Goal: Task Accomplishment & Management: Complete application form

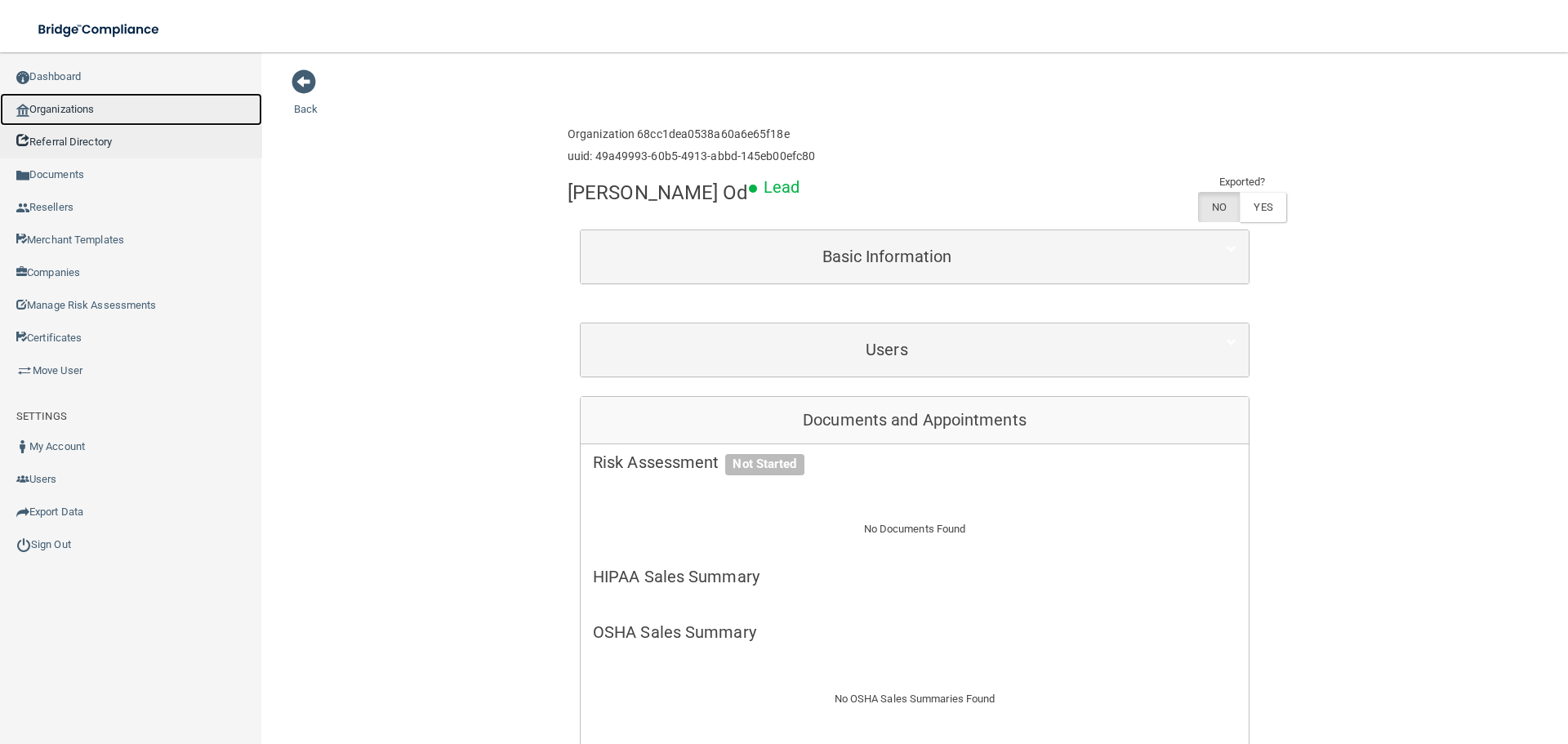
drag, startPoint x: 95, startPoint y: 119, endPoint x: 2, endPoint y: 135, distance: 94.4
click at [95, 119] on link "Organizations" at bounding box center [131, 109] width 262 height 33
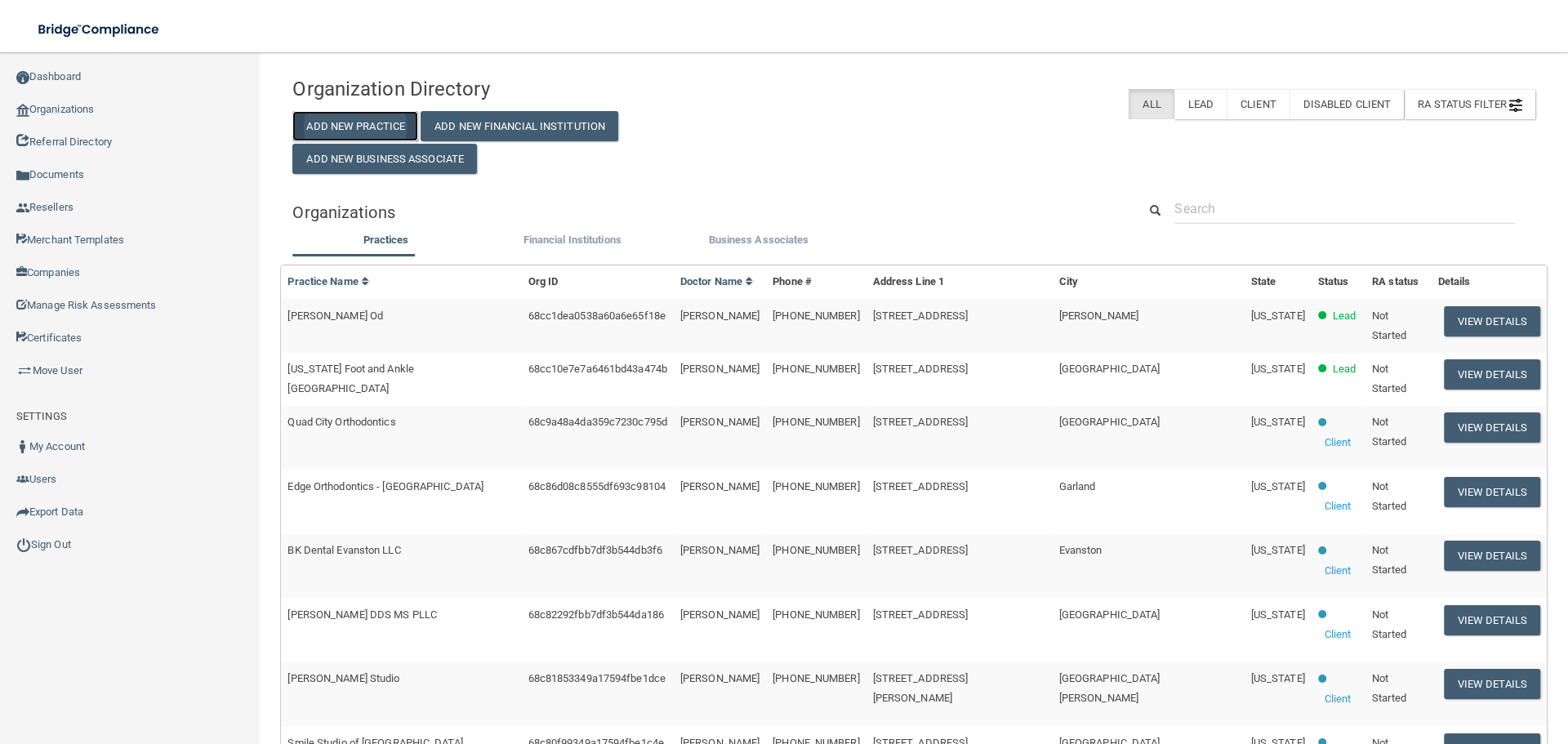
click at [380, 114] on button "Add New Practice" at bounding box center [355, 126] width 126 height 30
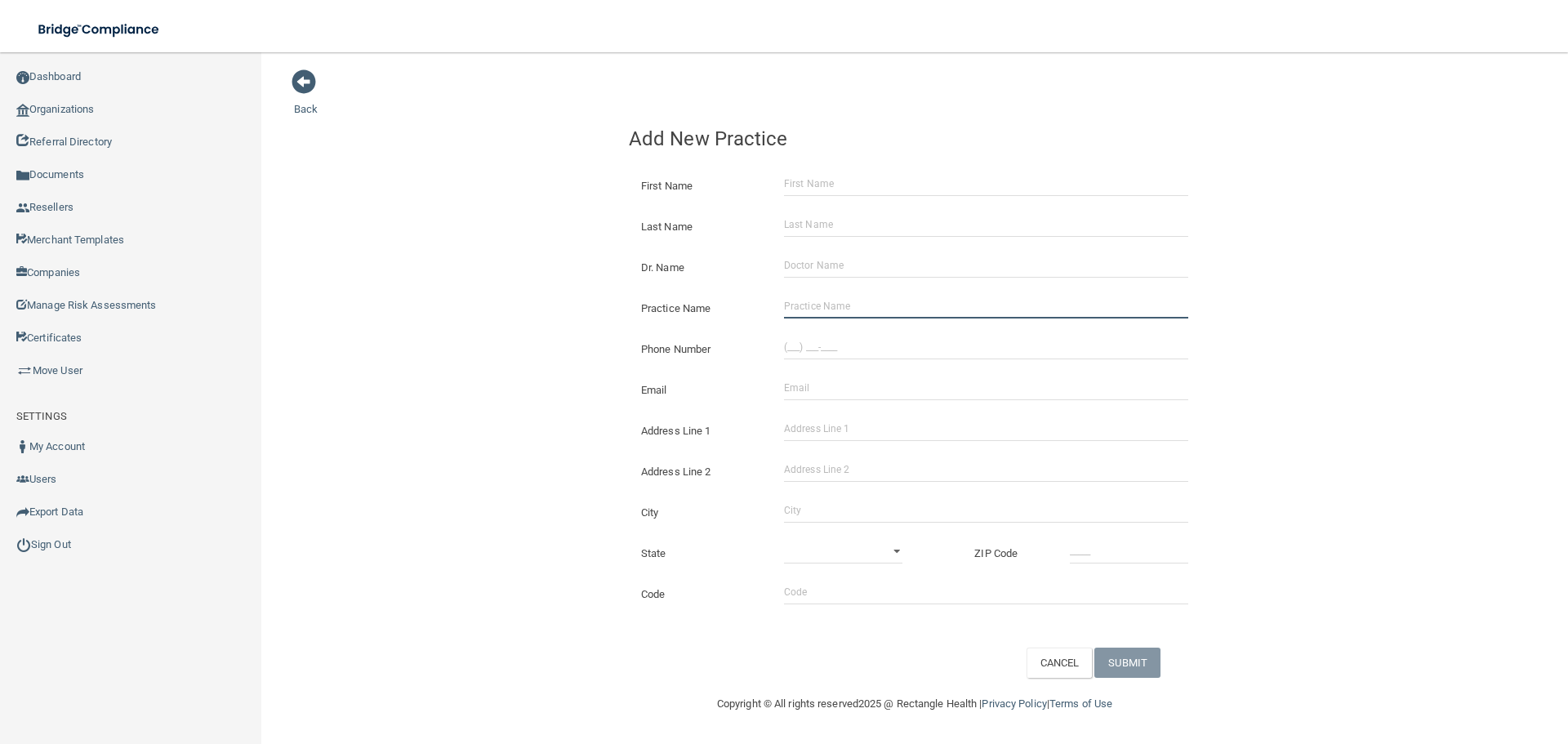
click at [836, 297] on input "Practice Name" at bounding box center [987, 306] width 404 height 24
paste input "Oak Park Dental"
type input "Oak Park Dental"
drag, startPoint x: 803, startPoint y: 346, endPoint x: 762, endPoint y: 346, distance: 41.0
click at [803, 346] on input "(___) ___-____" at bounding box center [987, 347] width 404 height 24
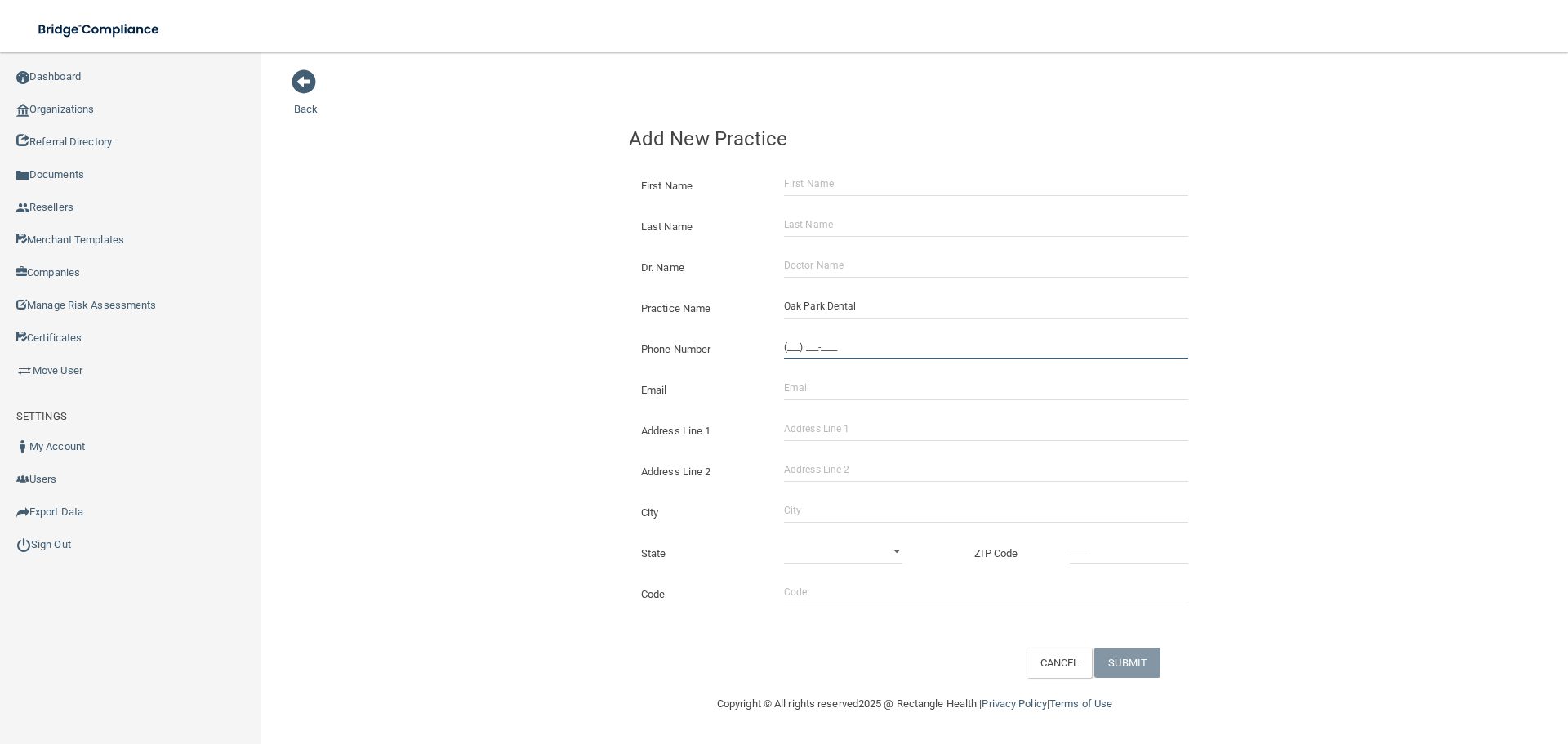
paste input "971) 600-0211"
type input "[PHONE_NUMBER]"
drag, startPoint x: 341, startPoint y: 287, endPoint x: 314, endPoint y: 301, distance: 30.4
click at [341, 287] on div "Back Add New Practice First Name Last Name Dr. Name Practice Name [GEOGRAPHIC_D…" at bounding box center [915, 373] width 1242 height 609
drag, startPoint x: 833, startPoint y: 415, endPoint x: 852, endPoint y: 463, distance: 51.6
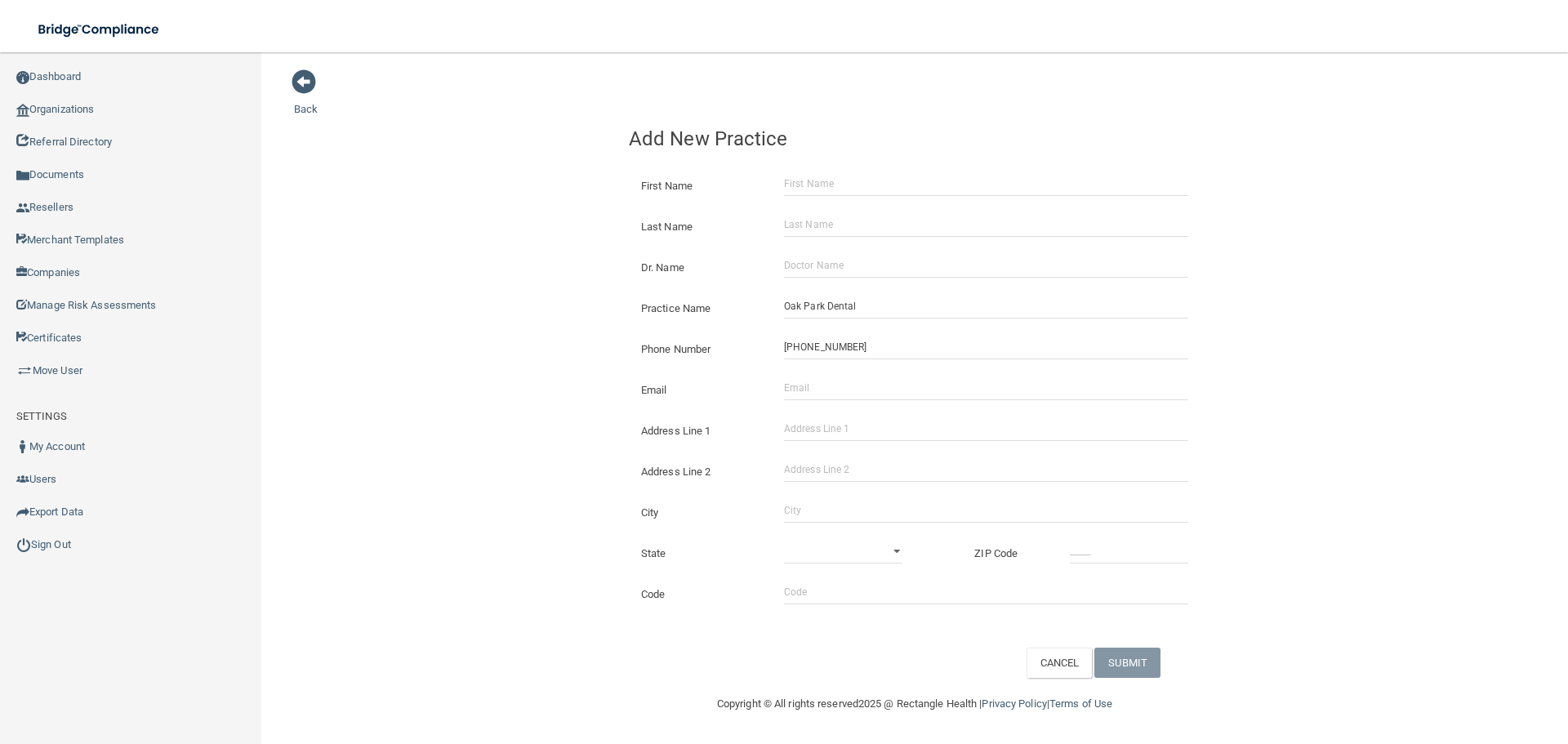
click at [833, 415] on div "Address Line 1" at bounding box center [914, 424] width 596 height 40
paste input "[STREET_ADDRESS]"
click at [838, 419] on input "Address Line 1" at bounding box center [987, 428] width 404 height 24
type input "[STREET_ADDRESS]"
click at [462, 367] on div "Back Add New Practice First Name Last Name Dr. Name Practice Name [GEOGRAPHIC_D…" at bounding box center [915, 373] width 1242 height 609
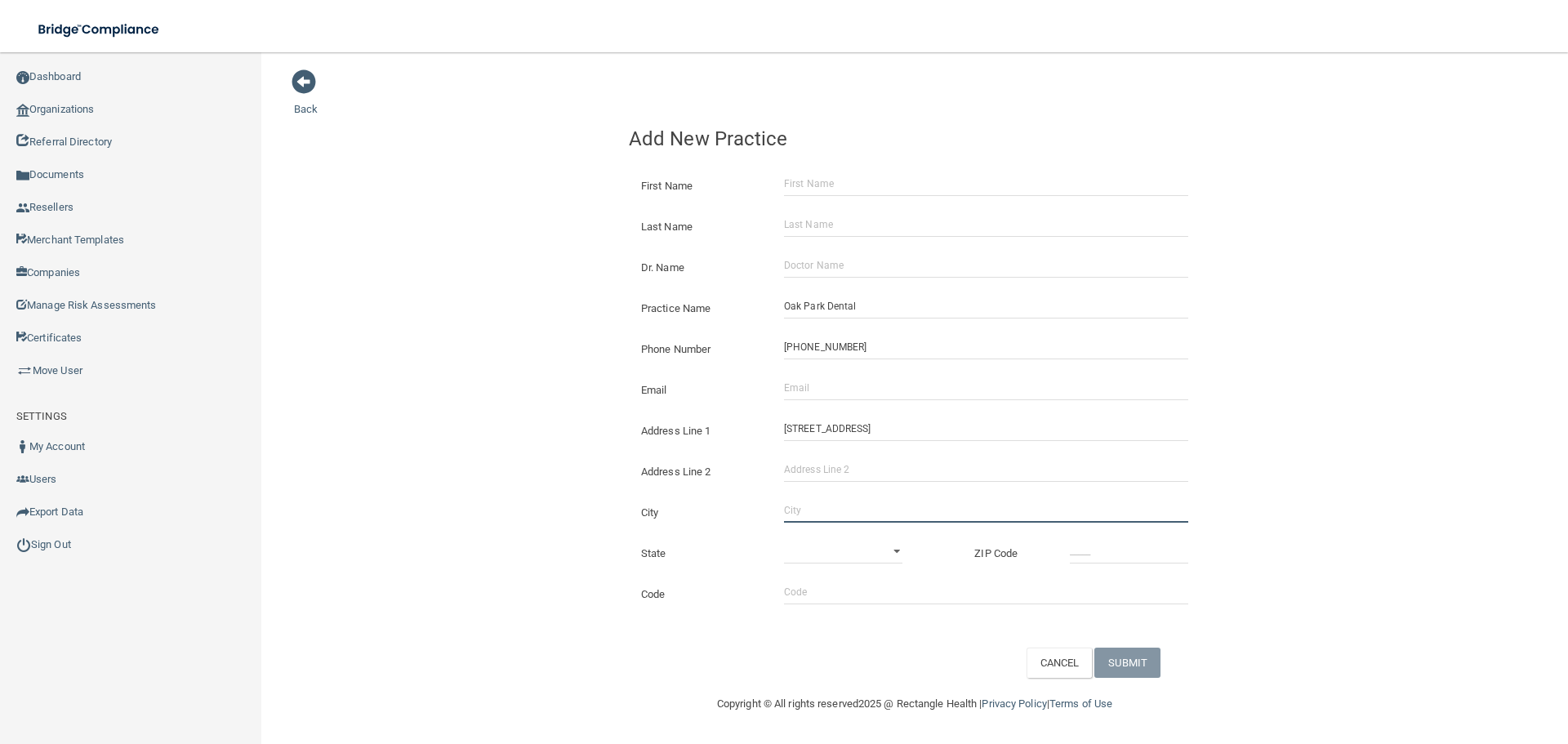
click at [931, 501] on input "City" at bounding box center [987, 510] width 404 height 24
type input "[GEOGRAPHIC_DATA]"
click at [857, 549] on select "[US_STATE] [US_STATE] [US_STATE] [US_STATE] [US_STATE] [US_STATE] [US_STATE] [U…" at bounding box center [844, 551] width 119 height 24
select select "37"
click at [784, 539] on select "[US_STATE] [US_STATE] [US_STATE] [US_STATE] [US_STATE] [US_STATE] [US_STATE] [U…" at bounding box center [844, 551] width 119 height 24
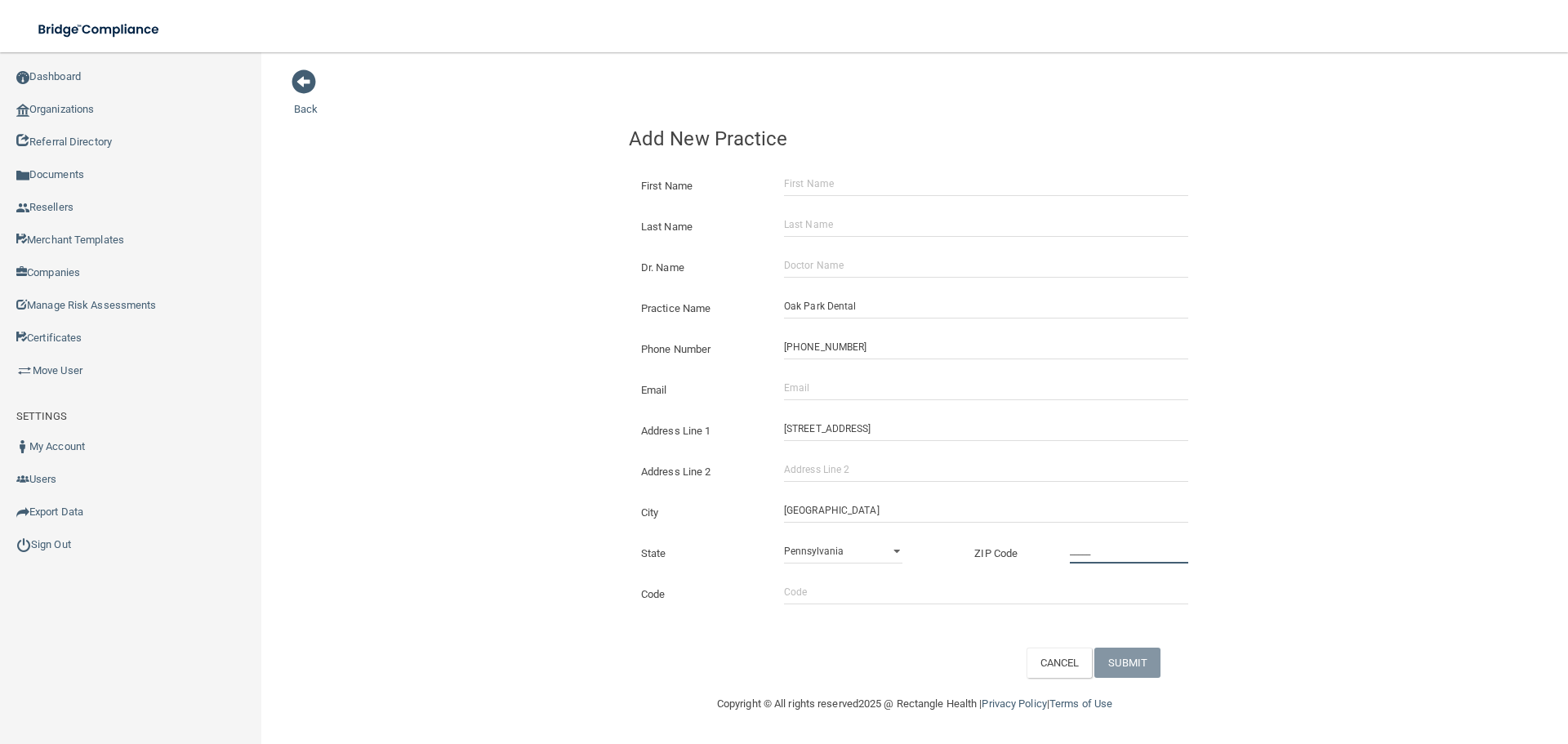
click at [1086, 550] on input "_____" at bounding box center [1129, 551] width 119 height 24
type input "97305"
click at [563, 419] on div "Back Add New Practice First Name Last Name Dr. Name Practice Name [GEOGRAPHIC_D…" at bounding box center [915, 373] width 1242 height 609
click at [790, 396] on input "Email" at bounding box center [987, 388] width 404 height 24
paste input "[PERSON_NAME][EMAIL_ADDRESS][DOMAIN_NAME]"
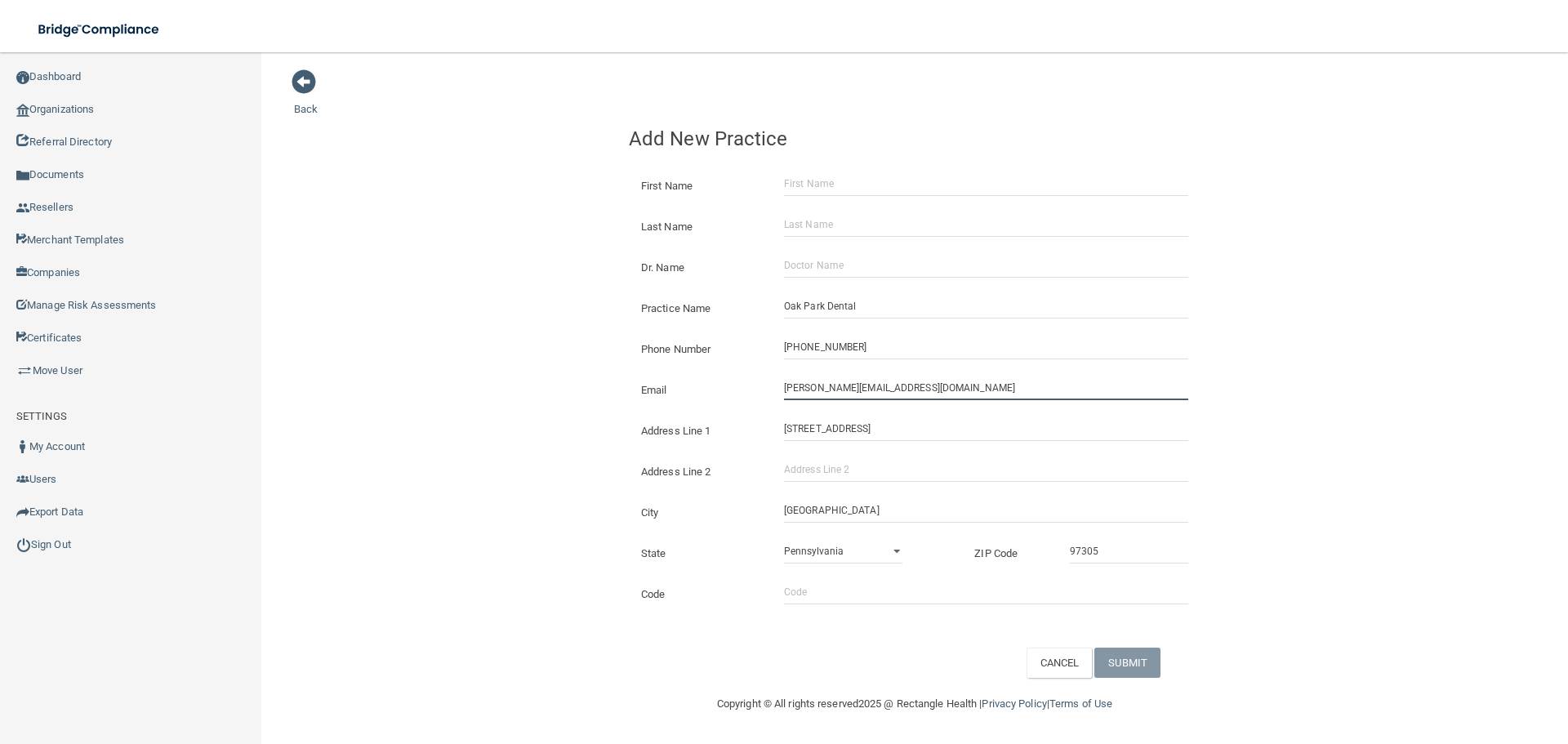
type input "[PERSON_NAME][EMAIL_ADDRESS][DOMAIN_NAME]"
drag, startPoint x: 415, startPoint y: 361, endPoint x: 158, endPoint y: 388, distance: 258.4
click at [415, 361] on div "Back Add New Practice First Name Last Name Dr. Name Practice Name [GEOGRAPHIC_D…" at bounding box center [915, 373] width 1242 height 609
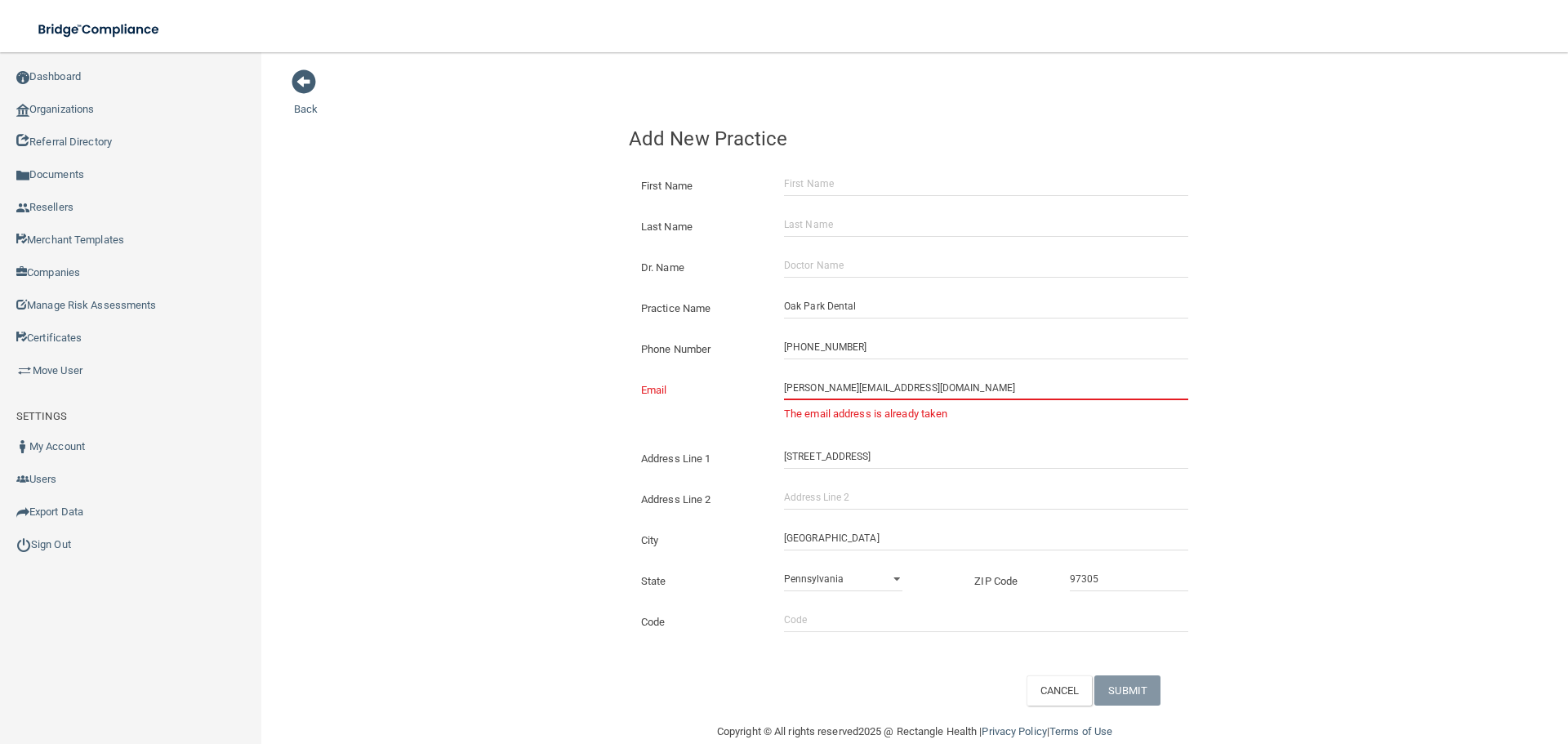
click at [797, 403] on div "[PERSON_NAME][EMAIL_ADDRESS][DOMAIN_NAME] The email address is already taken" at bounding box center [986, 404] width 429 height 57
click at [814, 388] on input "[PERSON_NAME][EMAIL_ADDRESS][DOMAIN_NAME]" at bounding box center [987, 388] width 404 height 24
click at [56, 120] on link "Organizations" at bounding box center [131, 109] width 262 height 33
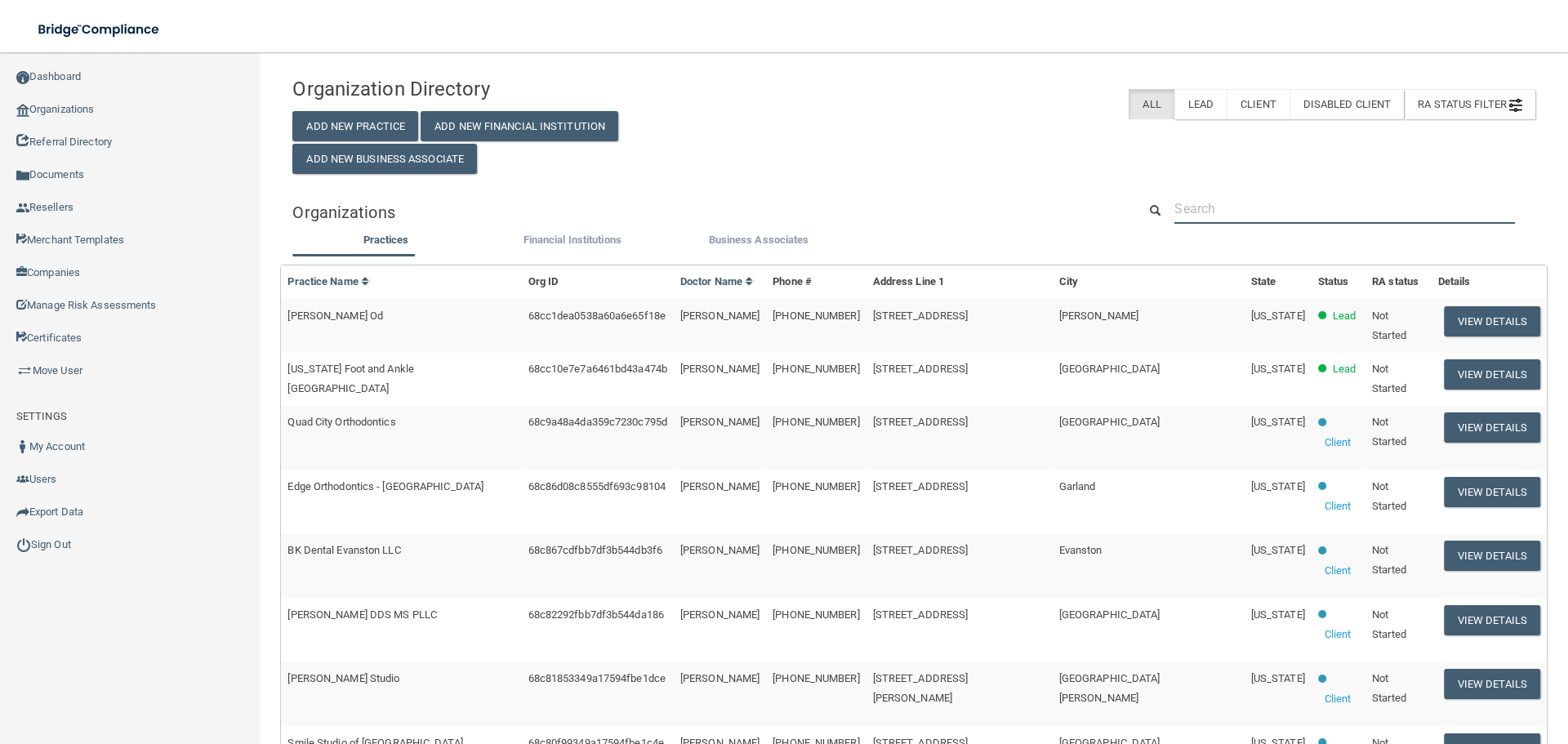
click at [1364, 218] on input "text" at bounding box center [1345, 208] width 341 height 30
paste input "[PERSON_NAME][EMAIL_ADDRESS][DOMAIN_NAME]"
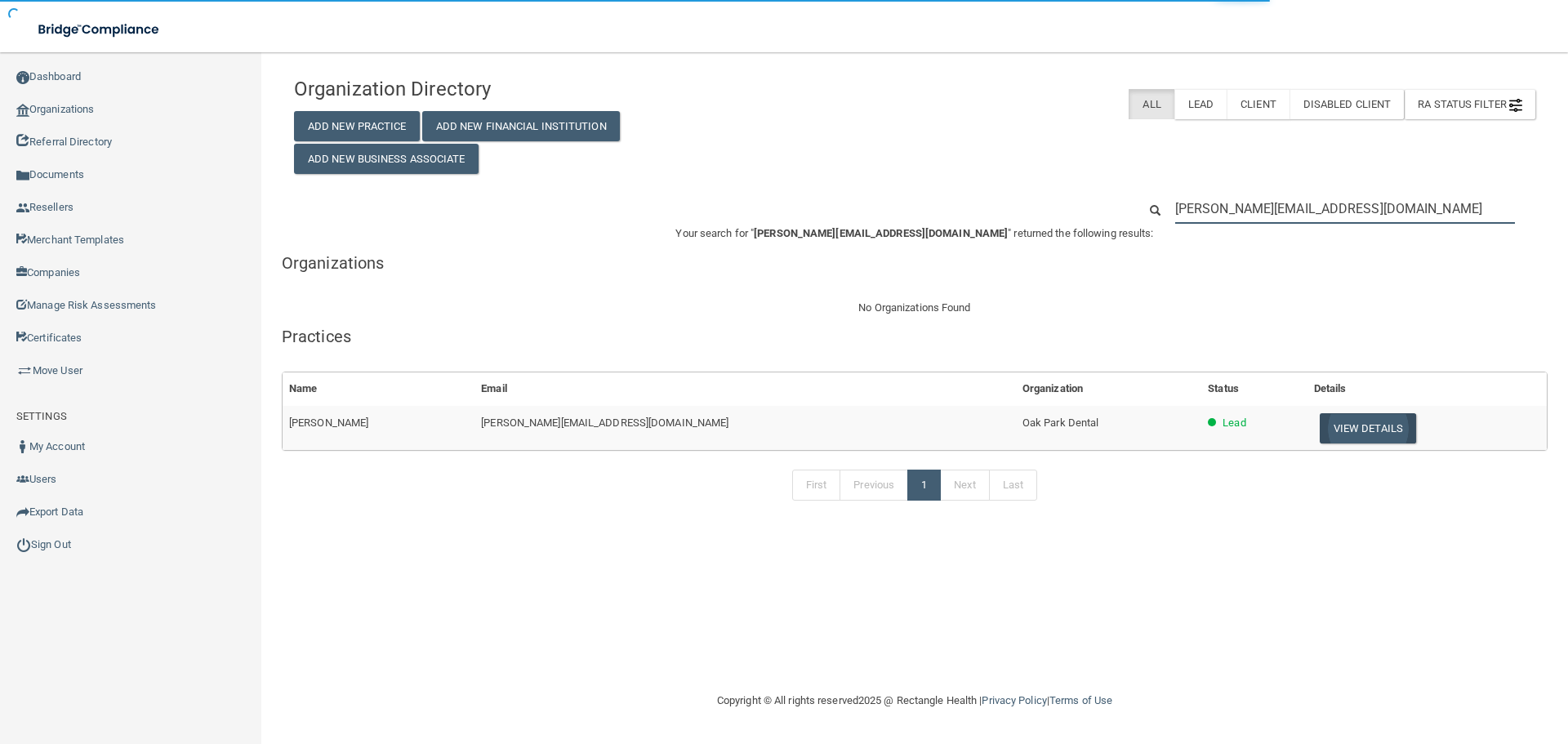
type input "[PERSON_NAME][EMAIL_ADDRESS][DOMAIN_NAME]"
click at [1320, 429] on button "View Details" at bounding box center [1368, 428] width 96 height 30
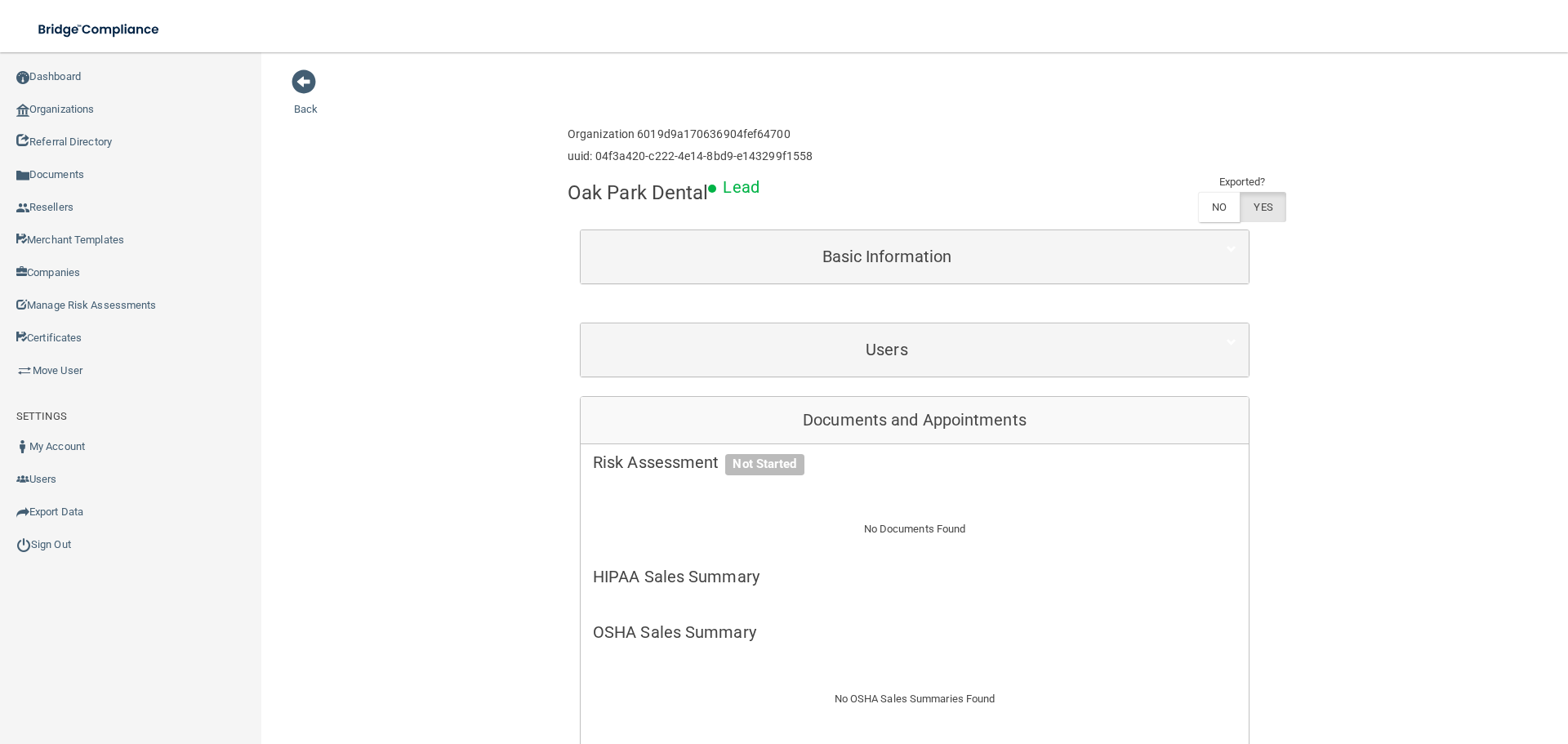
click at [861, 279] on div "Basic Information" at bounding box center [914, 257] width 668 height 53
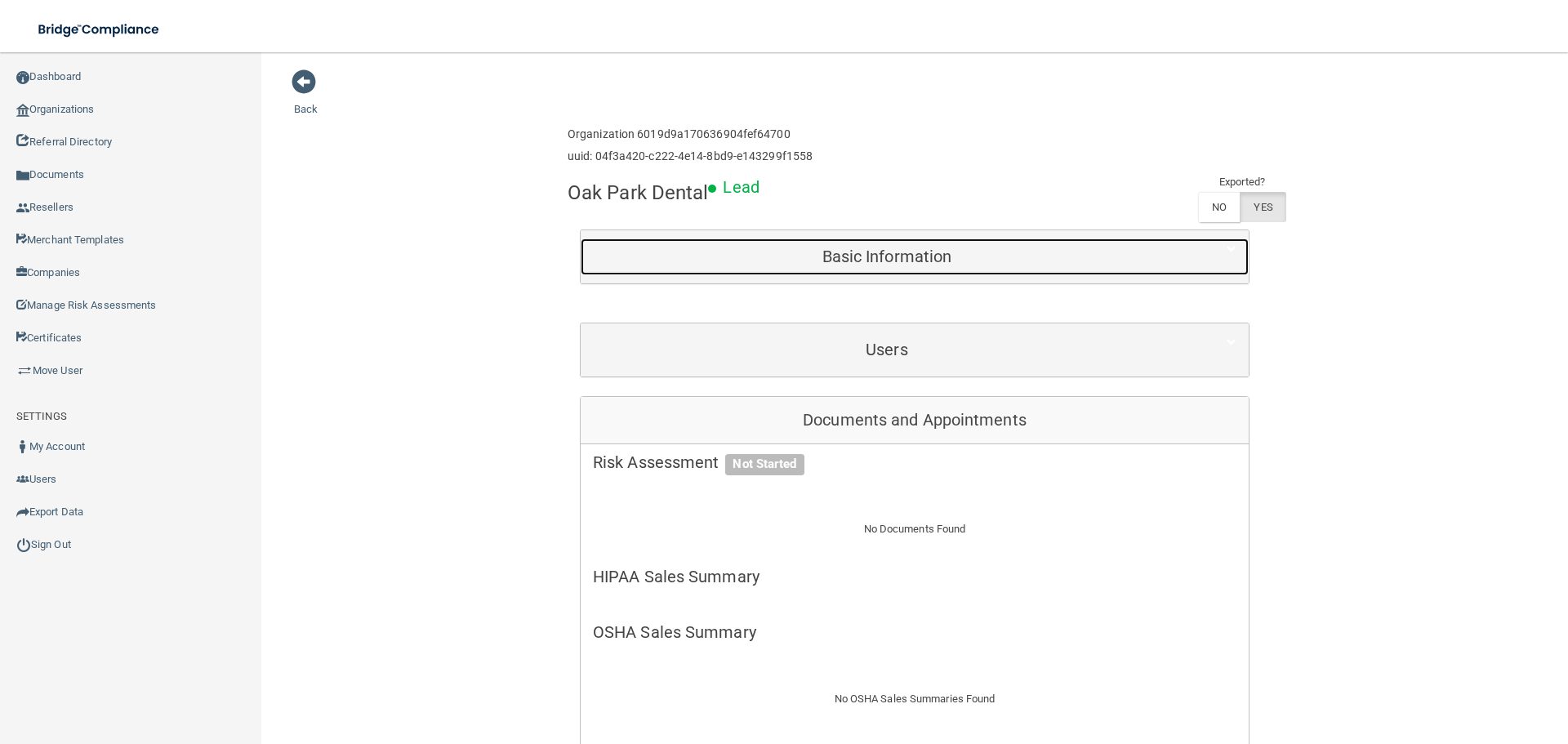
click at [919, 272] on div "Basic Information" at bounding box center [887, 256] width 612 height 37
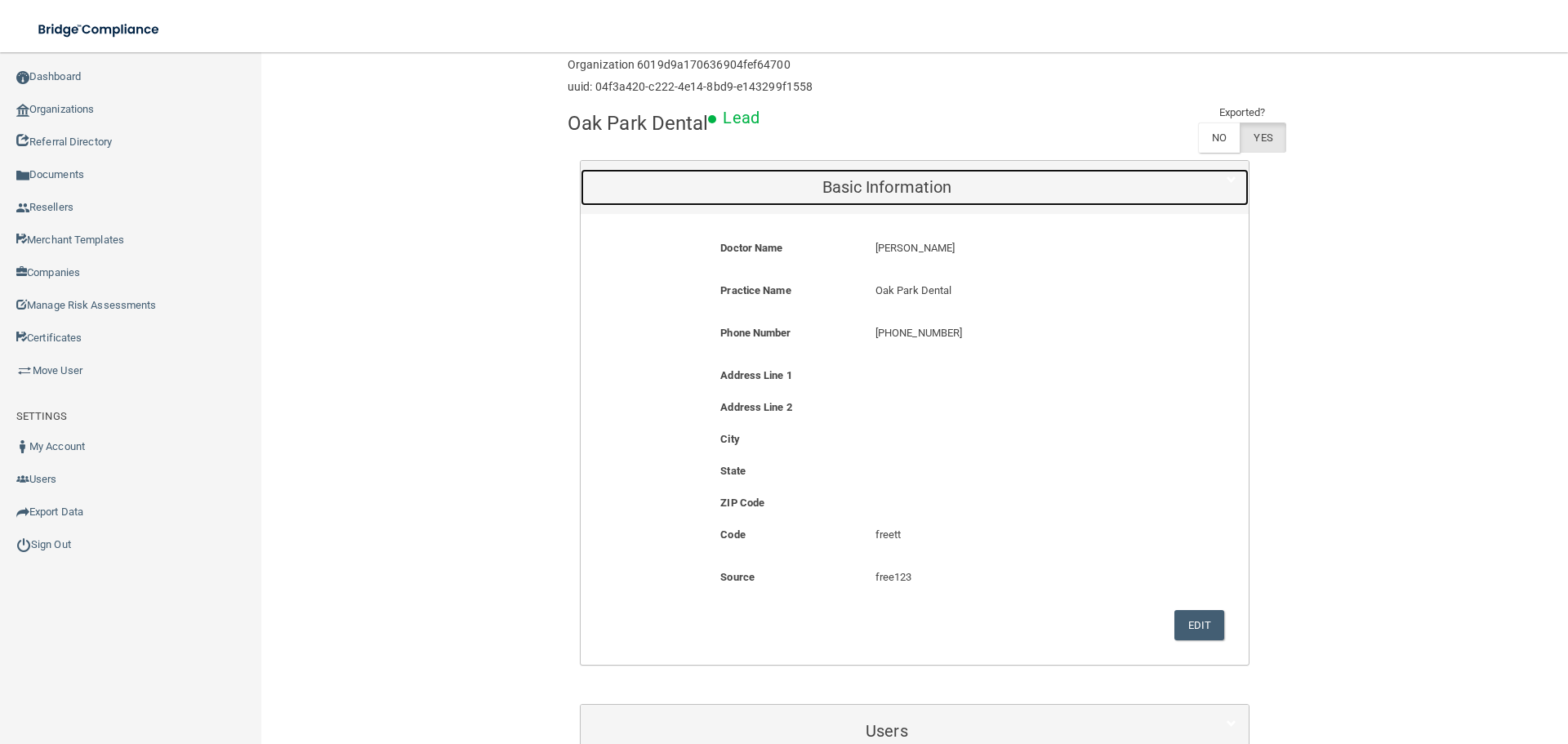
scroll to position [163, 0]
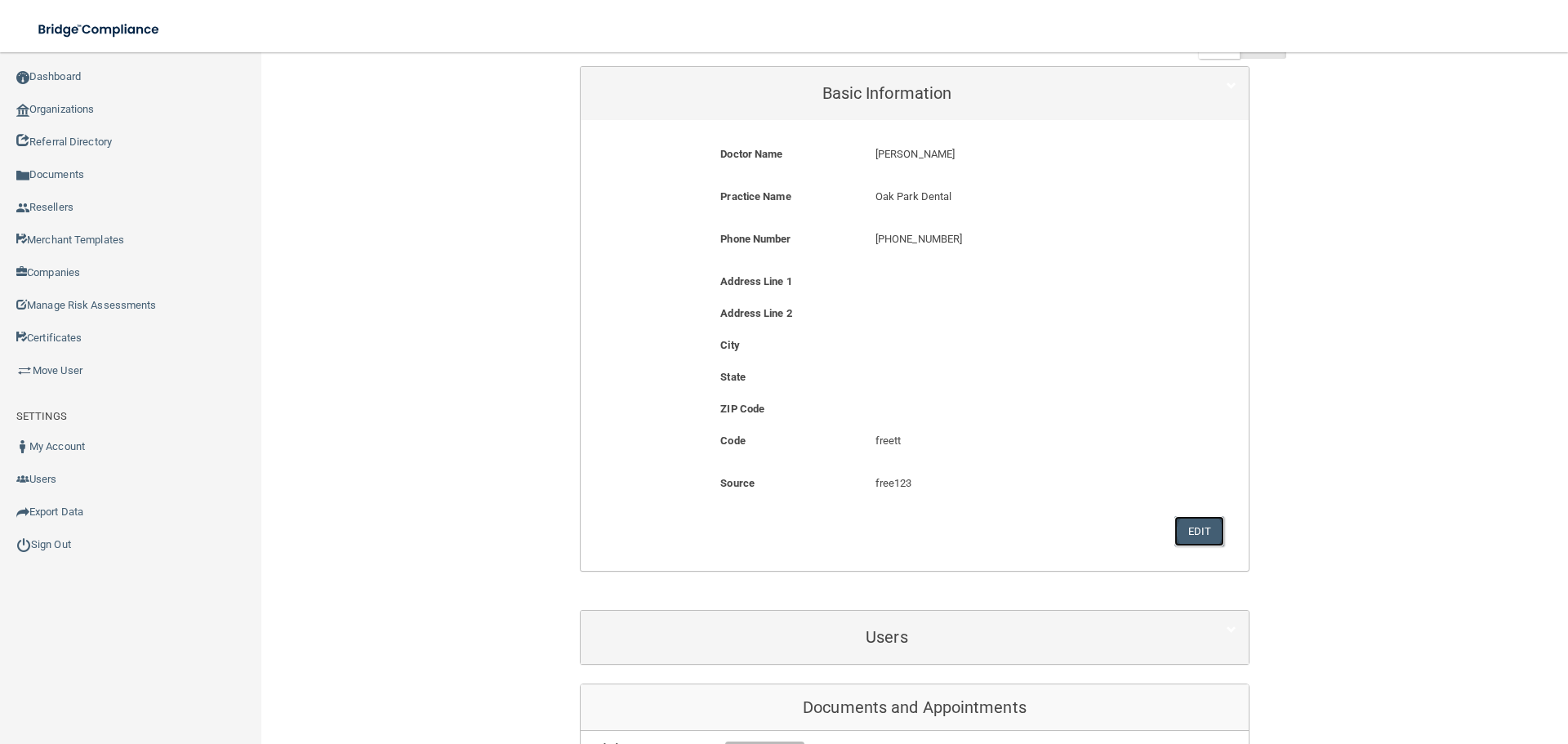
click at [1175, 517] on button "Edit" at bounding box center [1200, 531] width 50 height 30
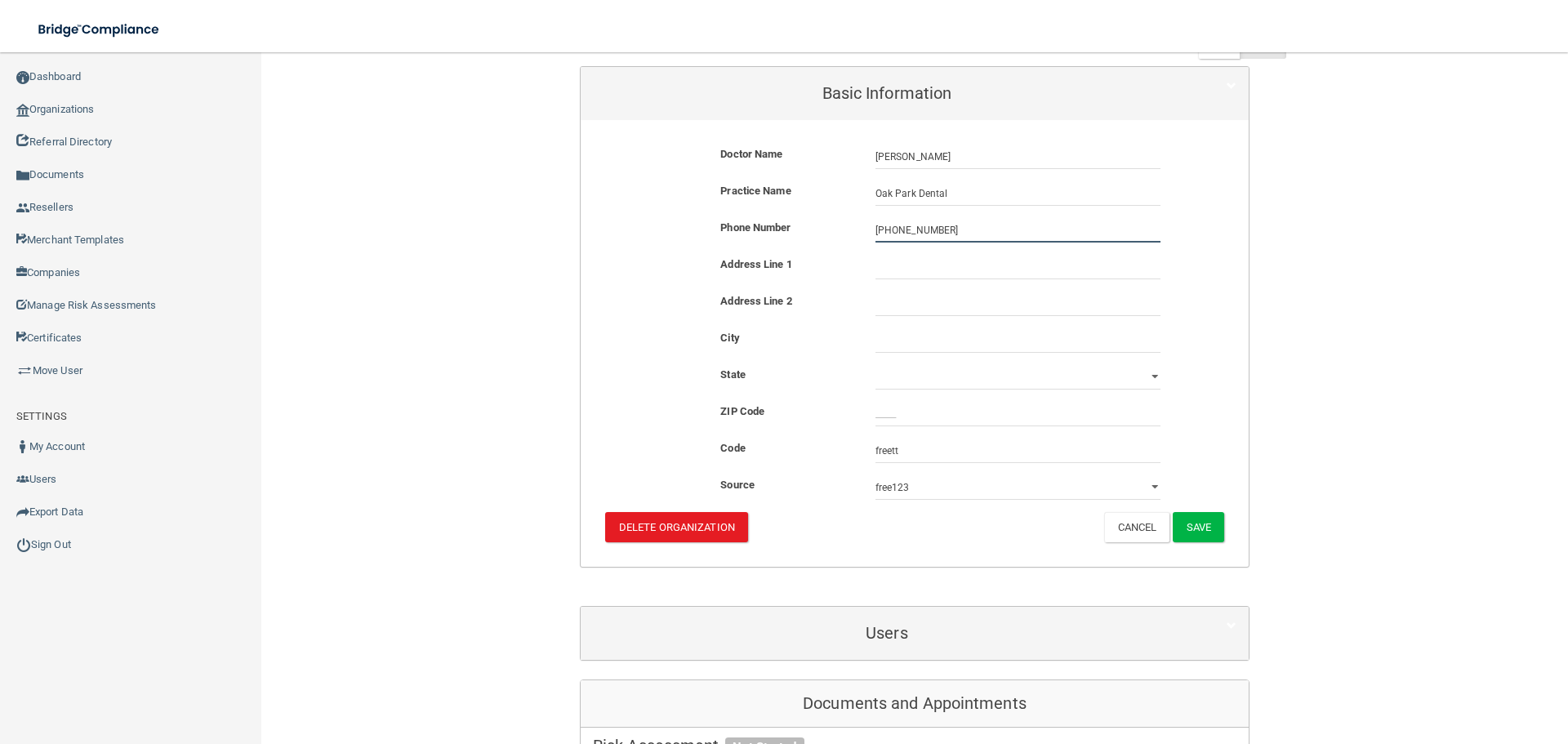
click at [975, 219] on input "[PHONE_NUMBER]" at bounding box center [1018, 231] width 285 height 24
click at [952, 223] on input "[PHONE_NUMBER]" at bounding box center [1018, 231] width 285 height 24
paste input "971) 600-0211"
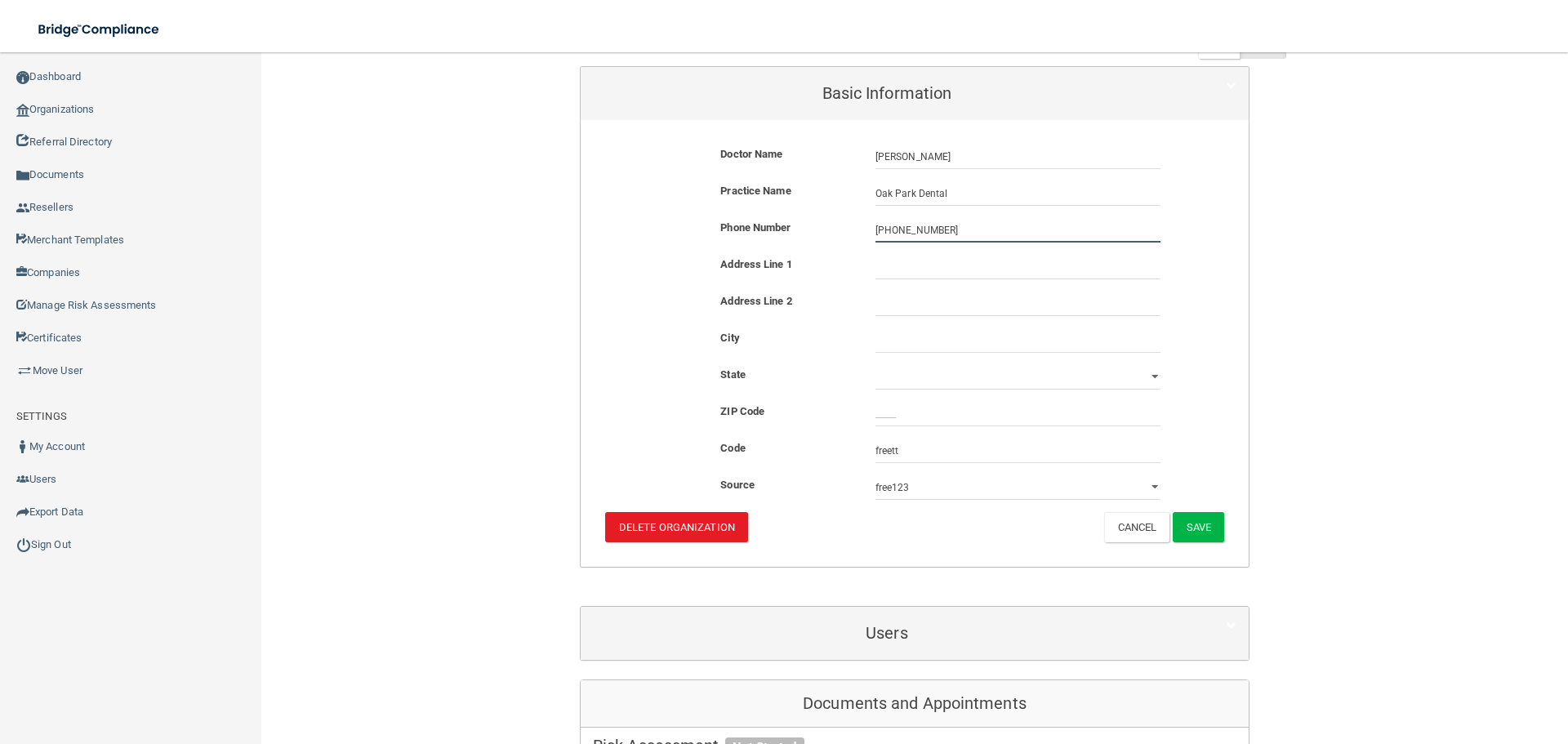
type input "[PHONE_NUMBER]"
click at [581, 157] on div "Doctor Name [PERSON_NAME] [PERSON_NAME] Practice Name [GEOGRAPHIC_DATA] [GEOGRA…" at bounding box center [914, 343] width 668 height 446
click at [868, 267] on div at bounding box center [1018, 267] width 310 height 24
paste input "[STREET_ADDRESS]"
click at [885, 271] on input "[STREET_ADDRESS]" at bounding box center [1018, 267] width 285 height 24
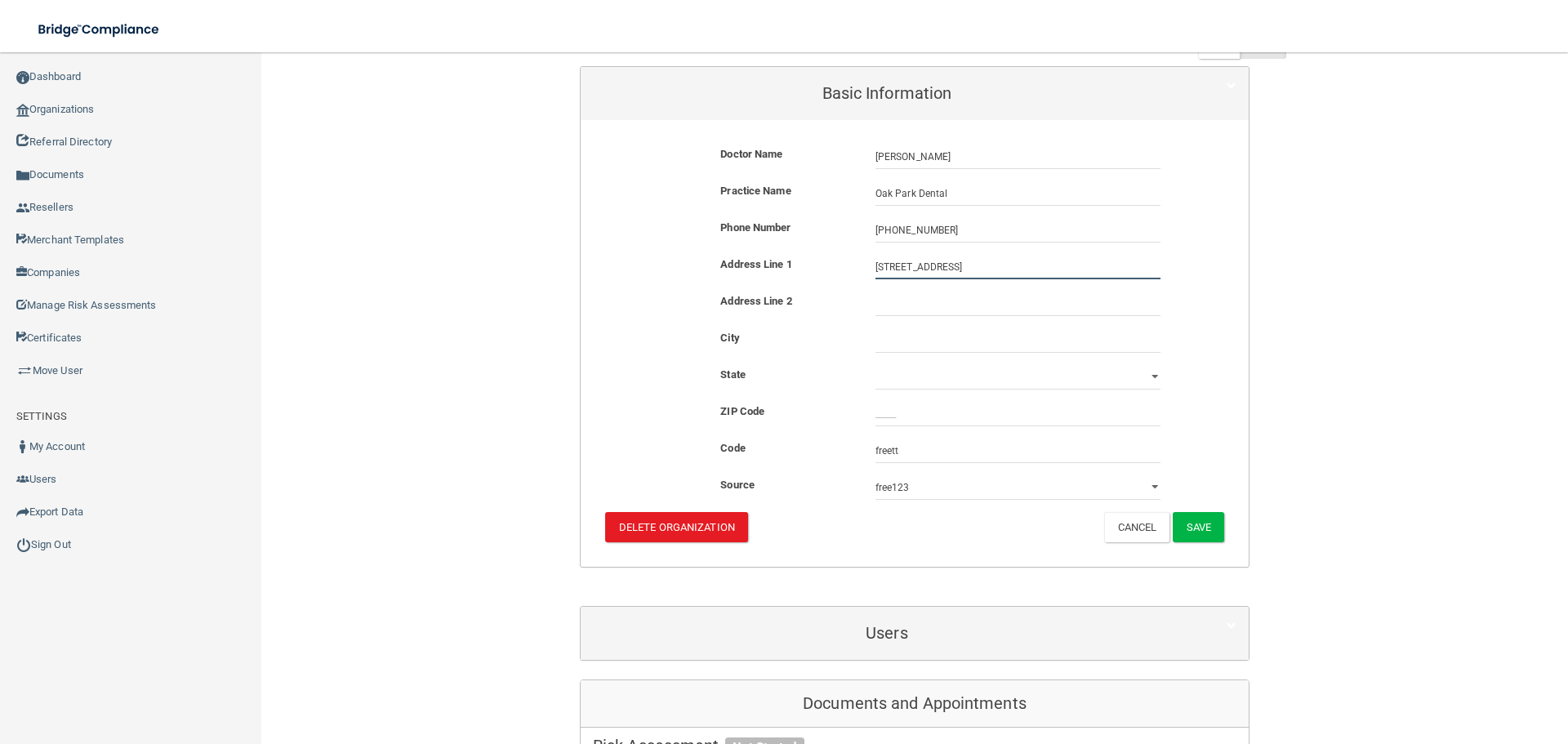
type input "[STREET_ADDRESS]"
click at [887, 349] on input "text" at bounding box center [1018, 341] width 285 height 24
type input "[GEOGRAPHIC_DATA]"
click at [882, 376] on select "[US_STATE] [US_STATE] [US_STATE] [US_STATE] [US_STATE] [US_STATE] [US_STATE] [U…" at bounding box center [1018, 378] width 285 height 24
select select "37"
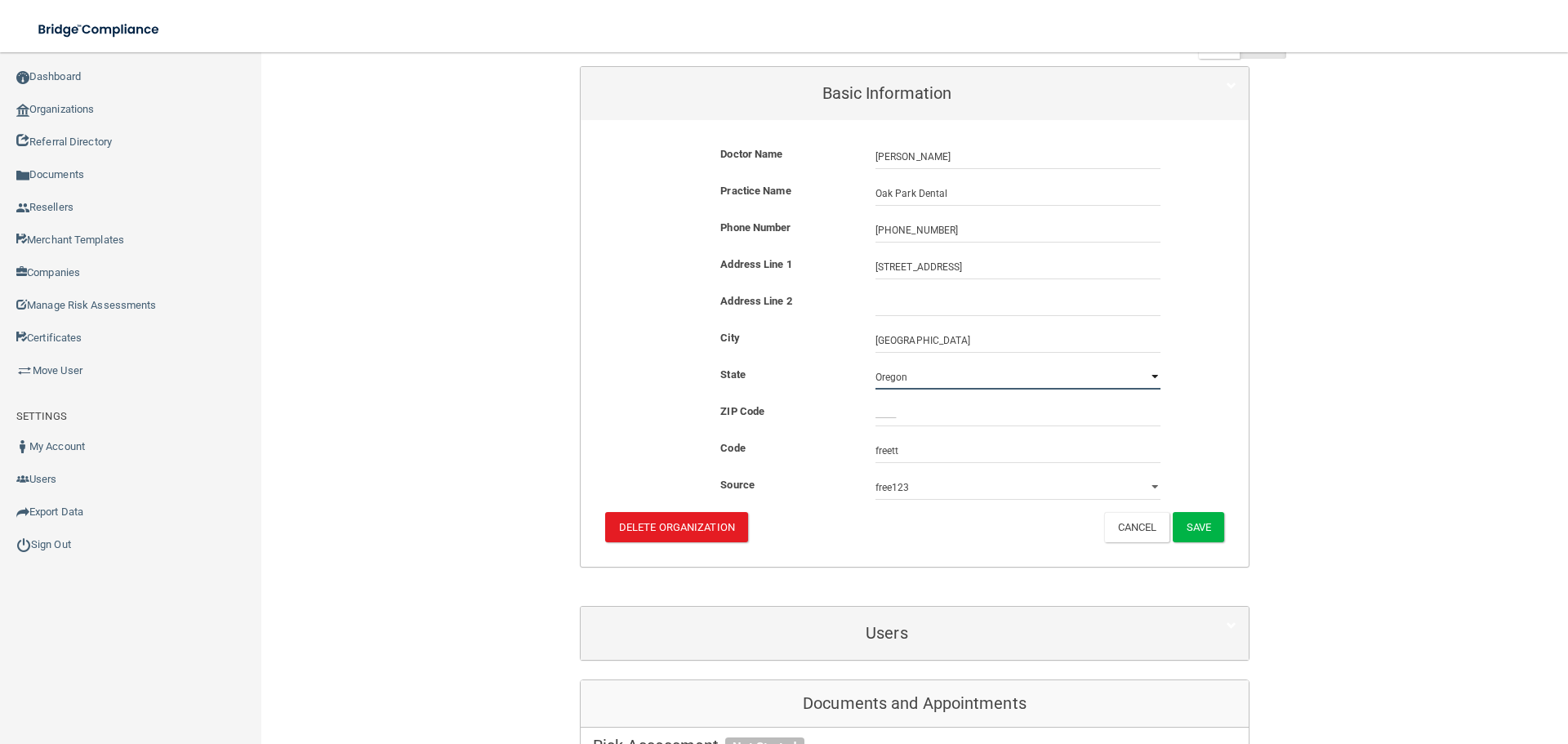
click at [876, 366] on select "[US_STATE] [US_STATE] [US_STATE] [US_STATE] [US_STATE] [US_STATE] [US_STATE] [U…" at bounding box center [1018, 378] width 285 height 24
click at [883, 412] on input "_____" at bounding box center [1018, 414] width 285 height 24
type input "97305"
click at [581, 329] on div "Doctor Name [PERSON_NAME] [PERSON_NAME] Practice Name [GEOGRAPHIC_DATA] [GEOGRA…" at bounding box center [914, 343] width 668 height 446
click at [1186, 526] on button "Save" at bounding box center [1199, 526] width 52 height 30
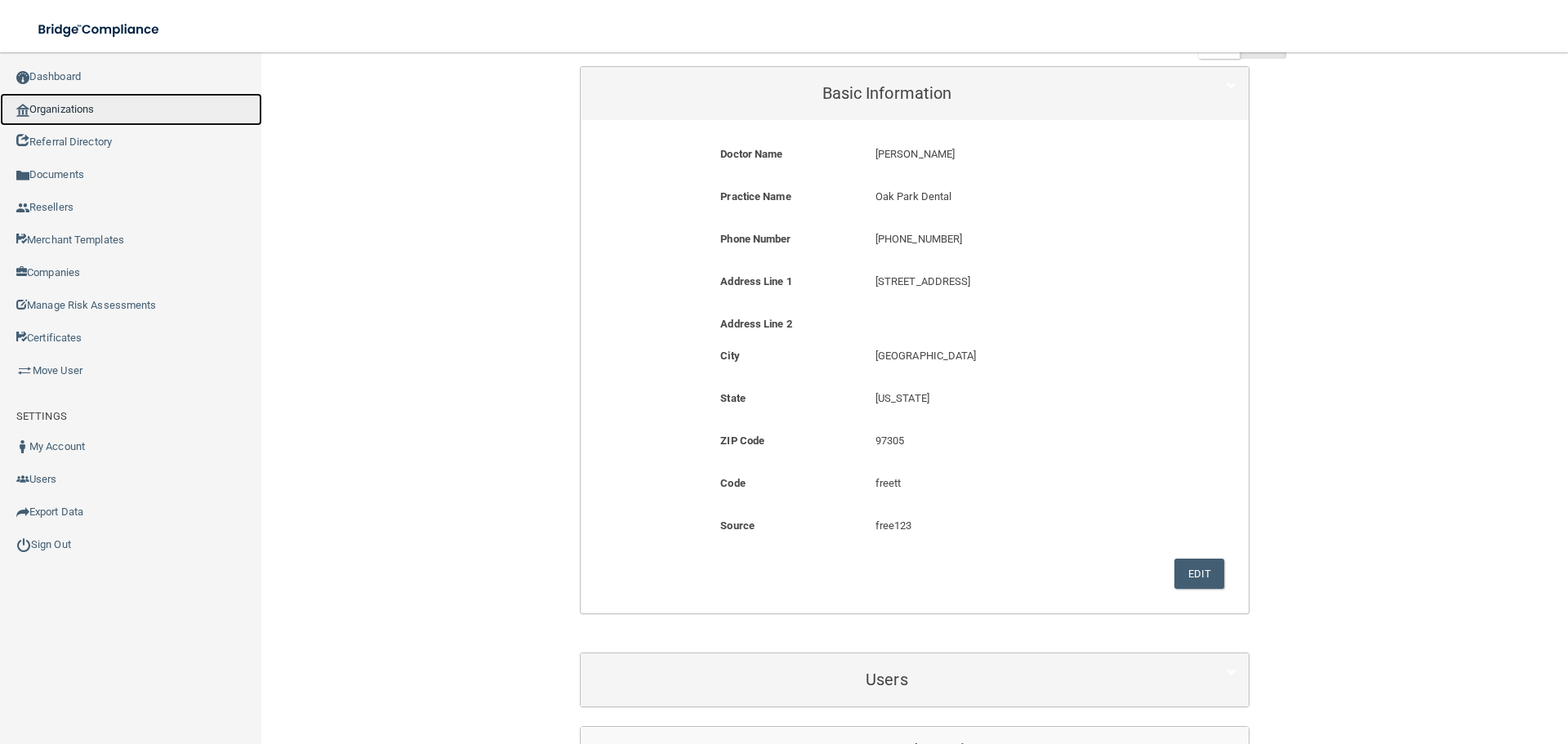
click at [85, 106] on link "Organizations" at bounding box center [131, 109] width 262 height 33
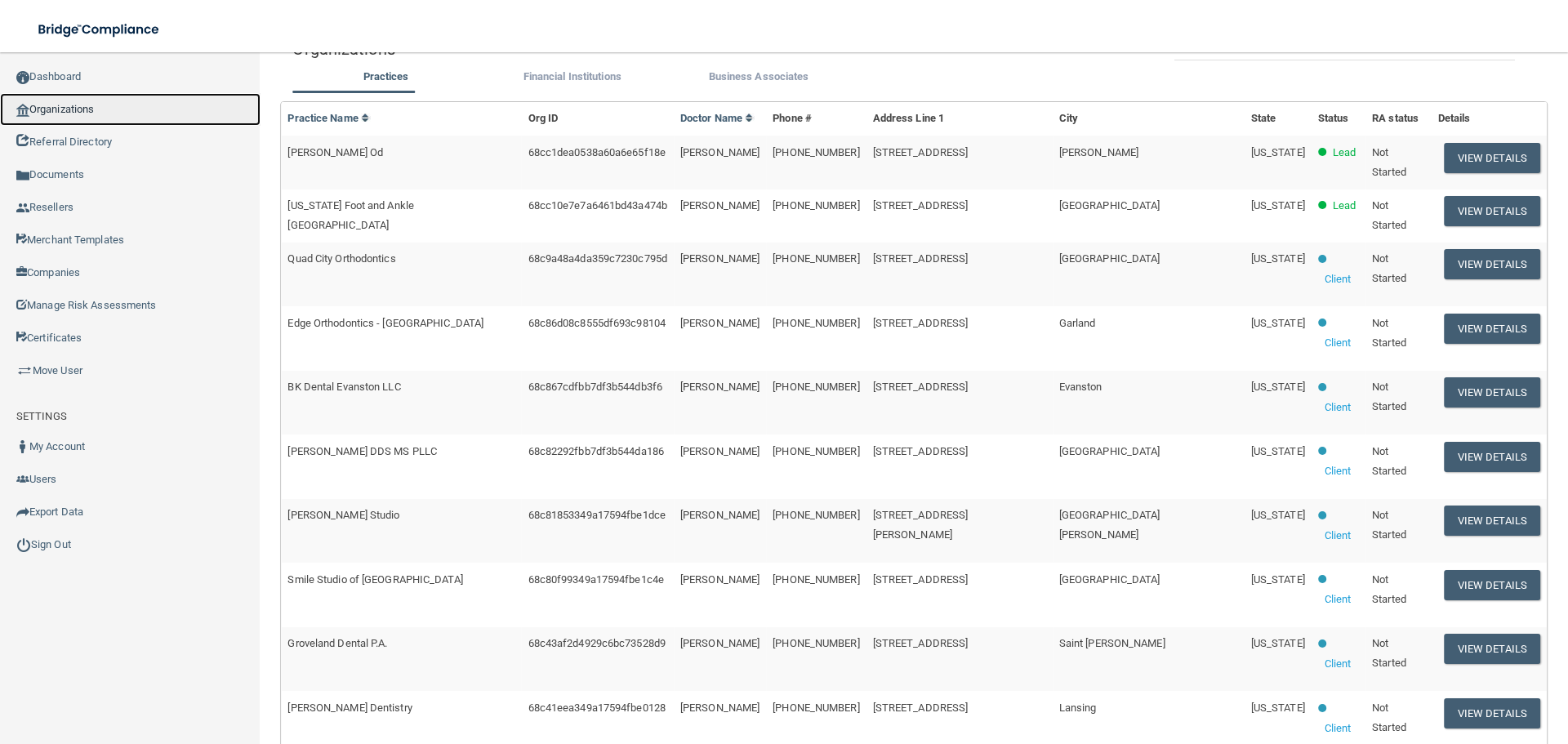
click at [91, 101] on link "Organizations" at bounding box center [130, 109] width 261 height 33
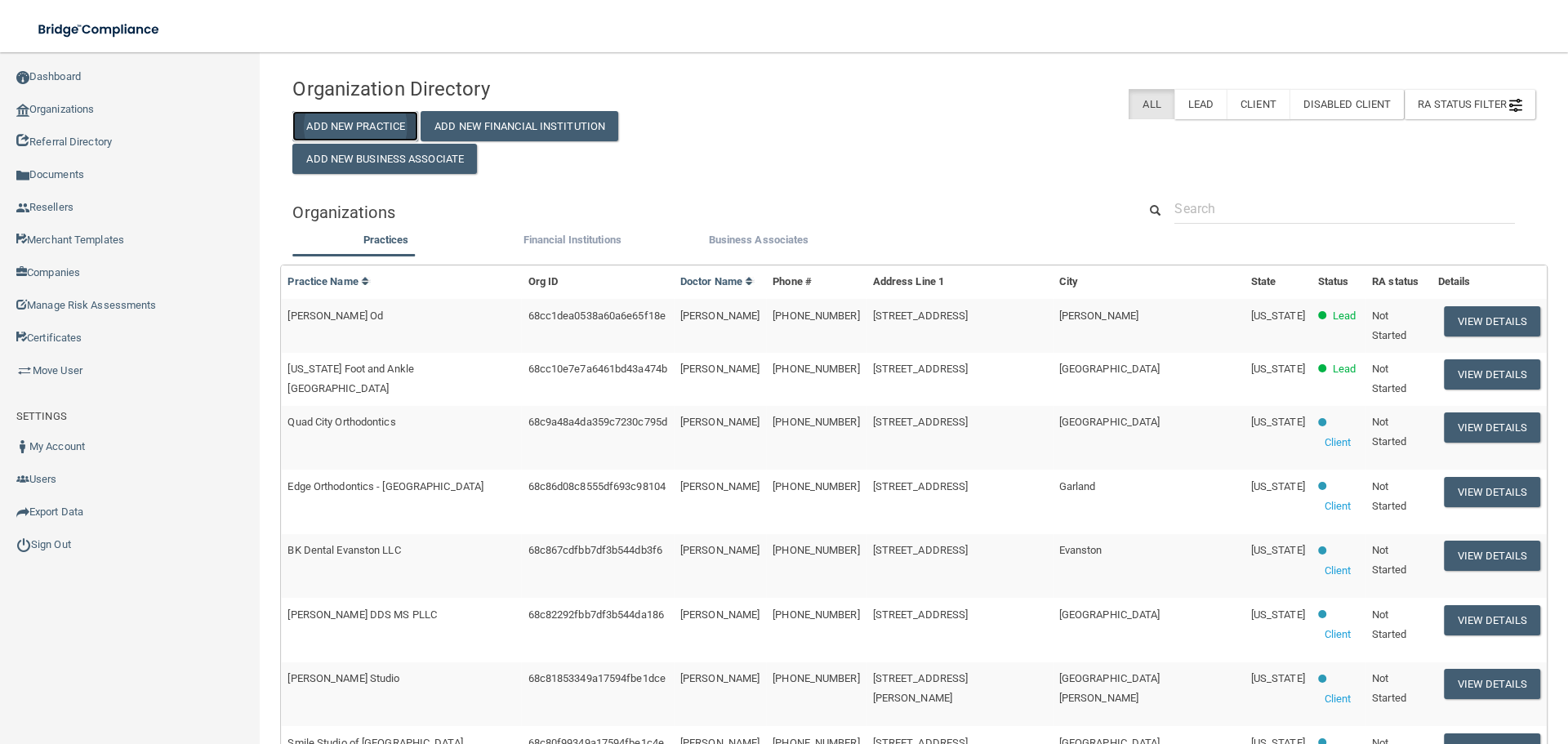
click at [333, 120] on button "Add New Practice" at bounding box center [355, 126] width 126 height 30
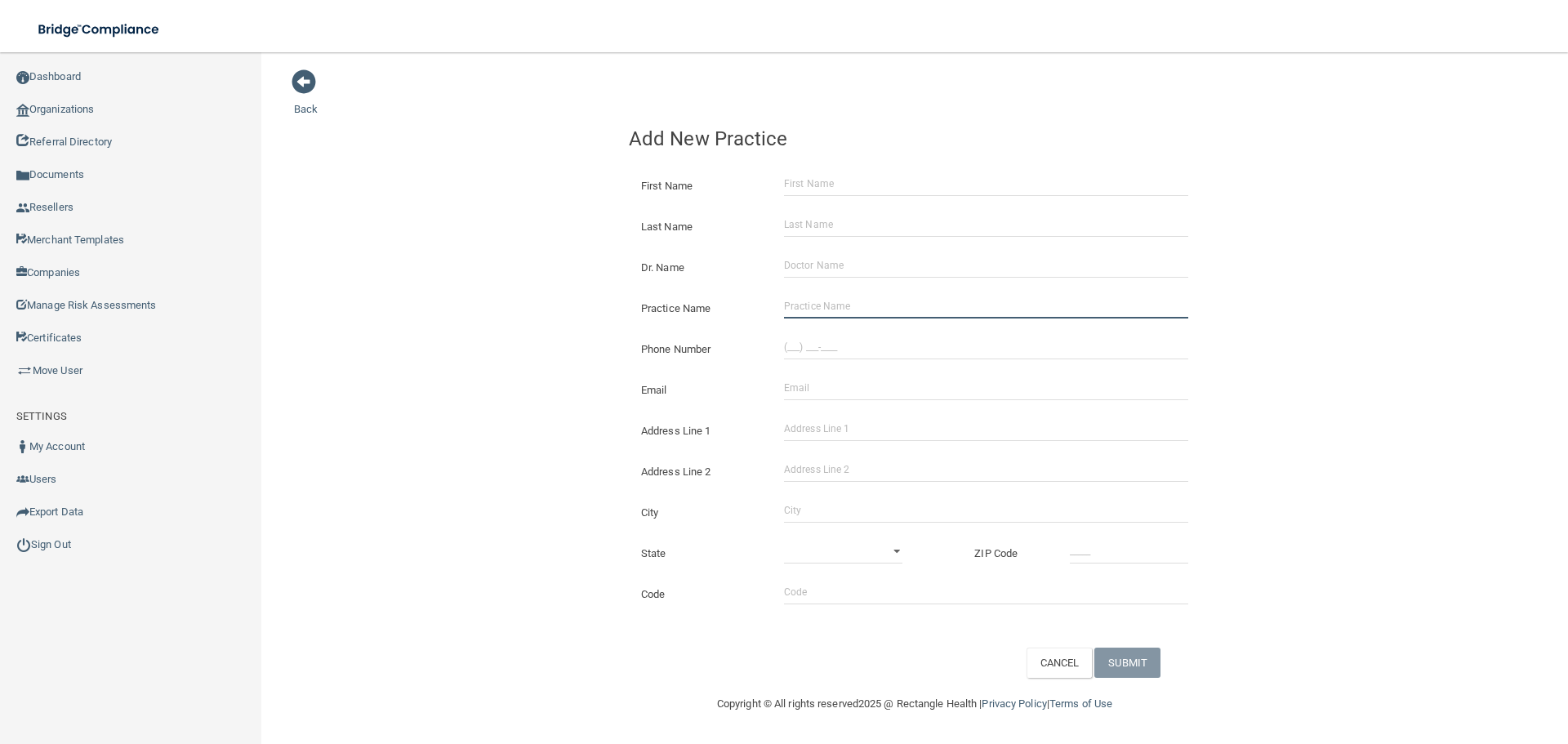
click at [828, 317] on input "Practice Name" at bounding box center [987, 306] width 404 height 24
paste input "[PERSON_NAME] DENTAL"
type input "[PERSON_NAME] DENTAL"
click at [377, 265] on div "Back Add New Practice First Name Last Name Dr. Name Practice Name [PERSON_NAME]…" at bounding box center [915, 373] width 1242 height 609
drag, startPoint x: 823, startPoint y: 337, endPoint x: 575, endPoint y: 316, distance: 248.9
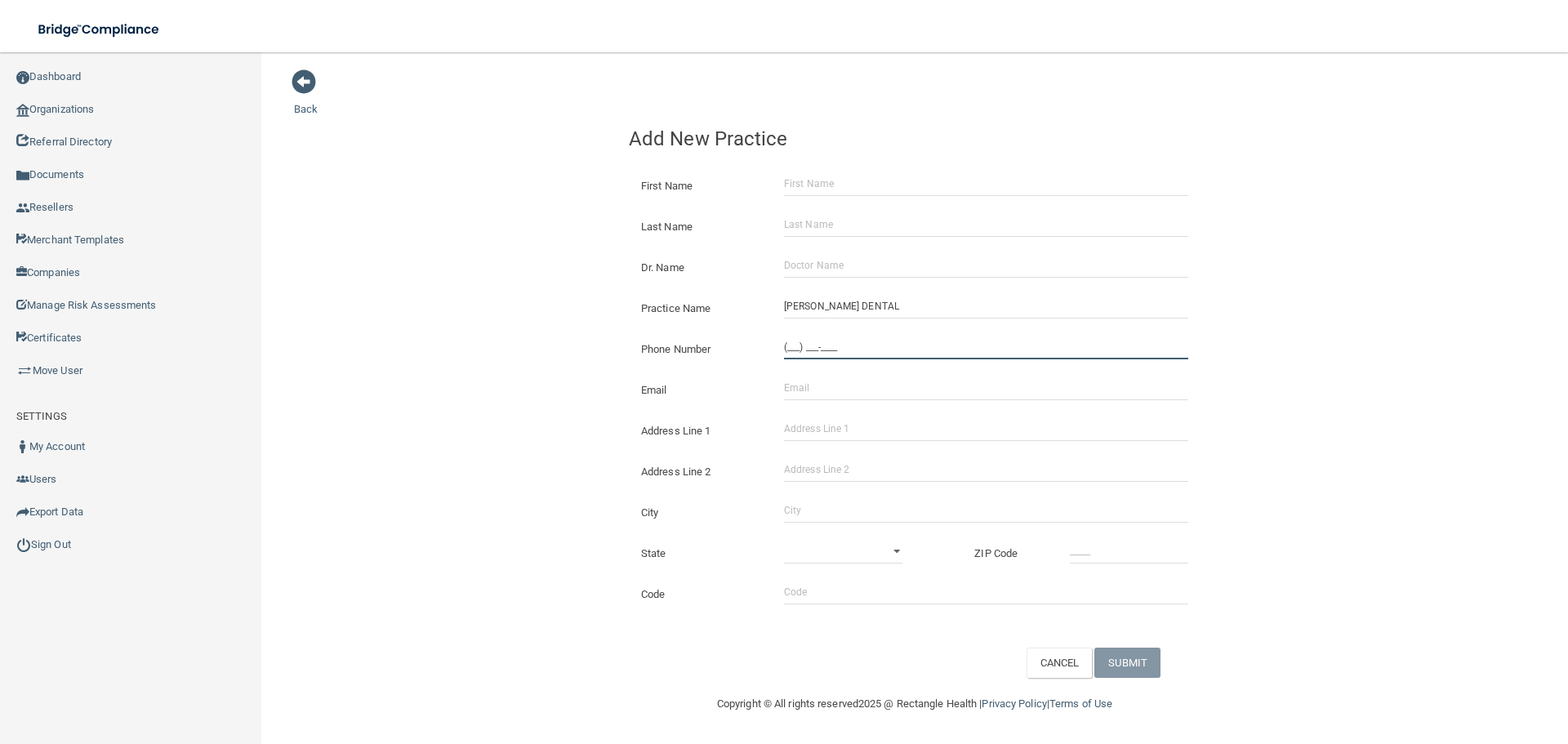
click at [823, 337] on input "(___) ___-____" at bounding box center [987, 347] width 404 height 24
paste input "239) 262-7700"
type input "[PHONE_NUMBER]"
drag, startPoint x: 452, startPoint y: 287, endPoint x: 623, endPoint y: 353, distance: 183.3
click at [453, 289] on div "Back Add New Practice First Name Last Name Dr. Name Practice Name [PERSON_NAME]…" at bounding box center [915, 373] width 1242 height 609
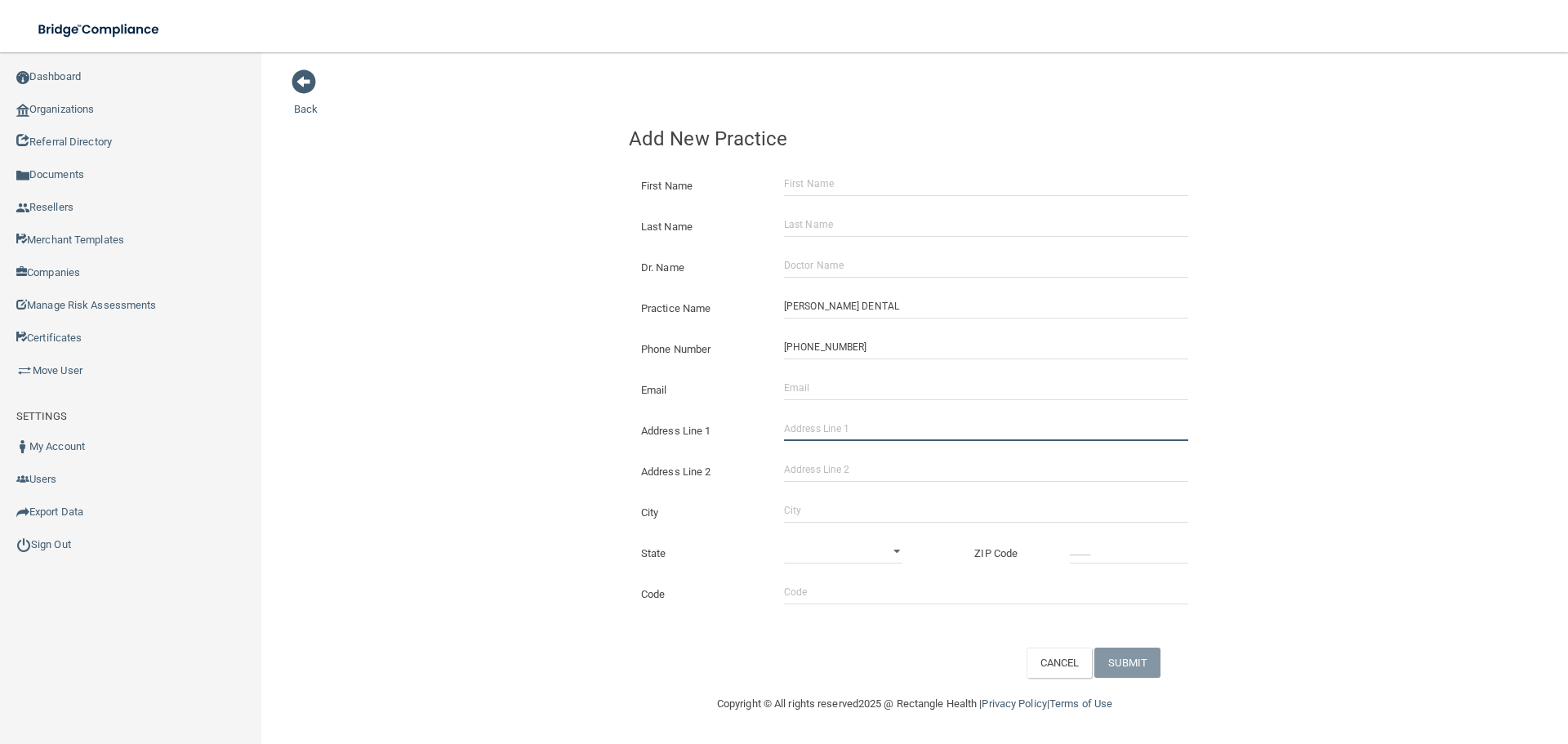
click at [865, 427] on input "Address Line 1" at bounding box center [987, 428] width 404 height 24
paste input "[STREET_ADDRESS]"
type input "[STREET_ADDRESS]"
click at [832, 464] on input "Address Line 2" at bounding box center [987, 470] width 404 height 24
click at [813, 513] on input "City" at bounding box center [987, 510] width 404 height 24
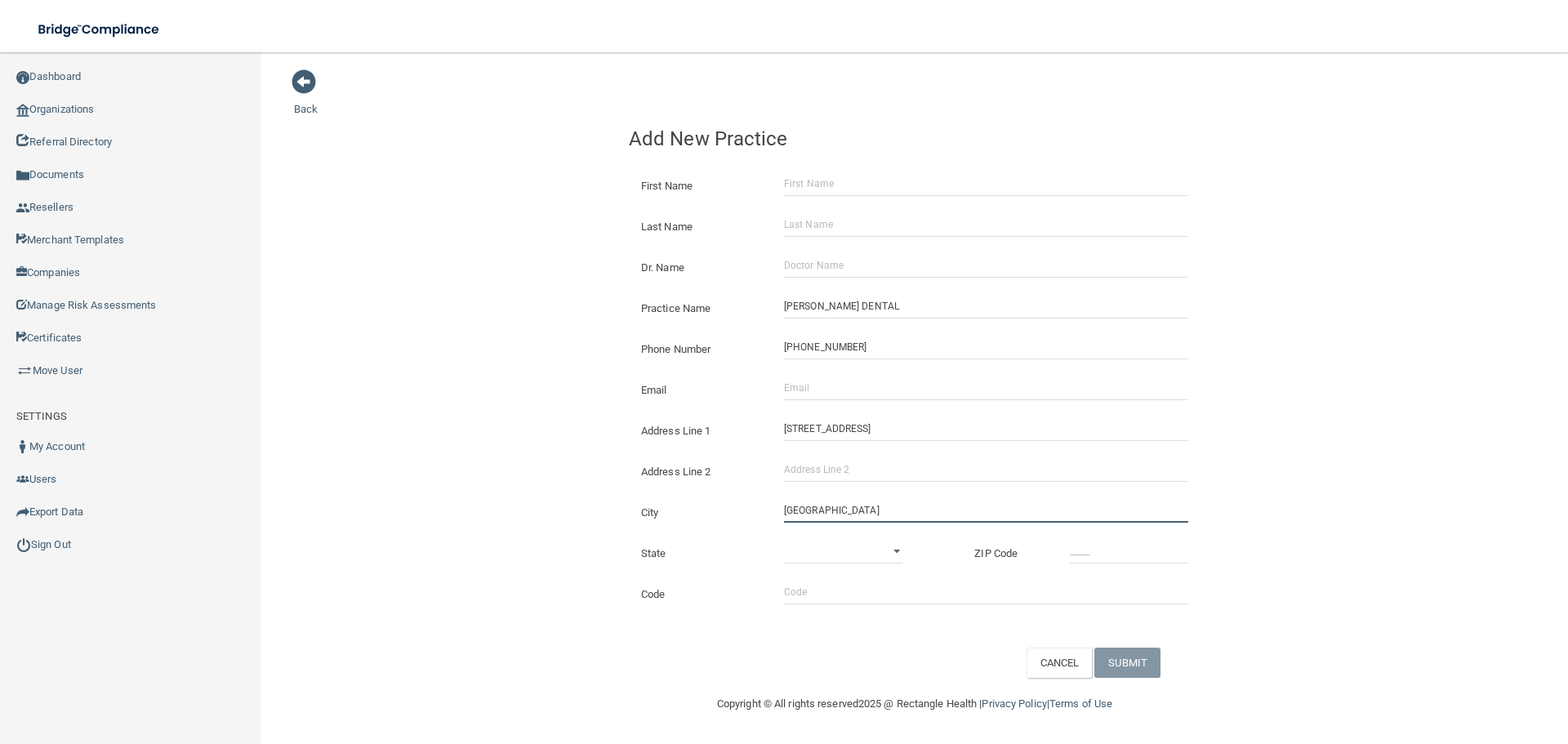
type input "[GEOGRAPHIC_DATA]"
click at [808, 537] on div "State [US_STATE] [US_STATE] [US_STATE] [US_STATE] [US_STATE] [US_STATE] [US_STA…" at bounding box center [914, 547] width 596 height 40
click at [831, 541] on select "[US_STATE] [US_STATE] [US_STATE] [US_STATE] [US_STATE] [US_STATE] [US_STATE] [U…" at bounding box center [844, 551] width 119 height 24
select select "9"
click at [784, 539] on select "[US_STATE] [US_STATE] [US_STATE] [US_STATE] [US_STATE] [US_STATE] [US_STATE] [U…" at bounding box center [844, 551] width 119 height 24
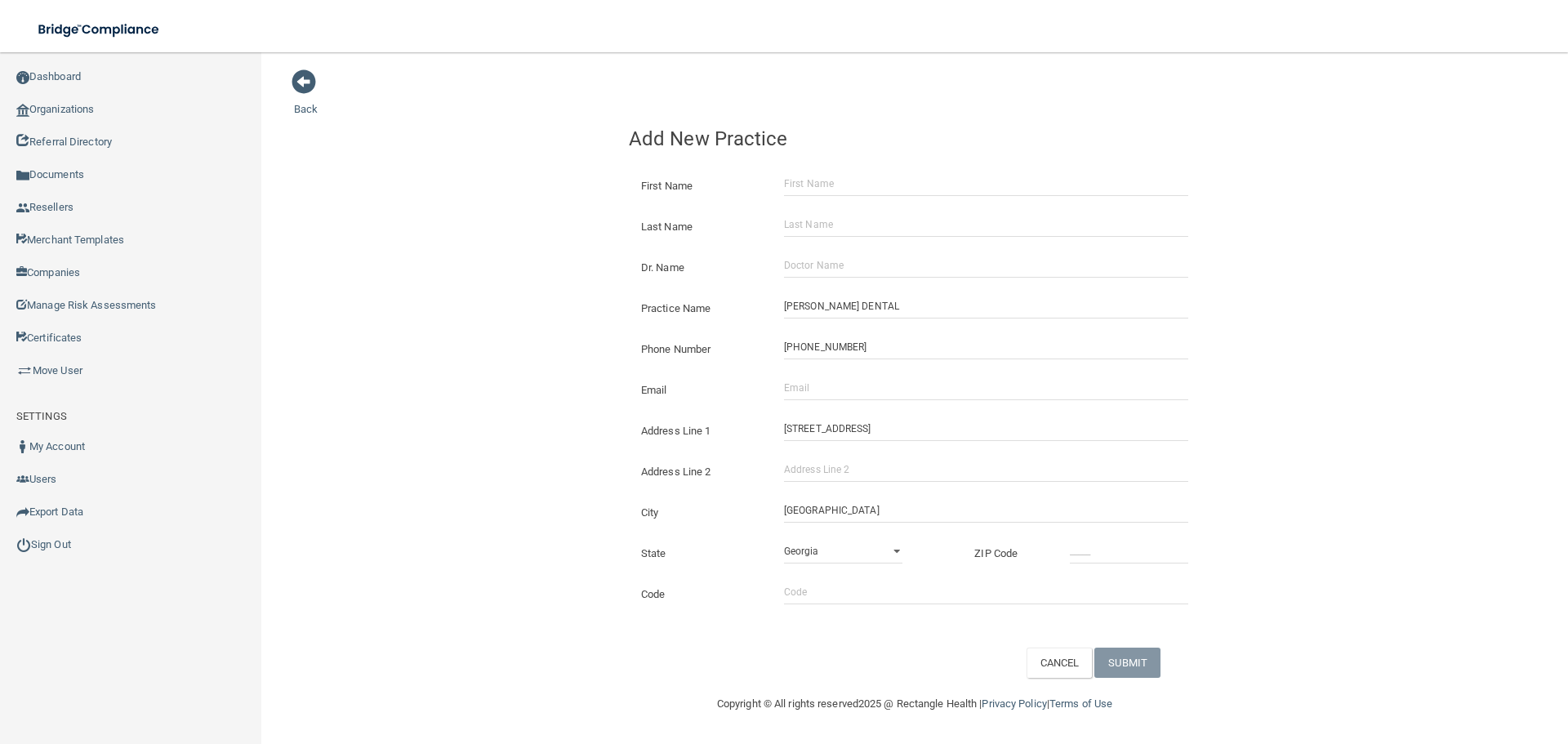
click at [1110, 571] on div "Code" at bounding box center [914, 587] width 596 height 40
click at [1111, 553] on input "_____" at bounding box center [1129, 551] width 119 height 24
type input "34103"
click at [437, 407] on div "Back Add New Practice First Name Last Name Dr. Name Practice Name [PERSON_NAME]…" at bounding box center [915, 373] width 1242 height 609
click at [834, 397] on input "Email" at bounding box center [987, 388] width 404 height 24
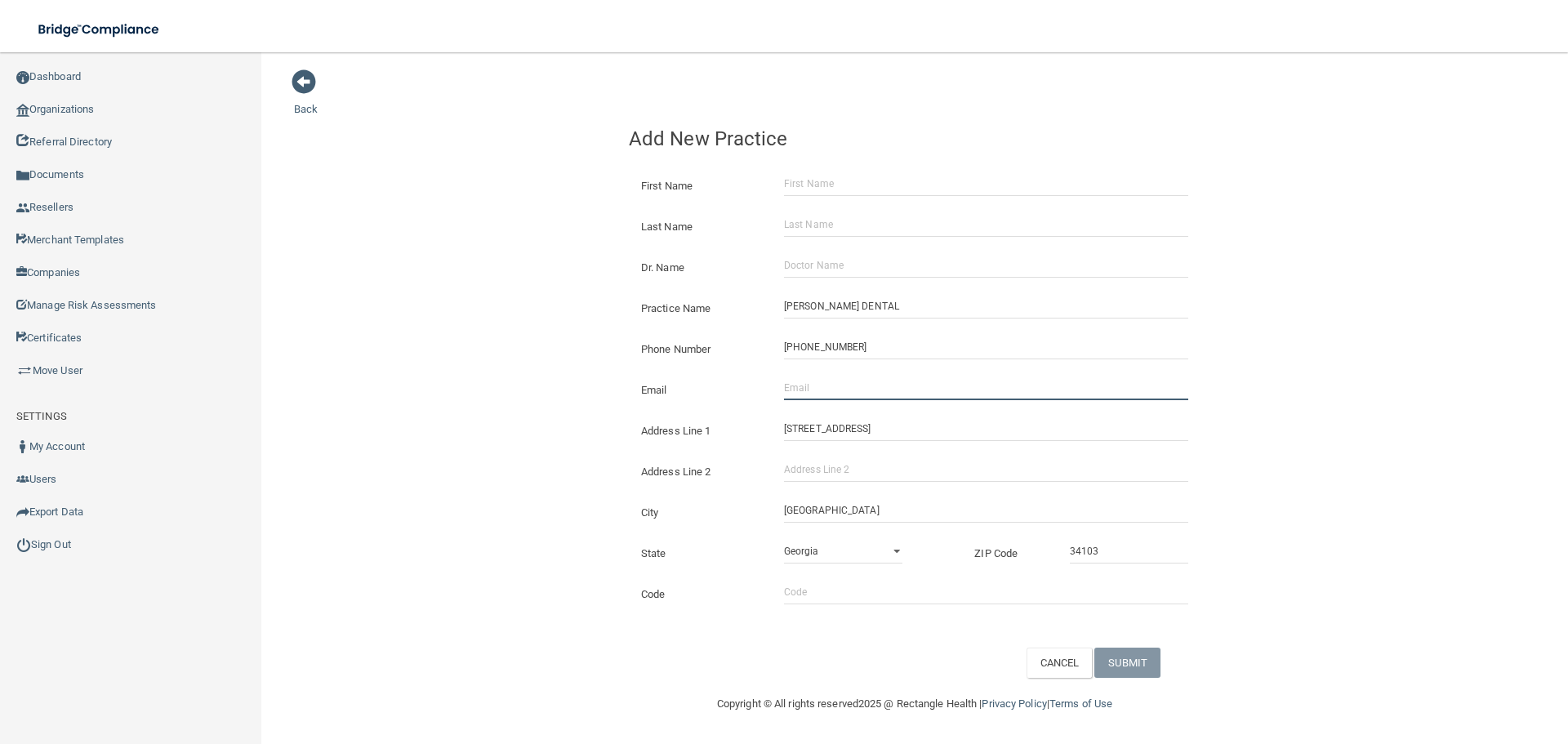
paste input "[EMAIL_ADDRESS][DOMAIN_NAME]"
type input "[EMAIL_ADDRESS][DOMAIN_NAME]"
click at [452, 357] on div "Back Add New Practice First Name Last Name Dr. Name Practice Name [PERSON_NAME]…" at bounding box center [915, 373] width 1242 height 609
drag, startPoint x: 848, startPoint y: 261, endPoint x: 847, endPoint y: 248, distance: 13.0
click at [847, 261] on input "Dr. Name" at bounding box center [987, 265] width 404 height 24
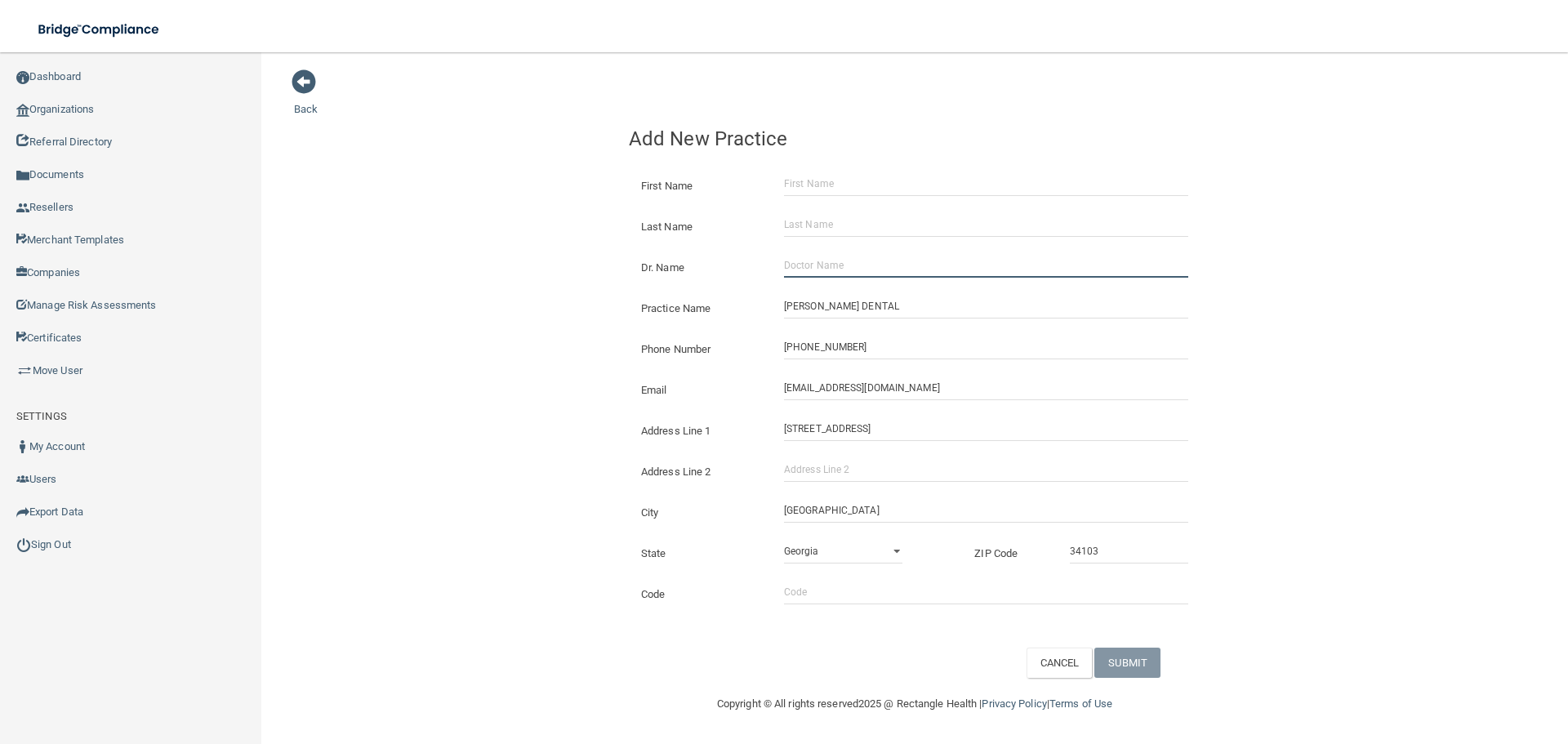
paste input "[PERSON_NAME]"
type input "[PERSON_NAME]"
click at [851, 171] on input "First Name" at bounding box center [987, 183] width 404 height 24
paste input "[PERSON_NAME]"
click at [843, 181] on input "[PERSON_NAME]" at bounding box center [987, 183] width 404 height 24
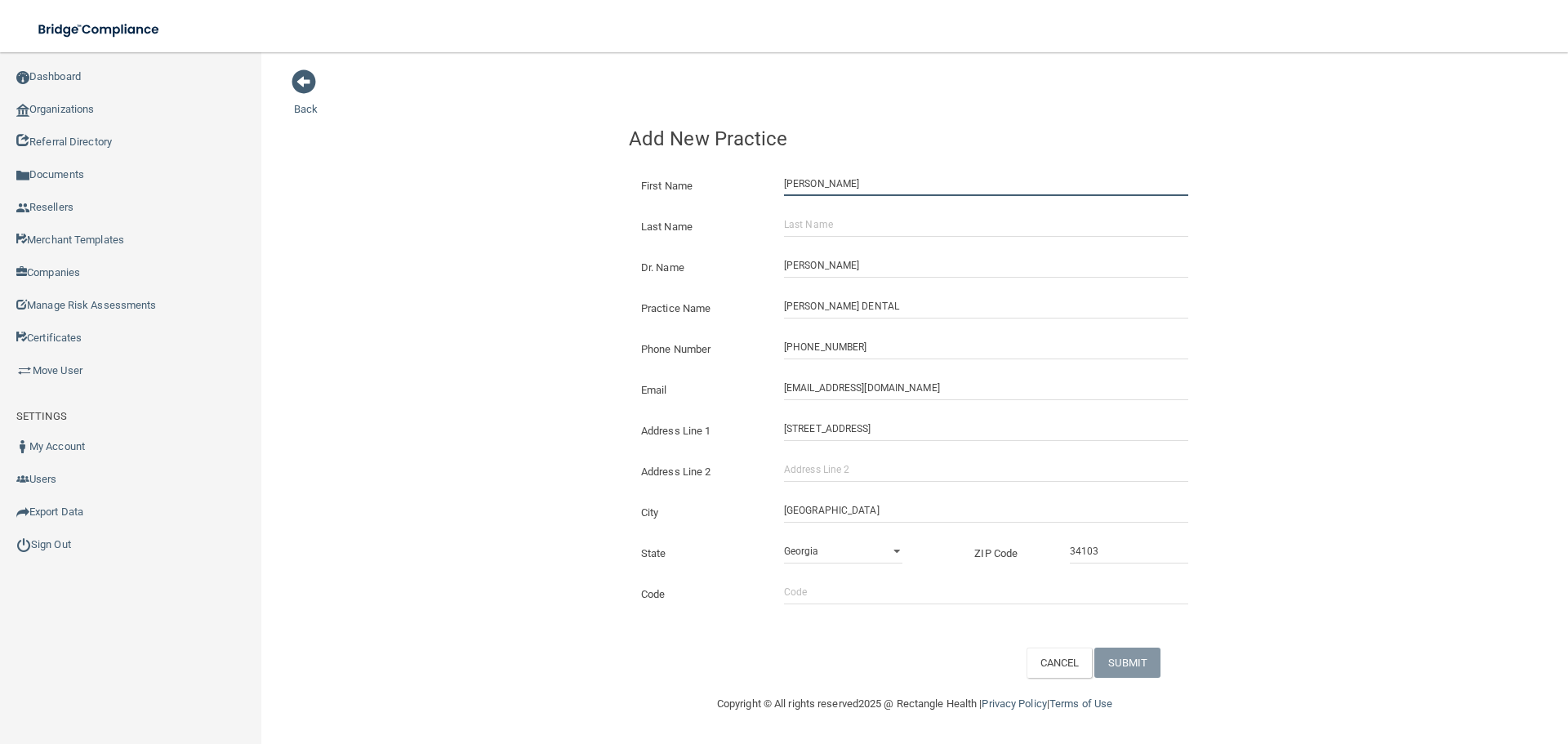
click at [843, 181] on input "[PERSON_NAME]" at bounding box center [987, 183] width 404 height 24
type input "[PERSON_NAME]"
click at [821, 224] on input "Last Name" at bounding box center [987, 224] width 404 height 24
paste input "[PERSON_NAME]"
type input "[PERSON_NAME]"
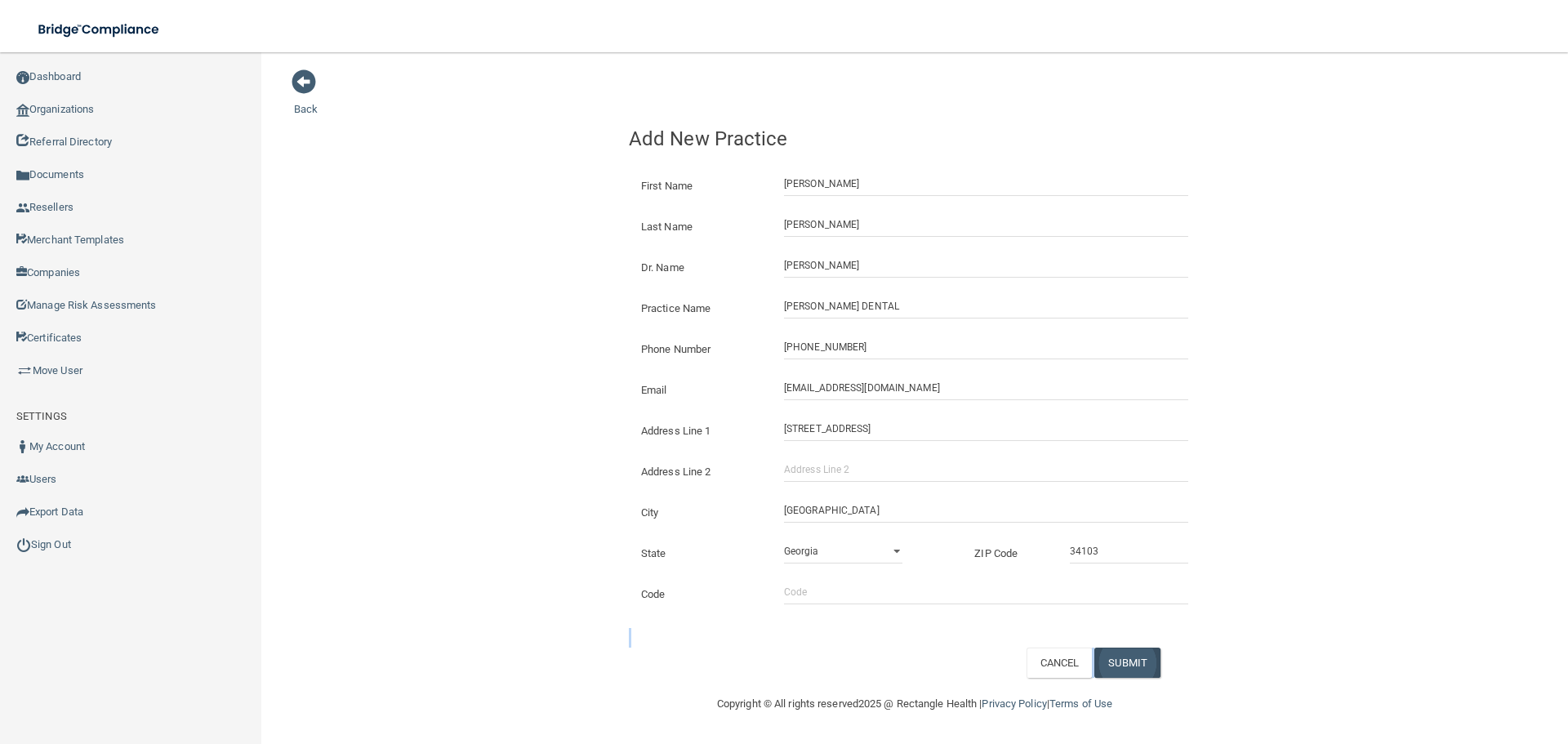
click at [1144, 651] on form "First Name [PERSON_NAME] Last Name [PERSON_NAME] Dr. Name [PERSON_NAME] Practic…" at bounding box center [914, 418] width 572 height 519
click at [1144, 651] on button "SUBMIT" at bounding box center [1128, 662] width 66 height 30
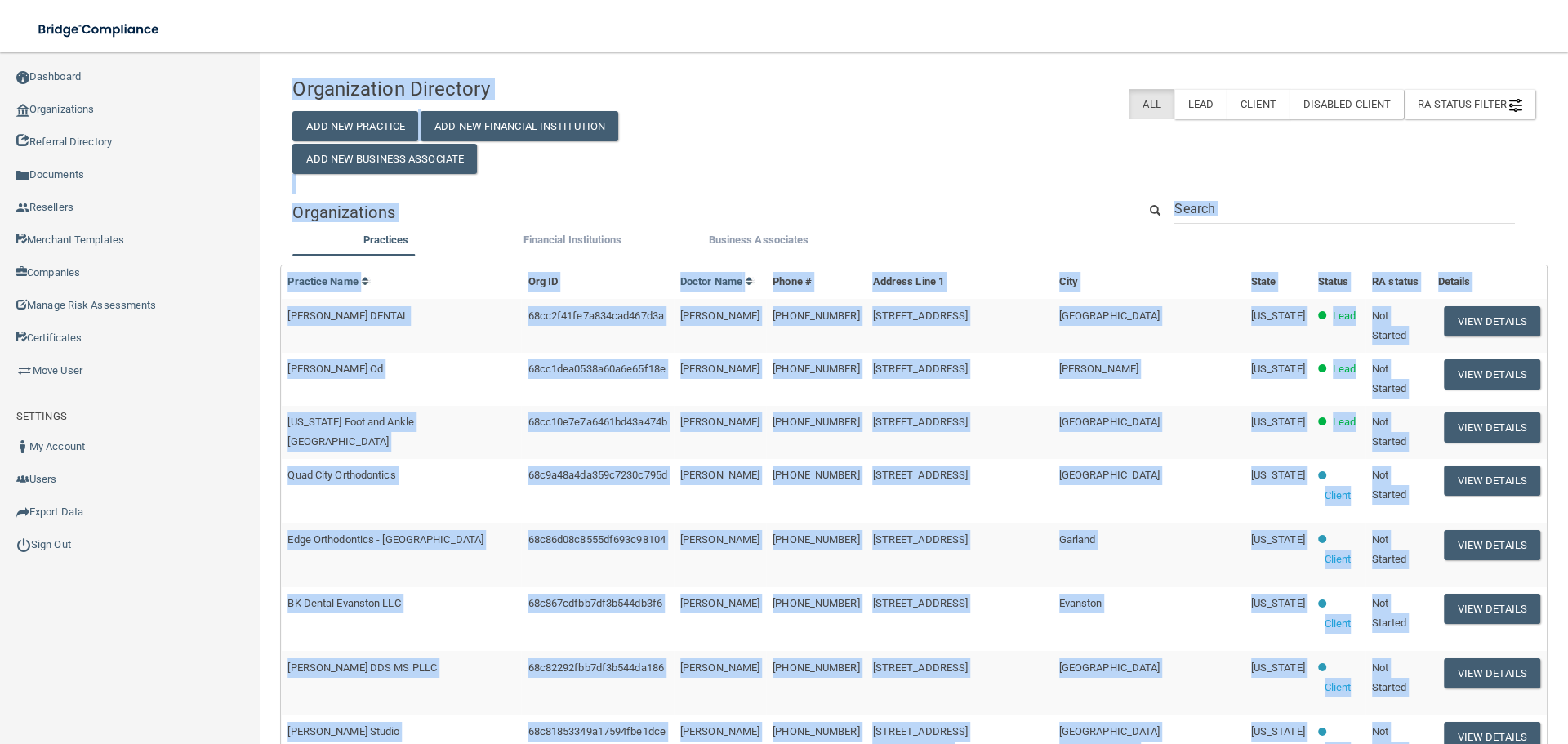
click at [726, 120] on div "Organization Directory Add New Practice Add New Financial Institution Add New B…" at bounding box center [914, 121] width 1268 height 106
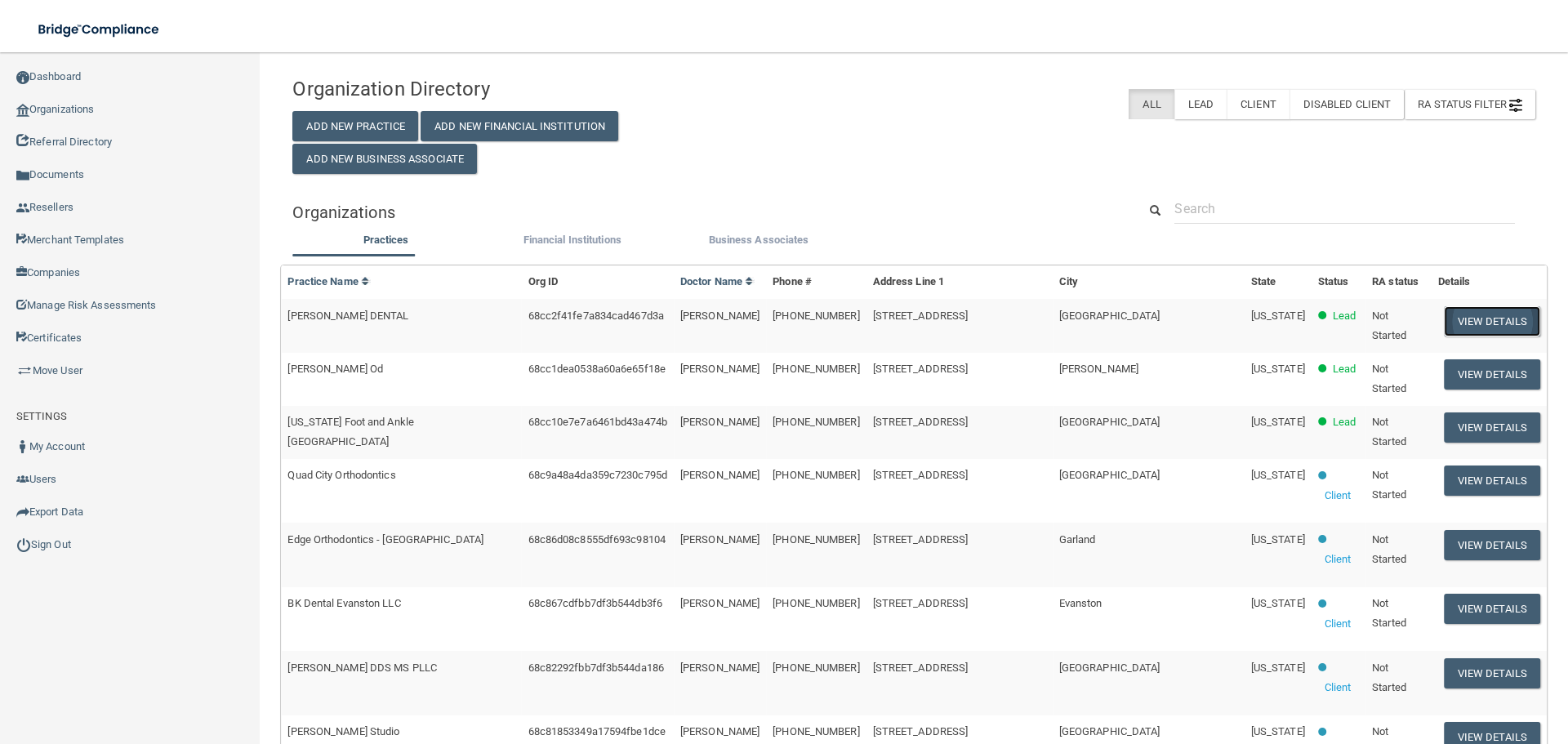
click at [1444, 317] on button "View Details" at bounding box center [1492, 321] width 96 height 30
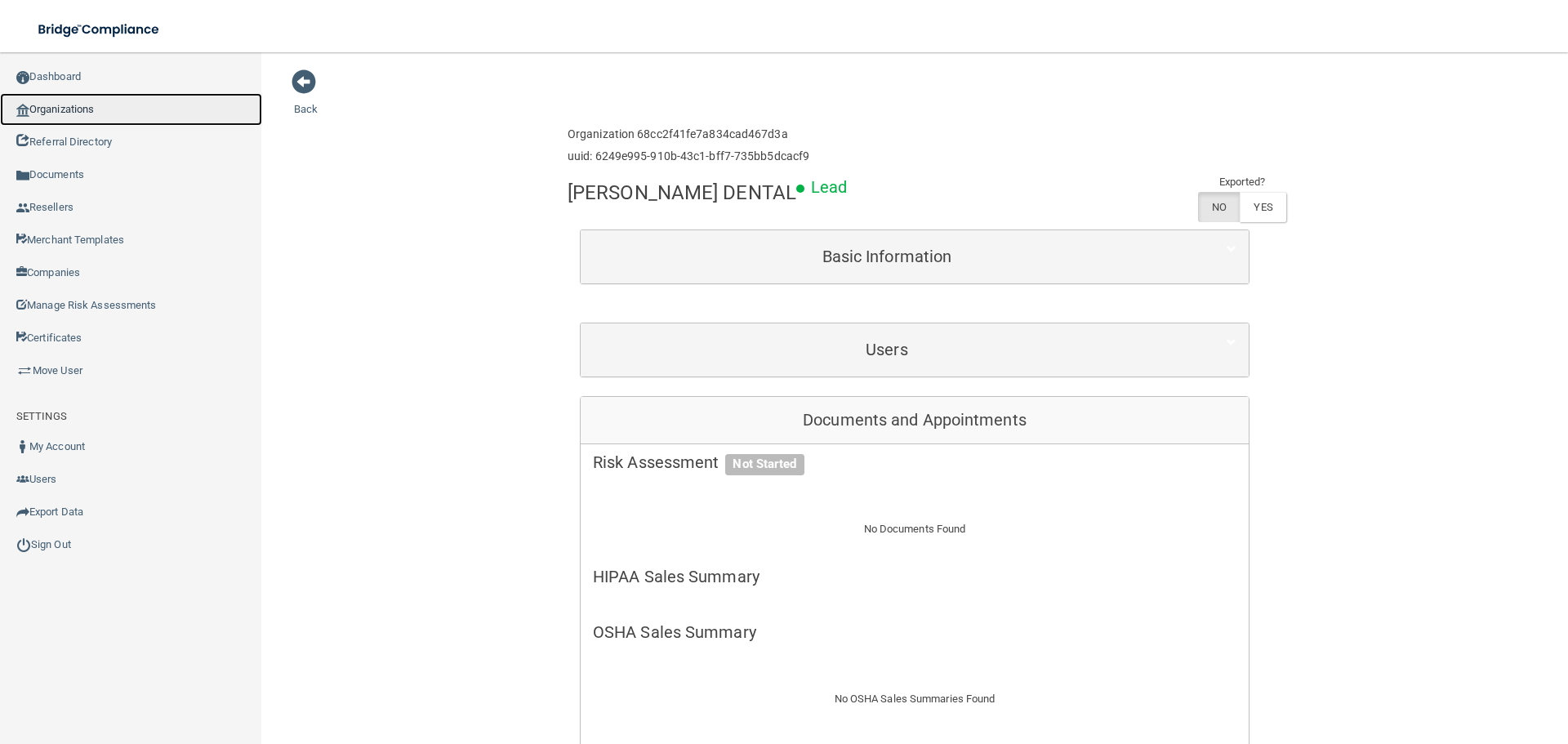
click at [109, 114] on link "Organizations" at bounding box center [131, 109] width 262 height 33
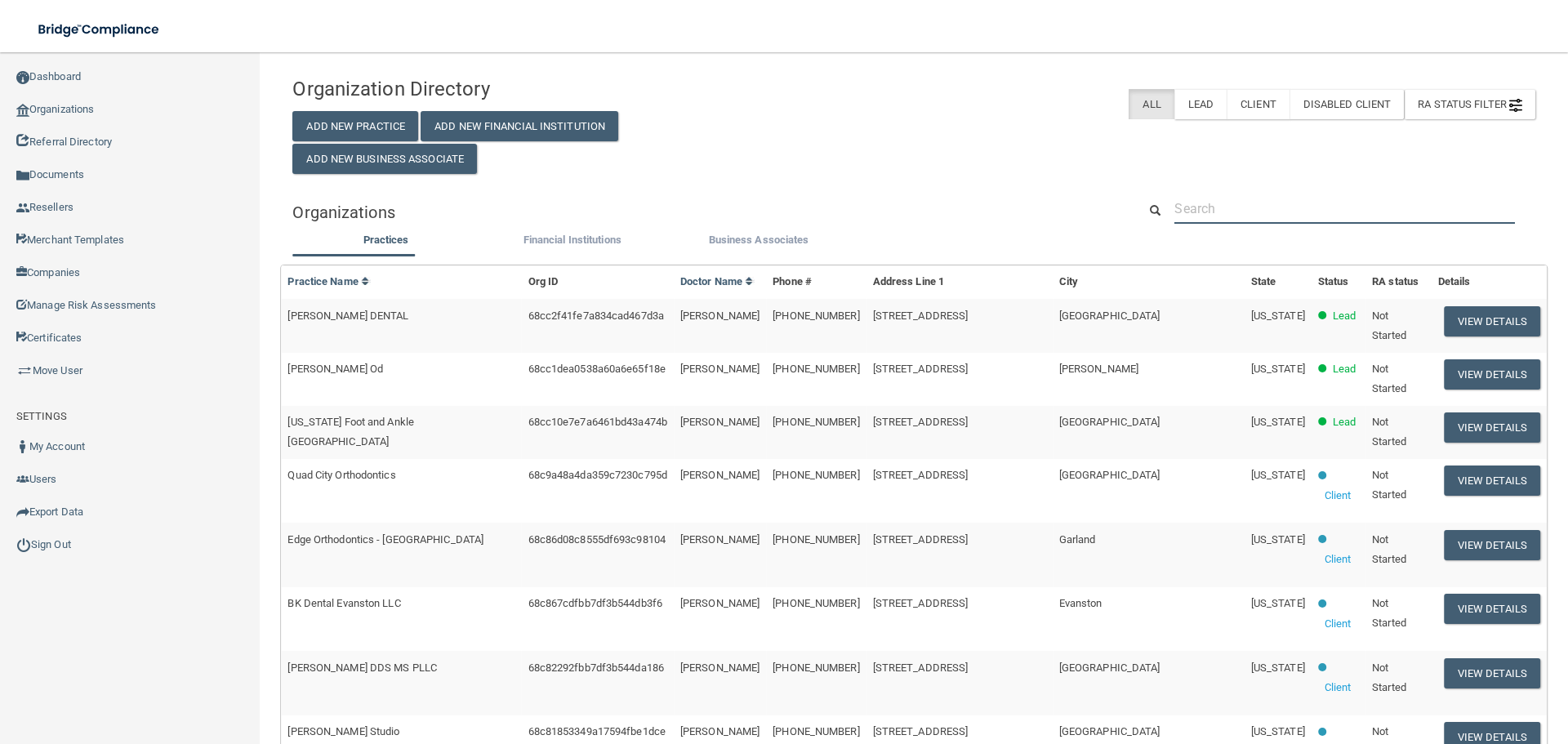
click at [1227, 212] on input "text" at bounding box center [1345, 208] width 341 height 30
paste input "[PERSON_NAME] Dental"
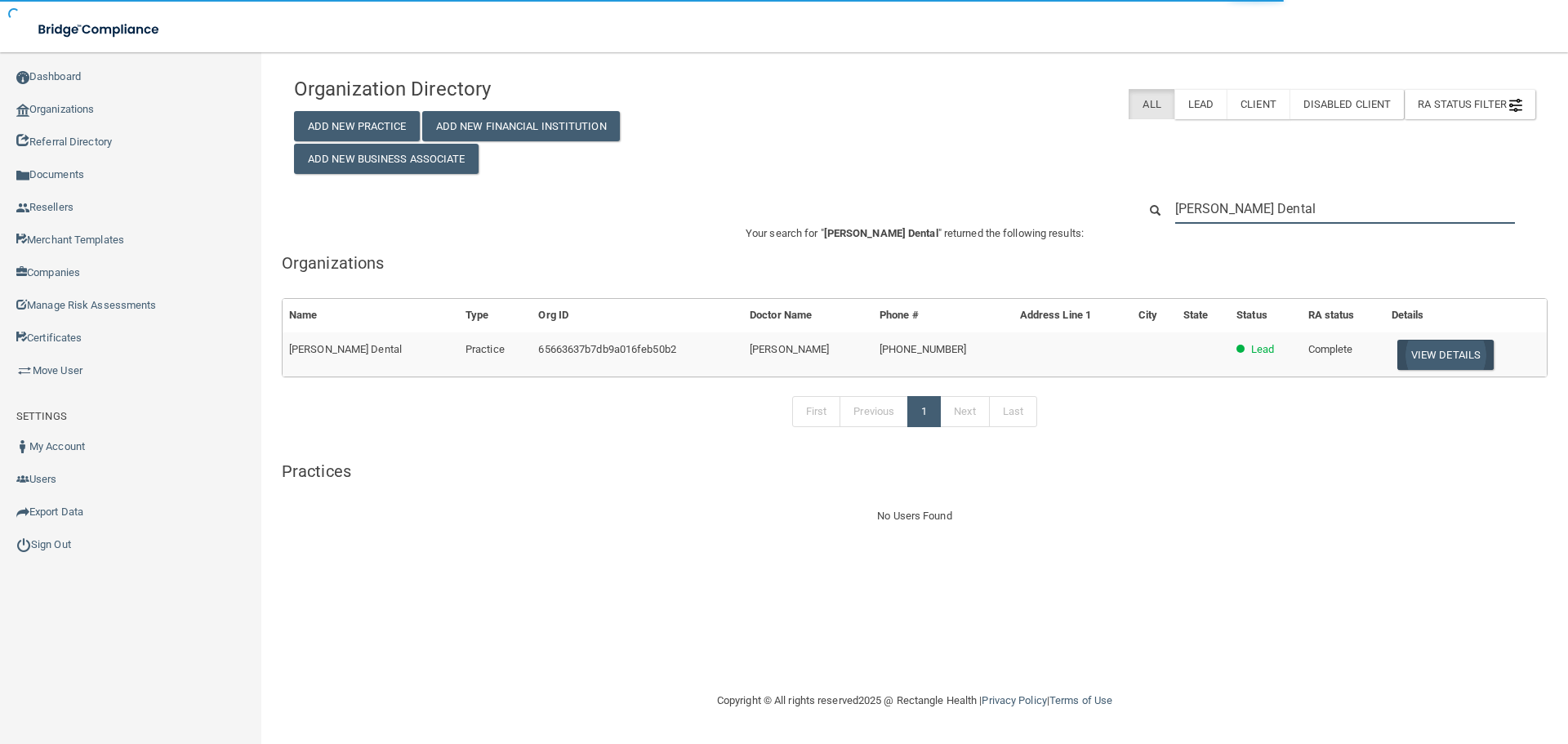
type input "[PERSON_NAME] Dental"
click at [1404, 348] on button "View Details" at bounding box center [1446, 354] width 96 height 30
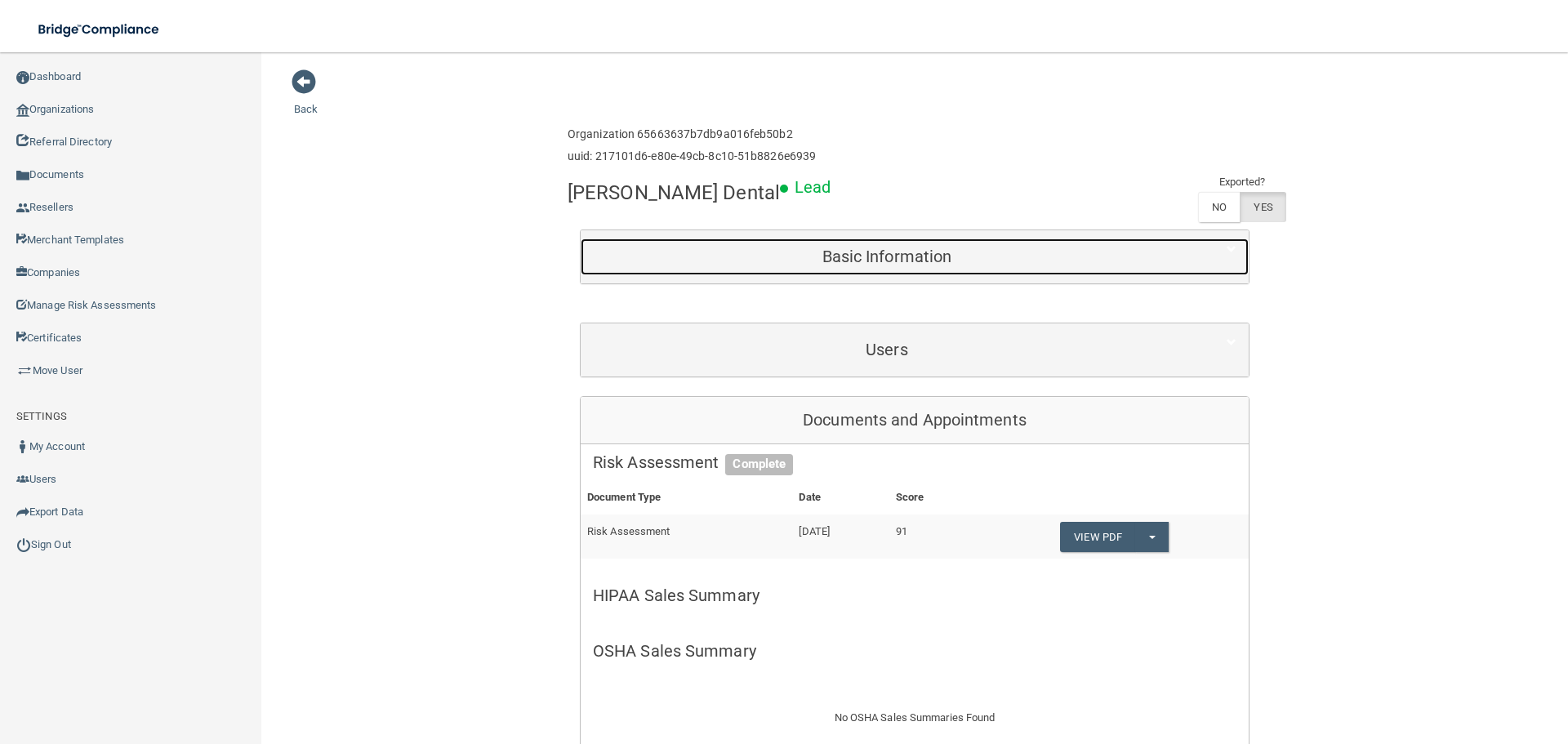
click at [787, 261] on h5 "Basic Information" at bounding box center [887, 256] width 588 height 18
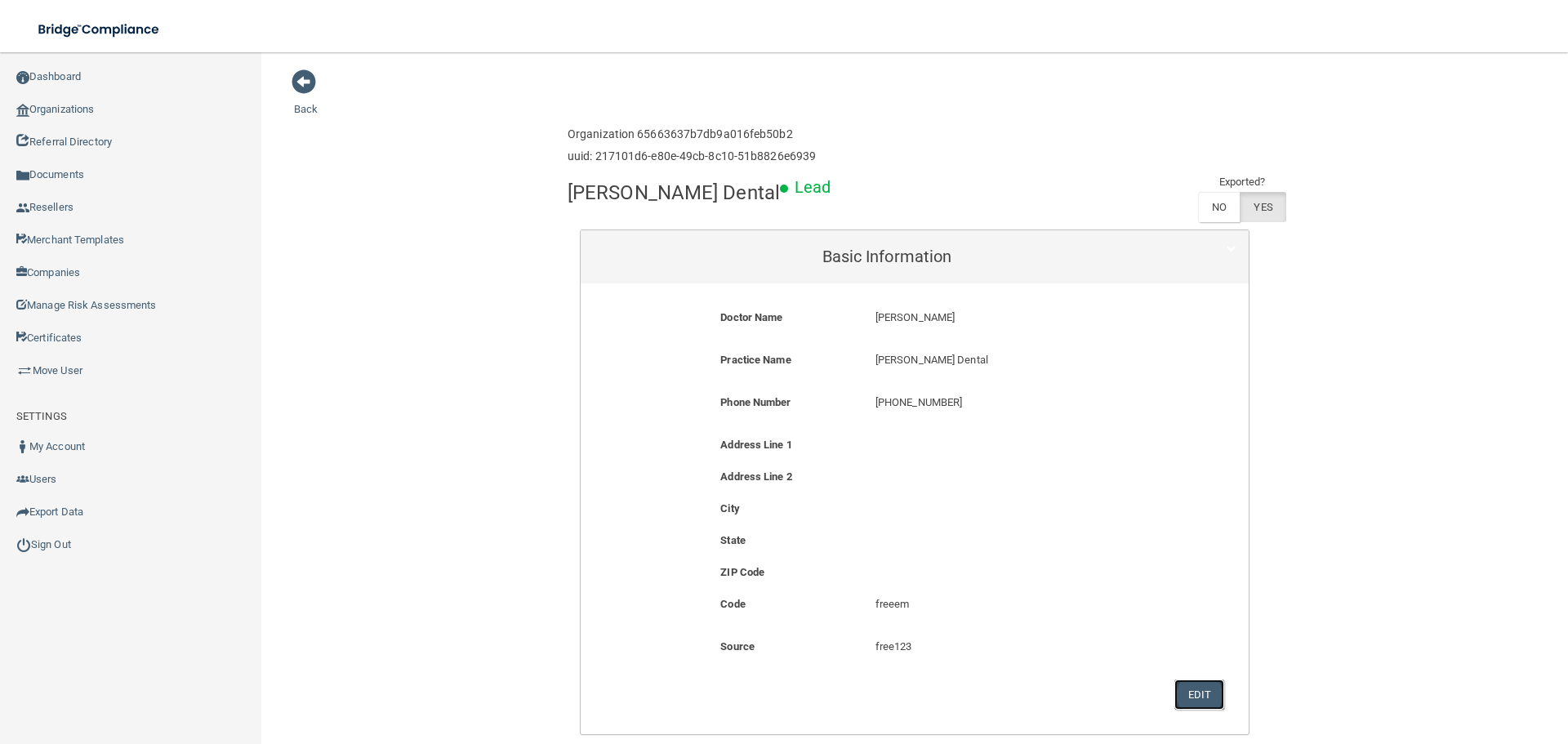
click at [1191, 702] on button "Edit" at bounding box center [1200, 694] width 50 height 30
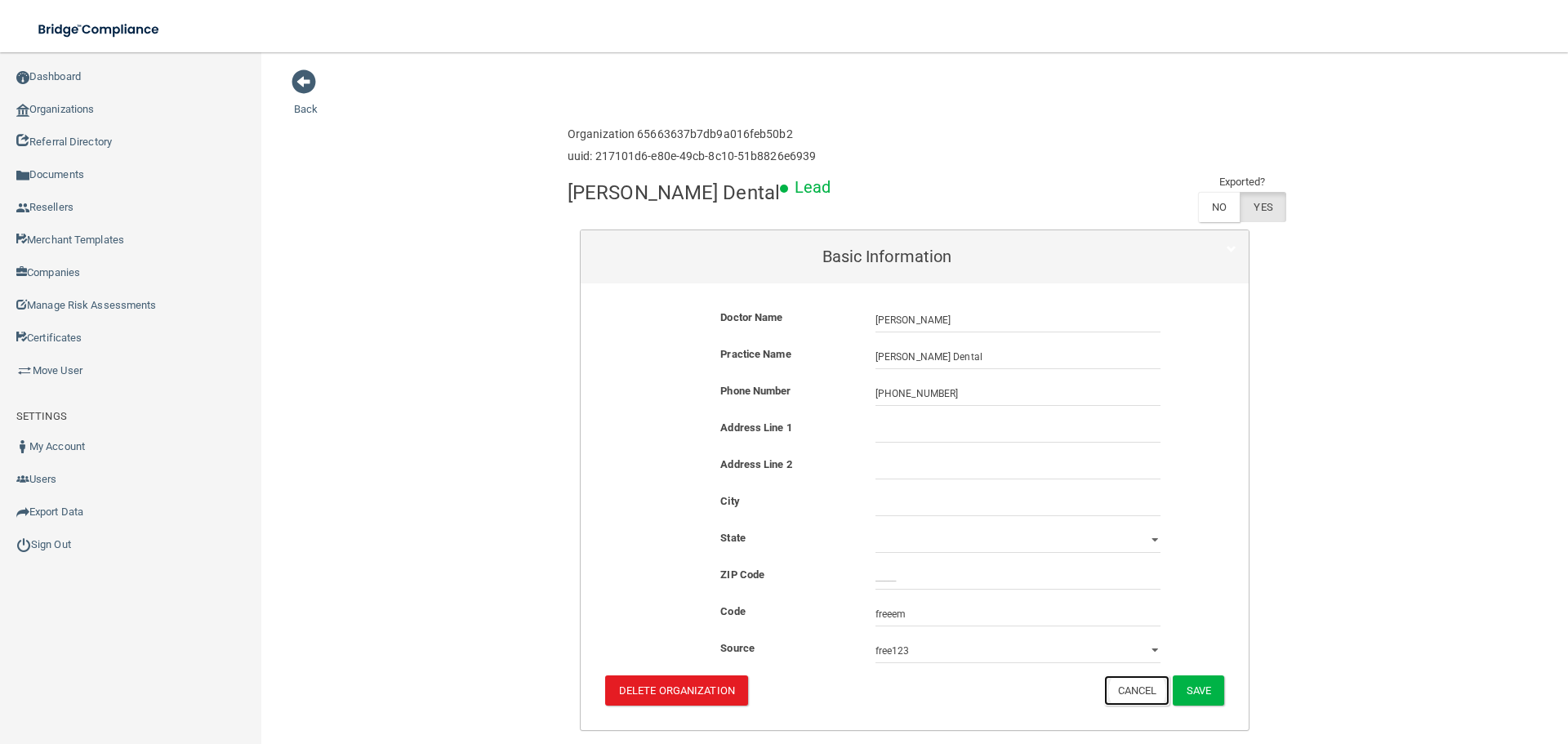
click at [1135, 698] on button "Cancel" at bounding box center [1137, 690] width 66 height 30
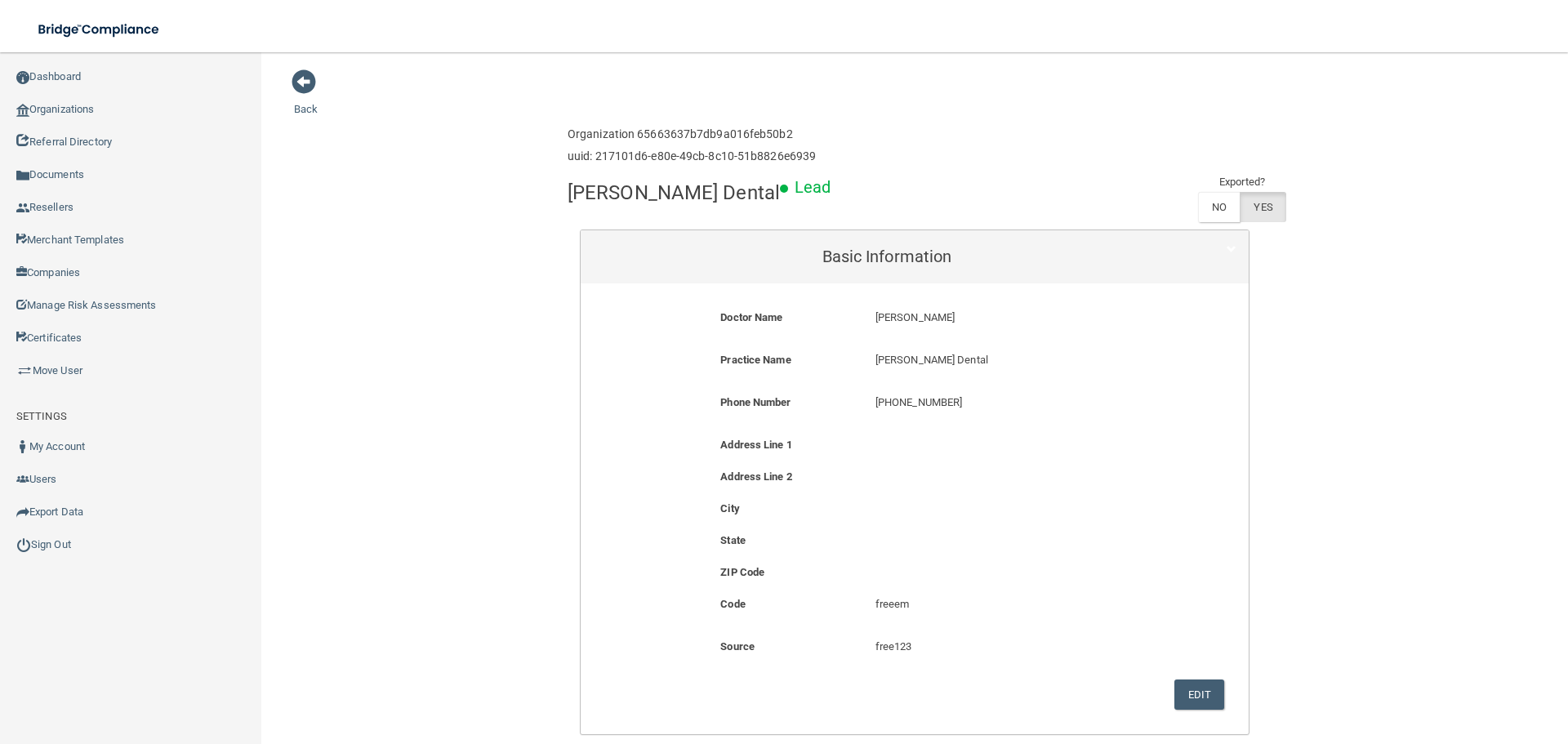
click at [687, 200] on h4 "[PERSON_NAME] Dental" at bounding box center [673, 193] width 212 height 22
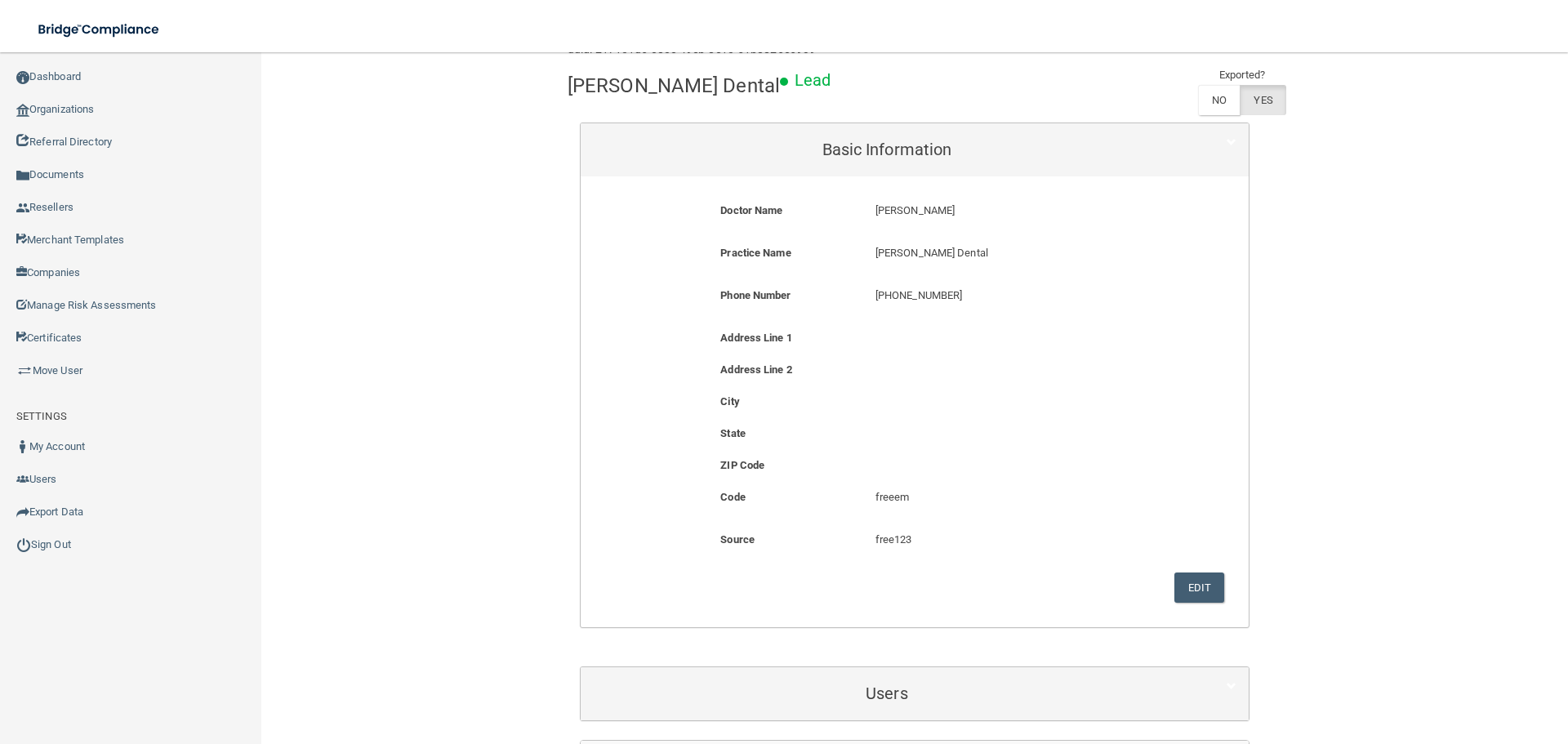
scroll to position [245, 0]
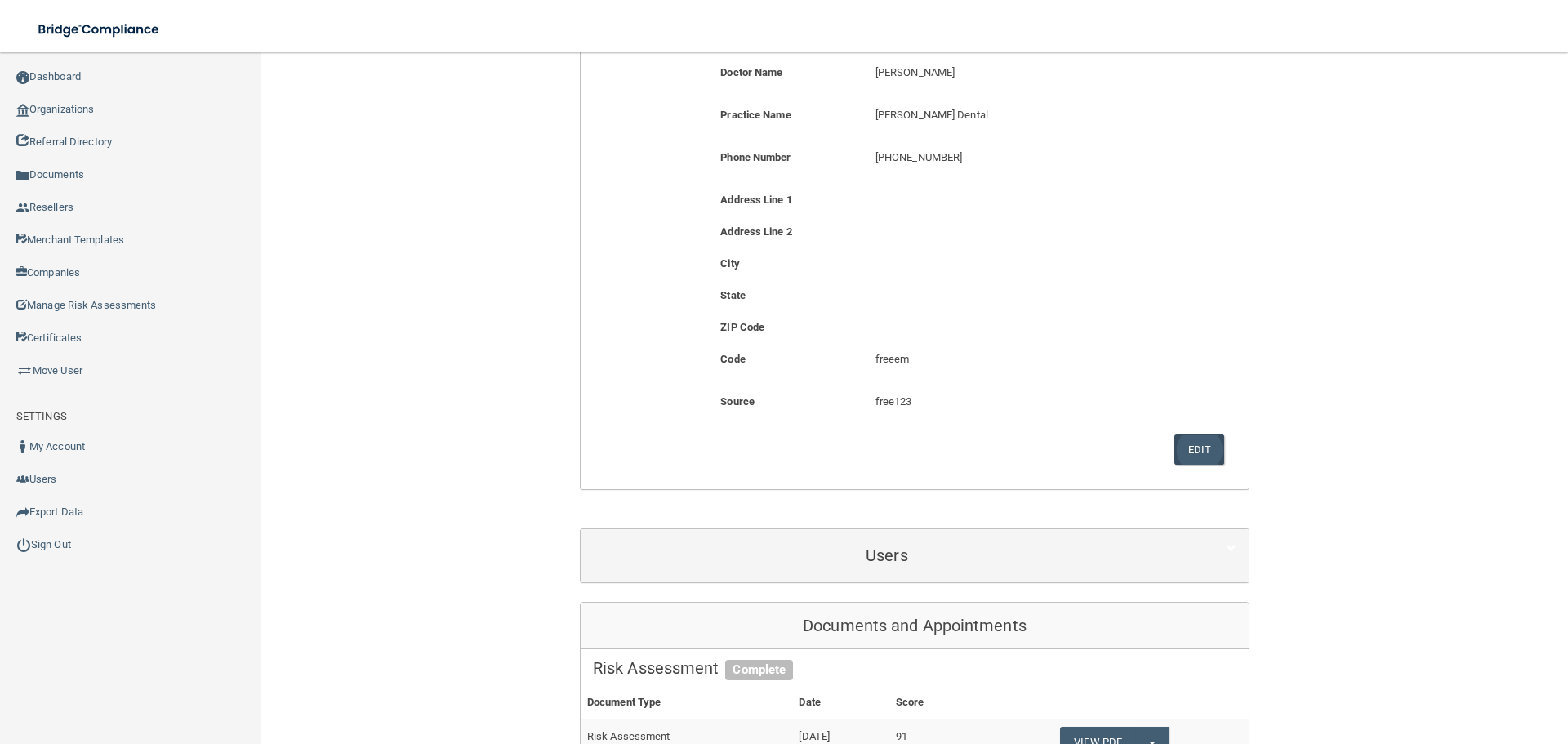
drag, startPoint x: 1221, startPoint y: 451, endPoint x: 1196, endPoint y: 451, distance: 25.0
click at [1220, 451] on div "Edit Delete Organization Cancel Save" at bounding box center [914, 449] width 643 height 30
click at [1211, 446] on button "Edit" at bounding box center [1200, 449] width 50 height 30
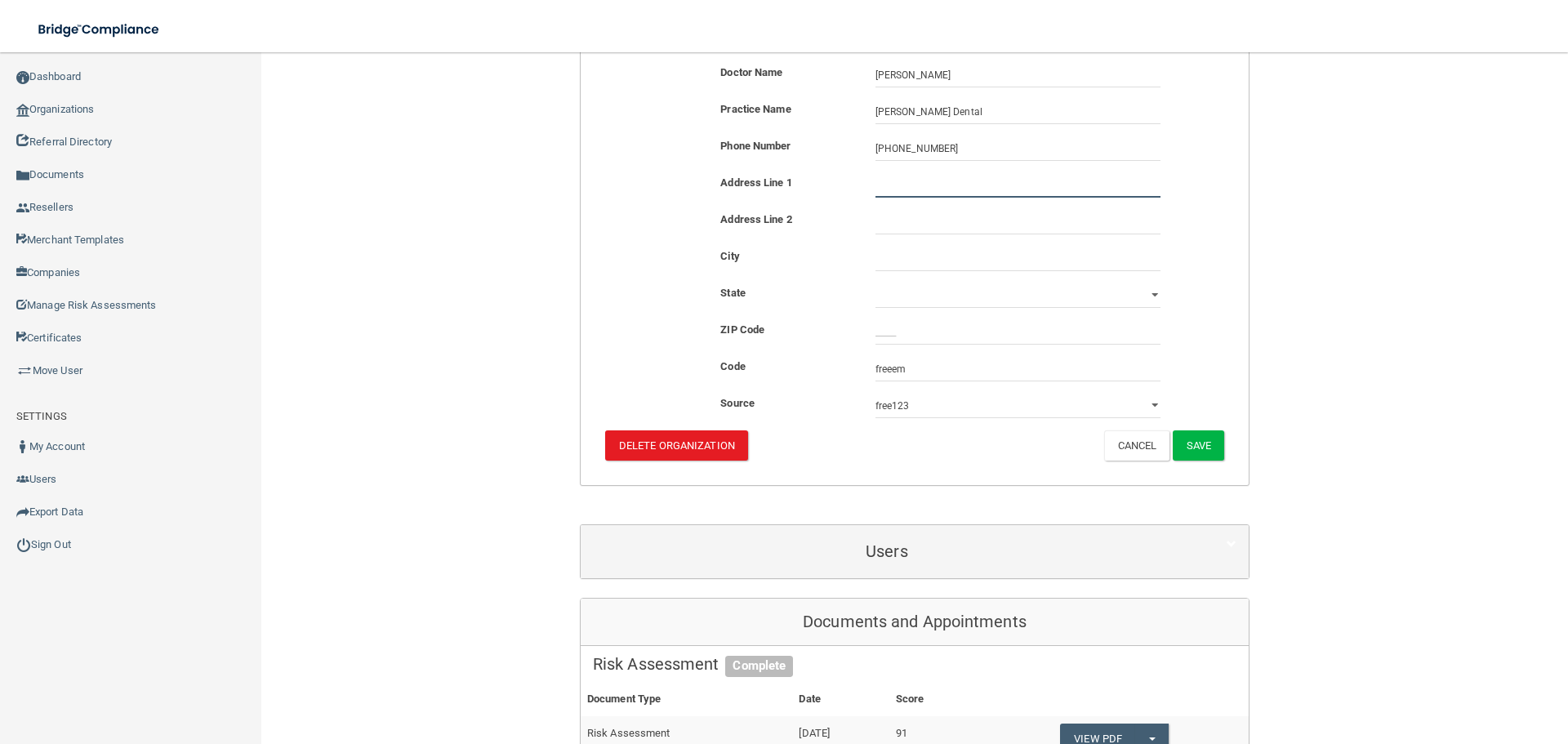
click at [914, 197] on input "text" at bounding box center [1018, 185] width 285 height 24
paste input "[STREET_ADDRESS]"
type input "[STREET_ADDRESS]"
click at [910, 250] on input "text" at bounding box center [1018, 259] width 285 height 24
type input "Saint [PERSON_NAME]"
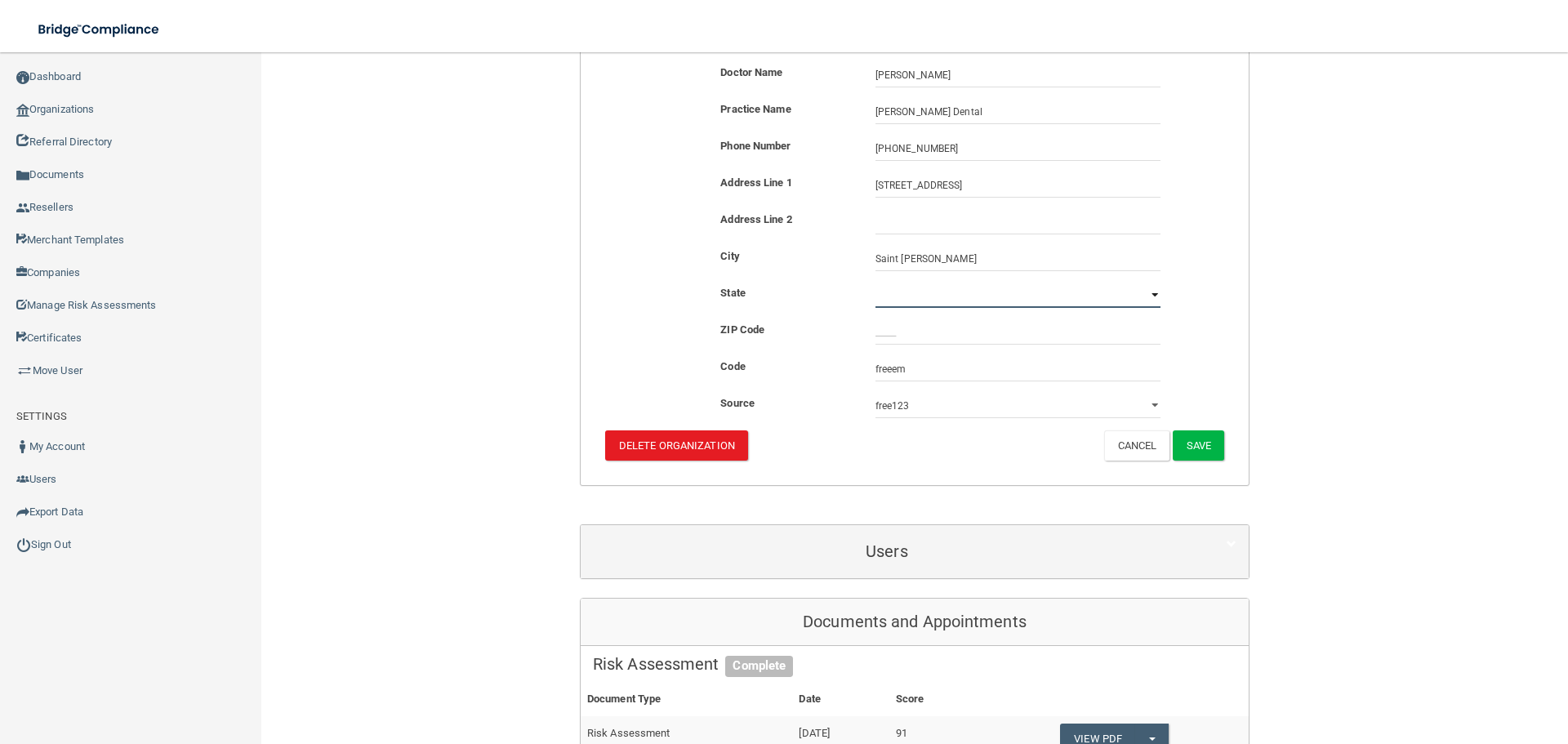
click at [902, 294] on select "[US_STATE] [US_STATE] [US_STATE] [US_STATE] [US_STATE] [US_STATE] [US_STATE] [U…" at bounding box center [1018, 296] width 285 height 24
select select "25"
click at [876, 284] on select "[US_STATE] [US_STATE] [US_STATE] [US_STATE] [US_STATE] [US_STATE] [US_STATE] [U…" at bounding box center [1018, 296] width 285 height 24
click at [921, 344] on input "_____" at bounding box center [1018, 332] width 285 height 24
type input "63303"
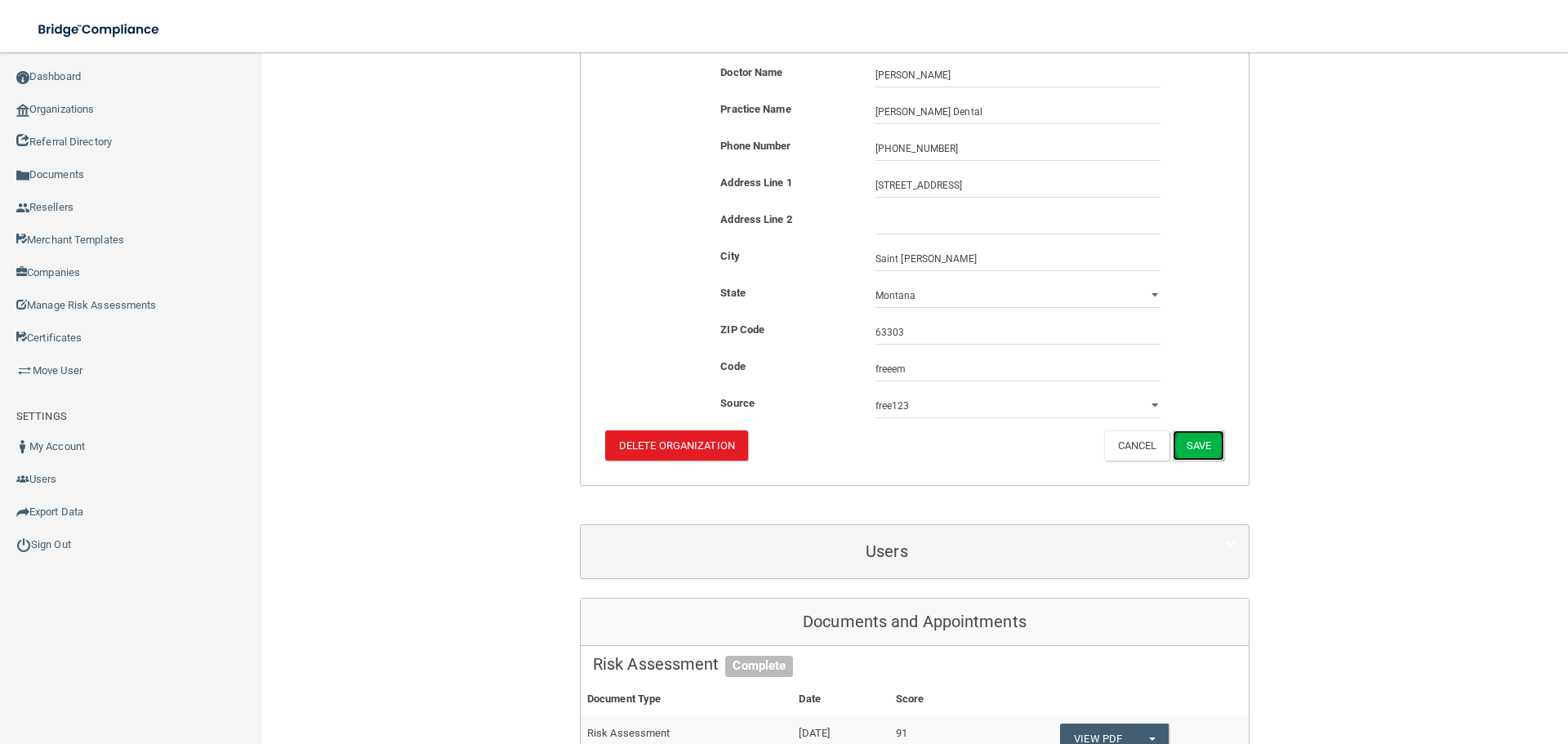
click at [1173, 443] on button "Save" at bounding box center [1199, 445] width 52 height 30
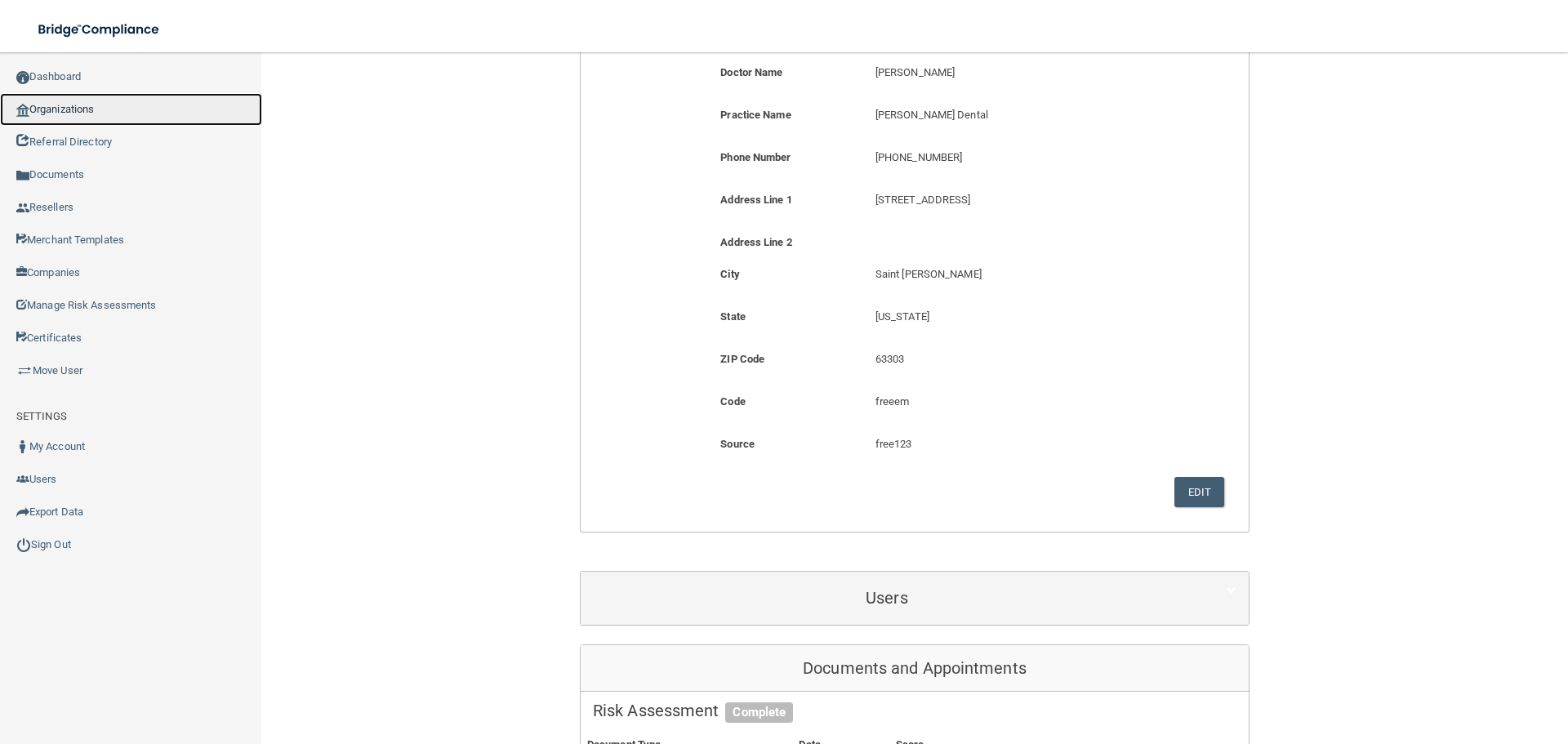
click at [105, 119] on link "Organizations" at bounding box center [131, 109] width 262 height 33
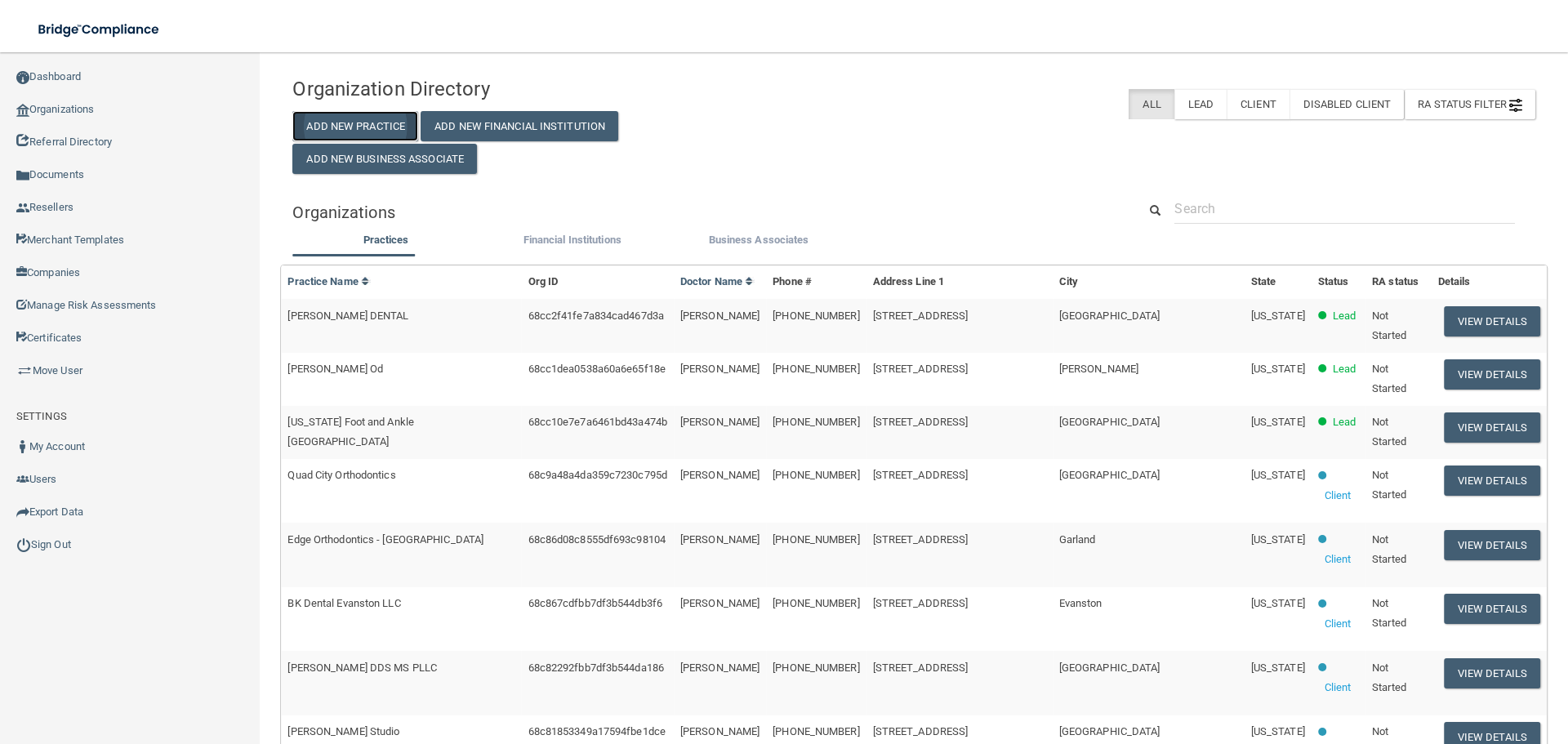
click at [390, 123] on button "Add New Practice" at bounding box center [355, 126] width 126 height 30
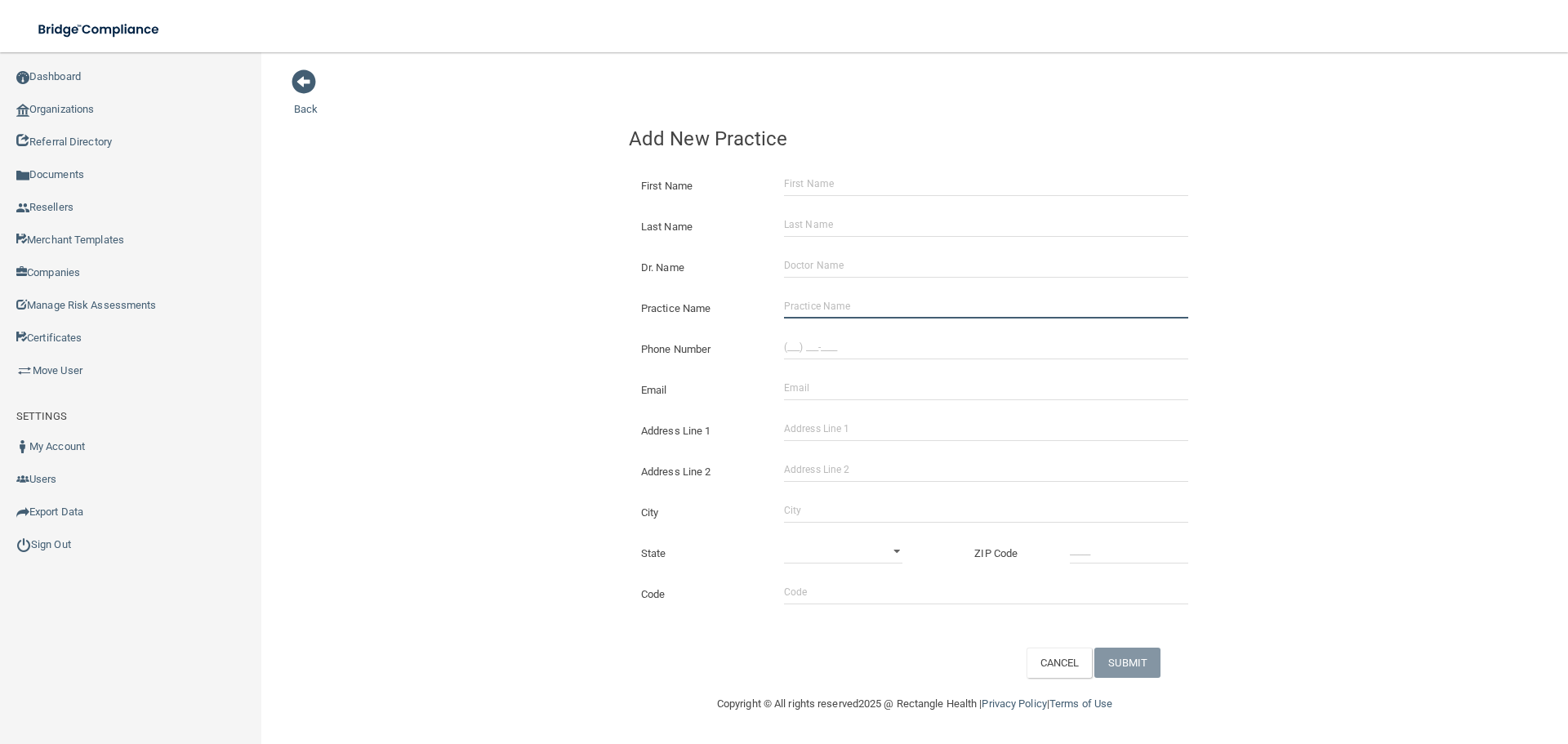
click at [861, 302] on input "Practice Name" at bounding box center [987, 306] width 404 height 24
paste input "Premier Dental Care"
type input "Premier Dental Care"
drag, startPoint x: 869, startPoint y: 327, endPoint x: 827, endPoint y: 347, distance: 46.5
click at [869, 327] on div "Phone Number" at bounding box center [914, 342] width 596 height 40
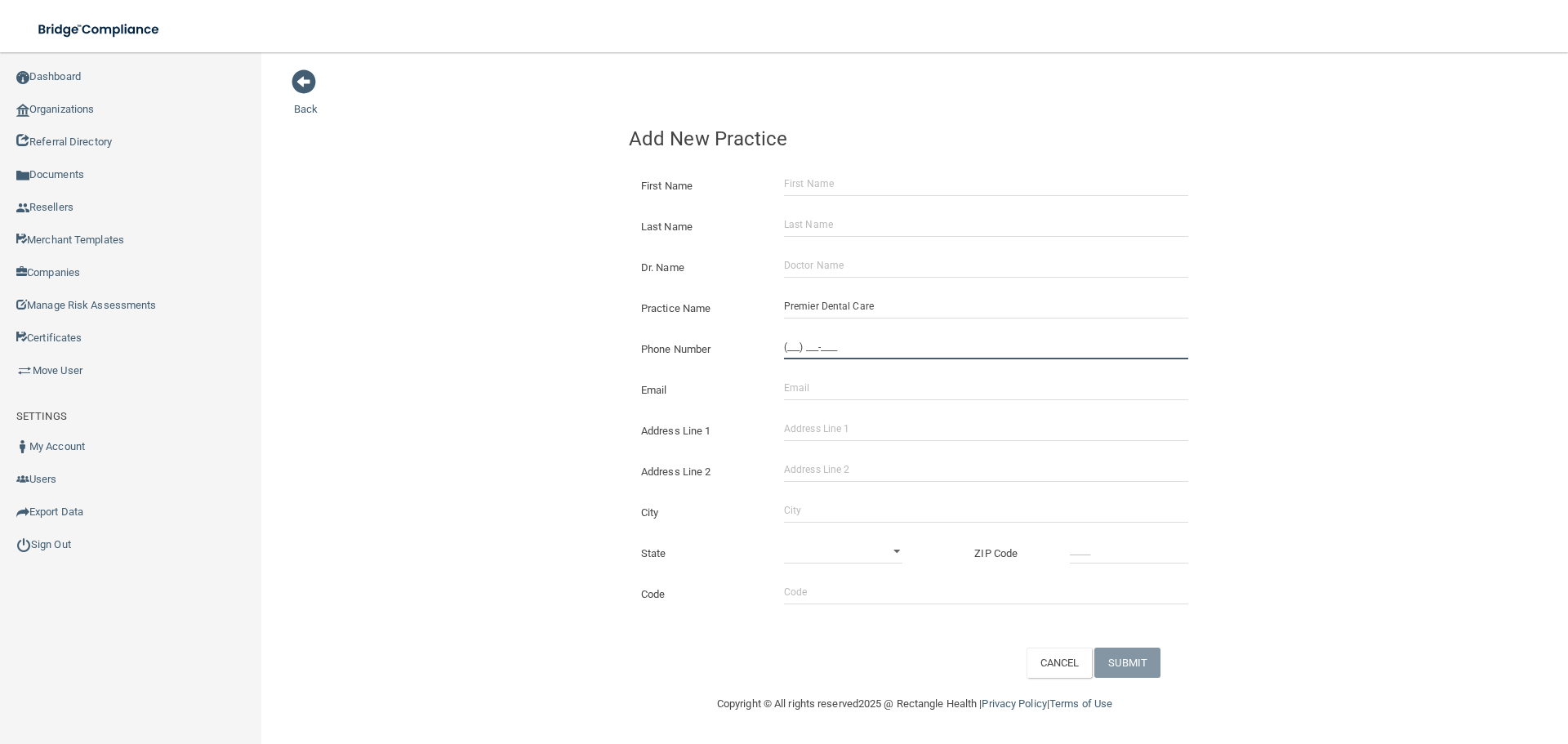
click at [827, 347] on input "(___) ___-____" at bounding box center [987, 347] width 404 height 24
paste input "313) 274-4422"
type input "[PHONE_NUMBER]"
click at [405, 305] on div "Back Add New Practice First Name Last Name Dr. Name Practice Name Premier Denta…" at bounding box center [915, 373] width 1242 height 609
click at [809, 436] on input "Address Line 1" at bounding box center [987, 428] width 404 height 24
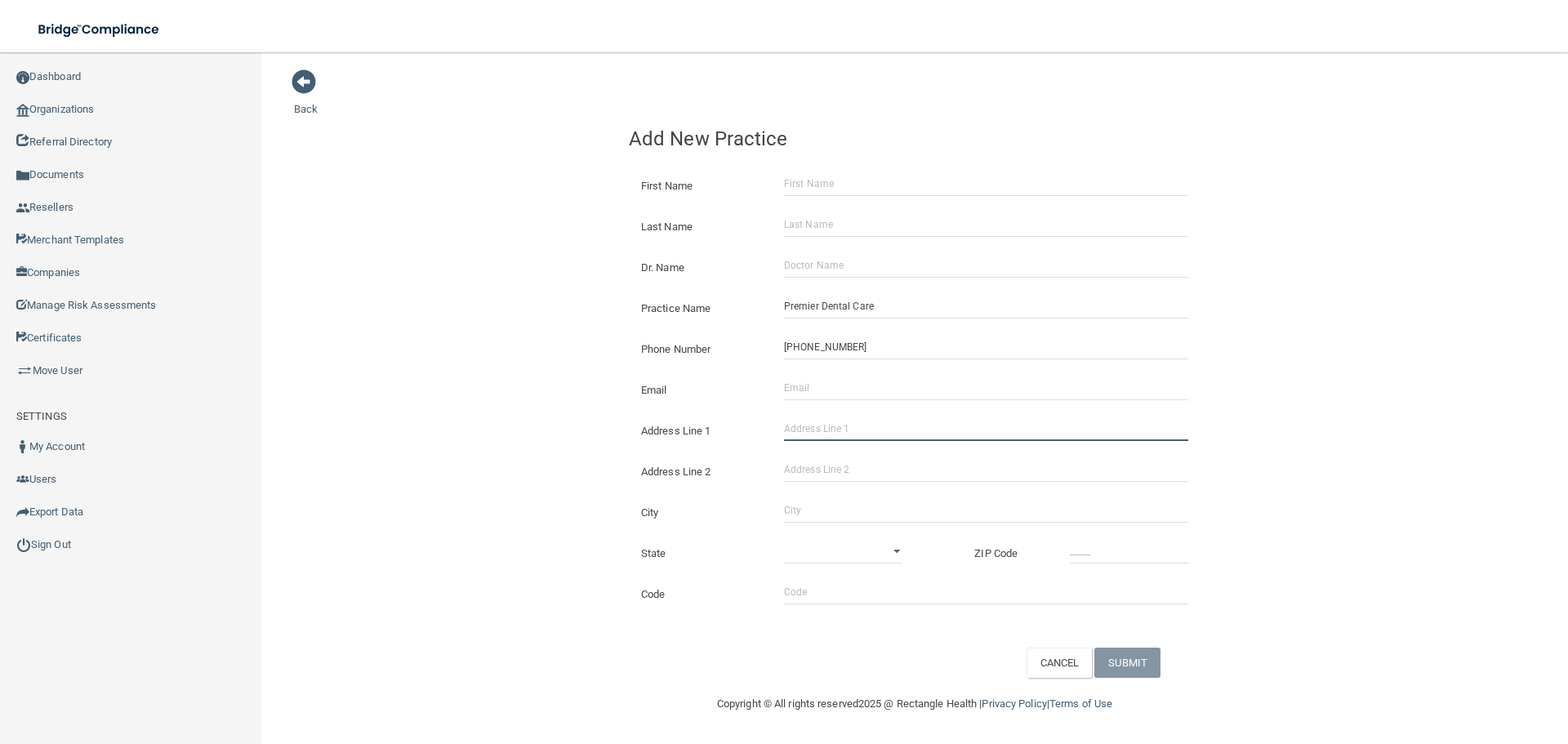
paste input "[GEOGRAPHIC_DATA][PERSON_NAME] Trl"
type input "[GEOGRAPHIC_DATA][PERSON_NAME] Trl"
click at [811, 496] on div "City" at bounding box center [914, 506] width 596 height 40
click at [813, 507] on input "City" at bounding box center [987, 510] width 404 height 24
type input "[GEOGRAPHIC_DATA]"
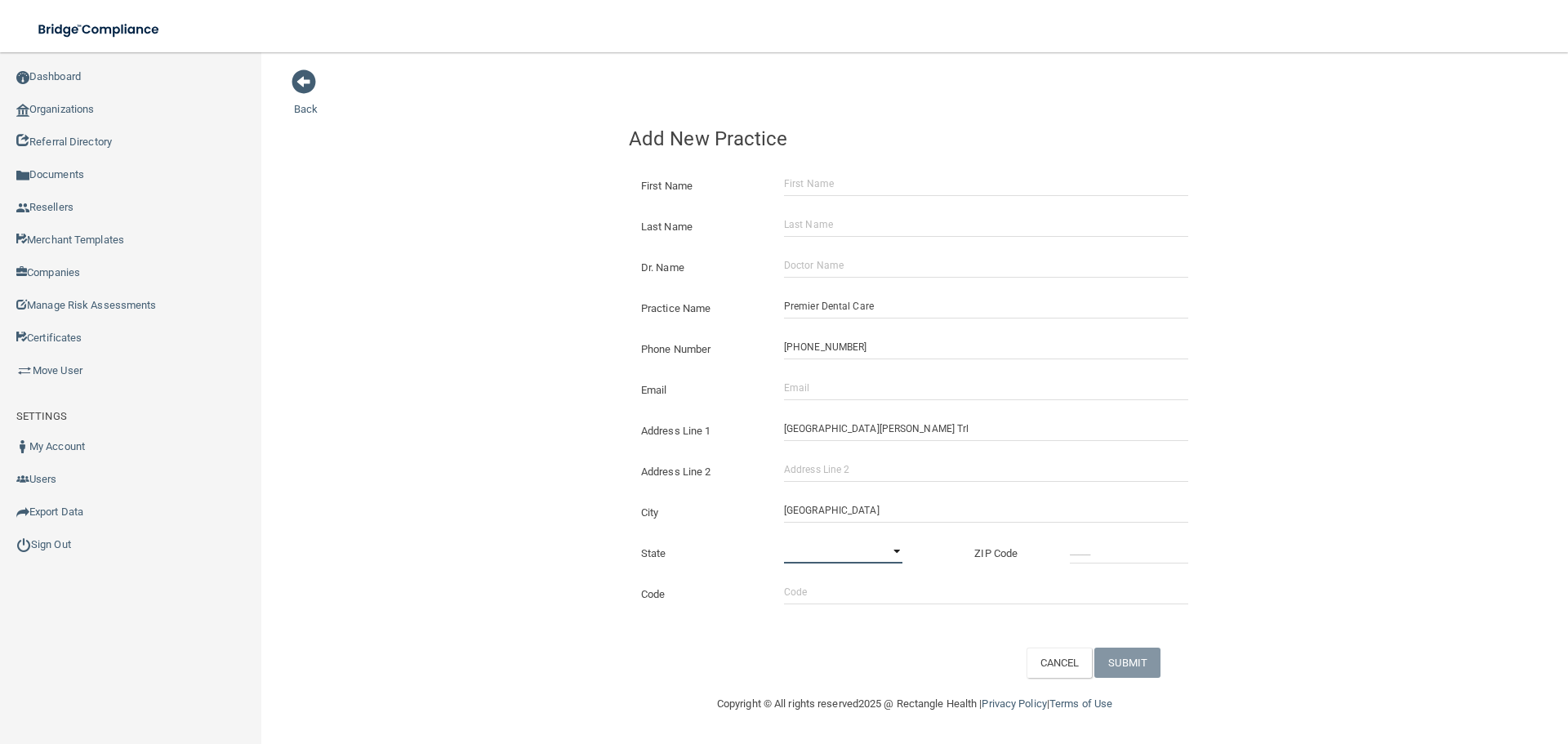
click at [867, 550] on select "[US_STATE] [US_STATE] [US_STATE] [US_STATE] [US_STATE] [US_STATE] [US_STATE] [U…" at bounding box center [844, 551] width 119 height 24
select select "22"
click at [784, 539] on select "[US_STATE] [US_STATE] [US_STATE] [US_STATE] [US_STATE] [US_STATE] [US_STATE] [U…" at bounding box center [844, 551] width 119 height 24
click at [1100, 545] on input "_____" at bounding box center [1129, 551] width 119 height 24
type input "48127"
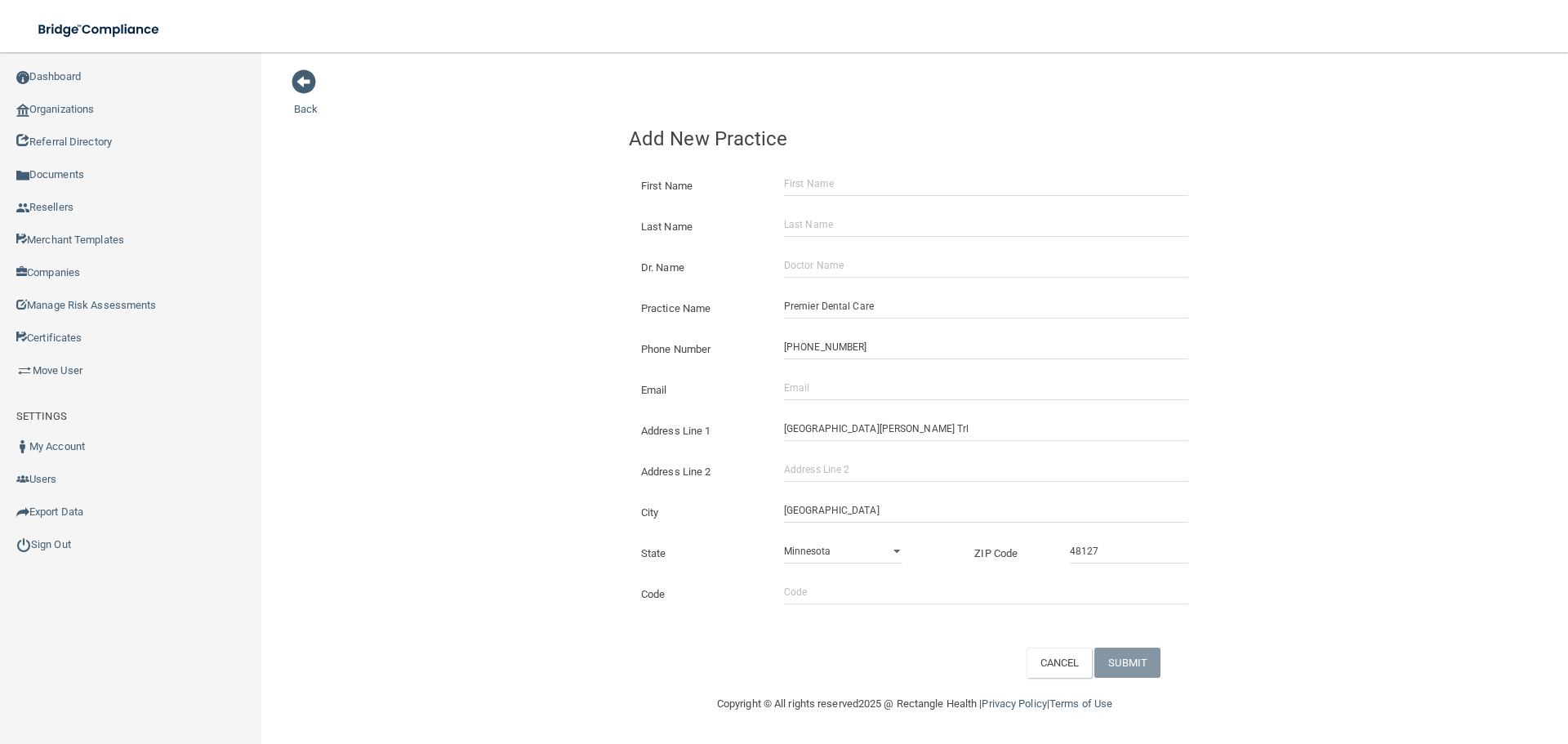
click at [483, 205] on div "Back Add New Practice First Name Last Name Dr. Name Practice Name Premier Denta…" at bounding box center [915, 373] width 1242 height 609
drag, startPoint x: 907, startPoint y: 391, endPoint x: 674, endPoint y: 389, distance: 233.0
click at [907, 391] on input "Email" at bounding box center [987, 388] width 404 height 24
paste input "[EMAIL_ADDRESS][DOMAIN_NAME]"
type input "[EMAIL_ADDRESS][DOMAIN_NAME]"
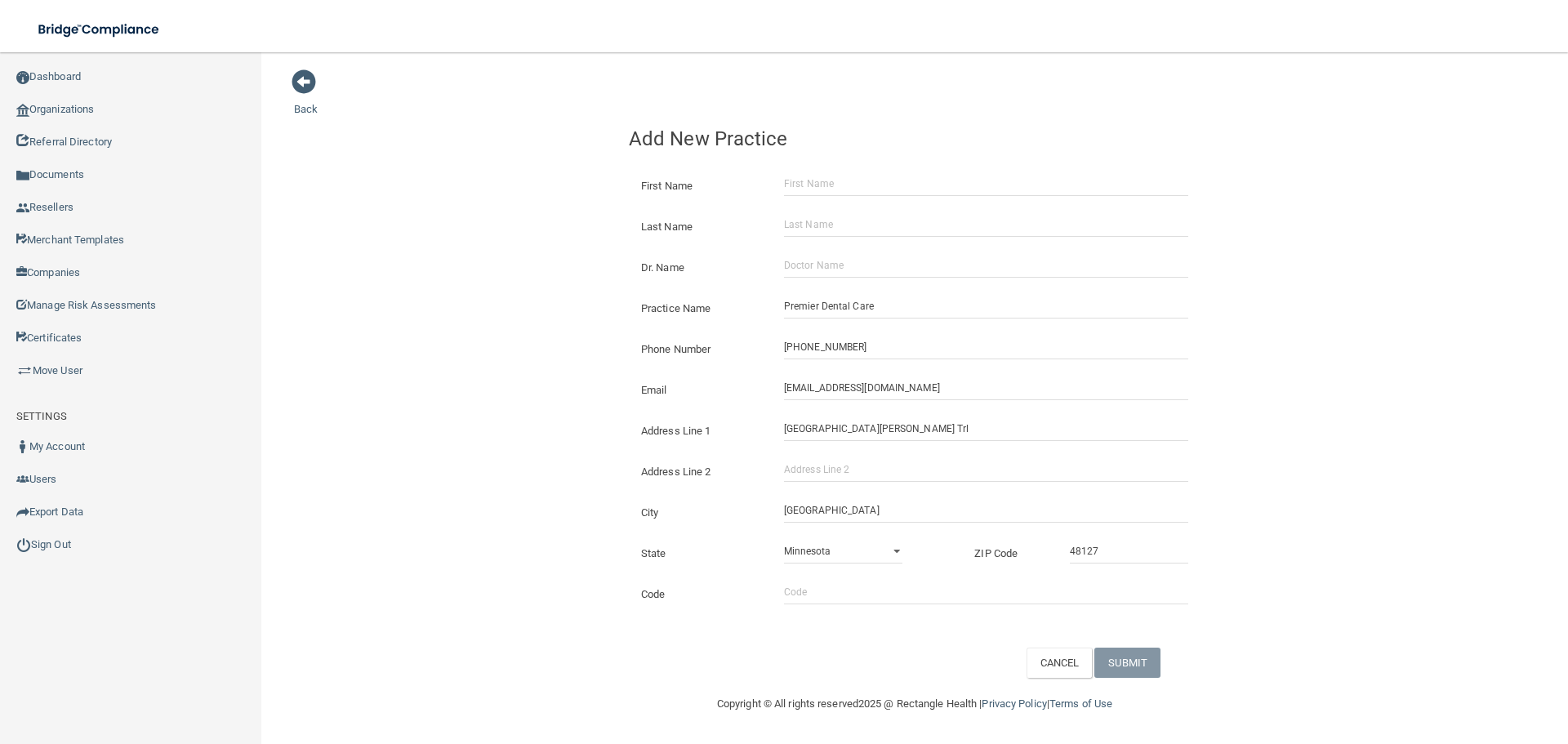
click at [428, 369] on div "Back Add New Practice First Name Last Name Dr. Name Practice Name Premier Denta…" at bounding box center [915, 373] width 1242 height 609
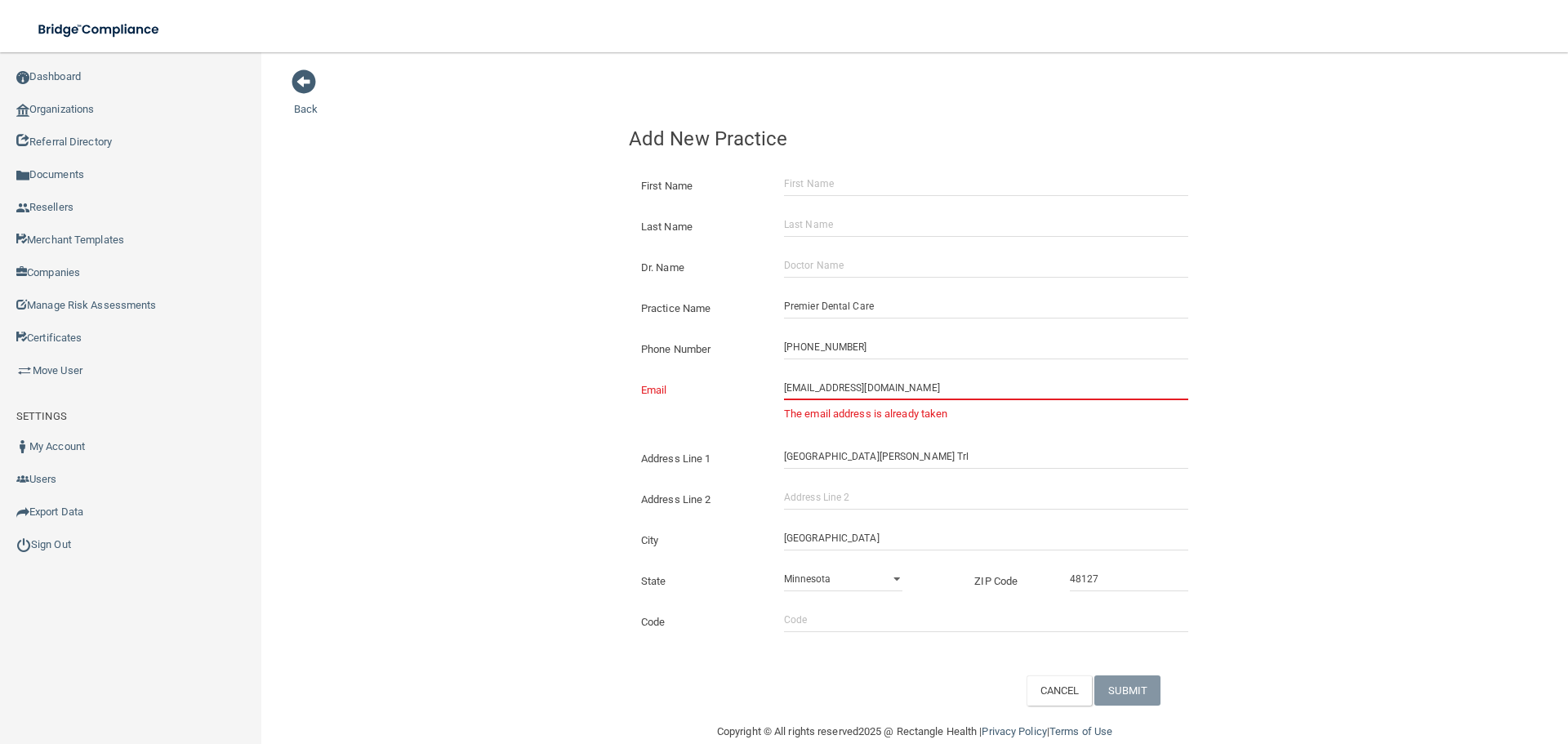
click at [803, 391] on input "[EMAIL_ADDRESS][DOMAIN_NAME]" at bounding box center [987, 388] width 404 height 24
click at [923, 390] on input "[EMAIL_ADDRESS][DOMAIN_NAME]" at bounding box center [987, 388] width 404 height 24
click at [71, 114] on link "Organizations" at bounding box center [131, 109] width 262 height 33
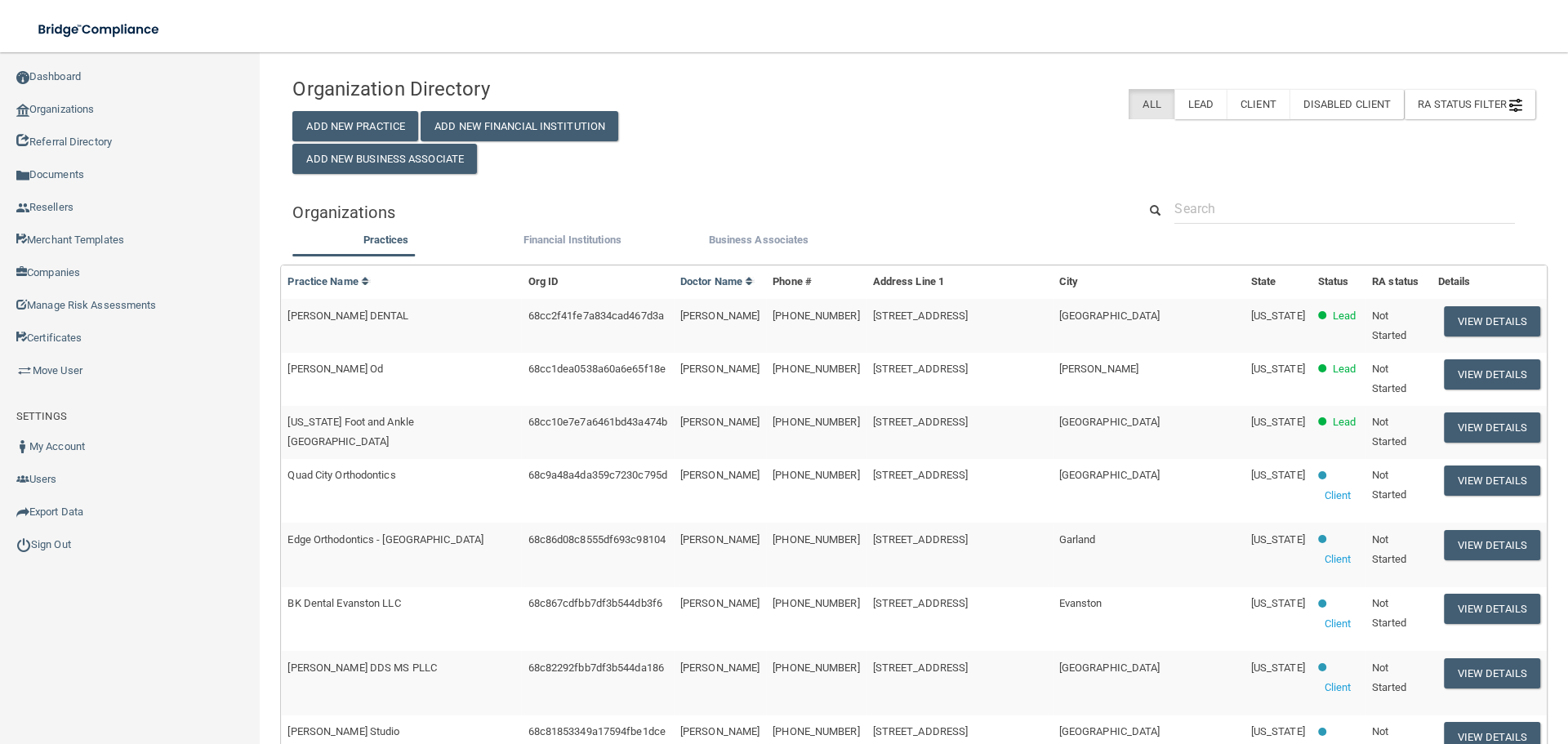
click at [1187, 235] on div "Practices Financial Institutions Business Associates Practices Practice Name Or…" at bounding box center [913, 749] width 1243 height 1037
click at [1191, 218] on input "text" at bounding box center [1345, 208] width 341 height 30
paste input "[EMAIL_ADDRESS][DOMAIN_NAME]"
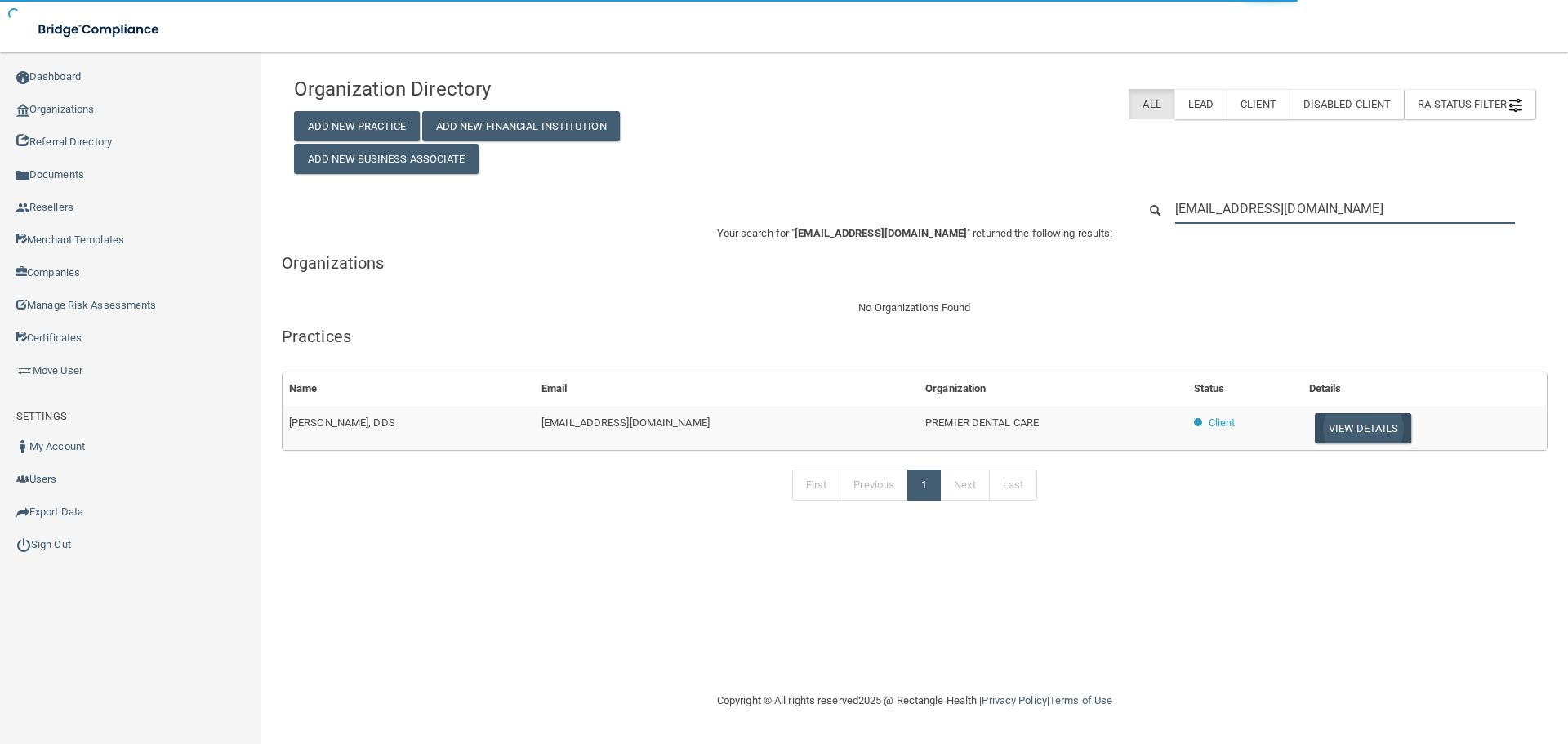
type input "[EMAIL_ADDRESS][DOMAIN_NAME]"
click at [1331, 421] on button "View Details" at bounding box center [1363, 428] width 96 height 30
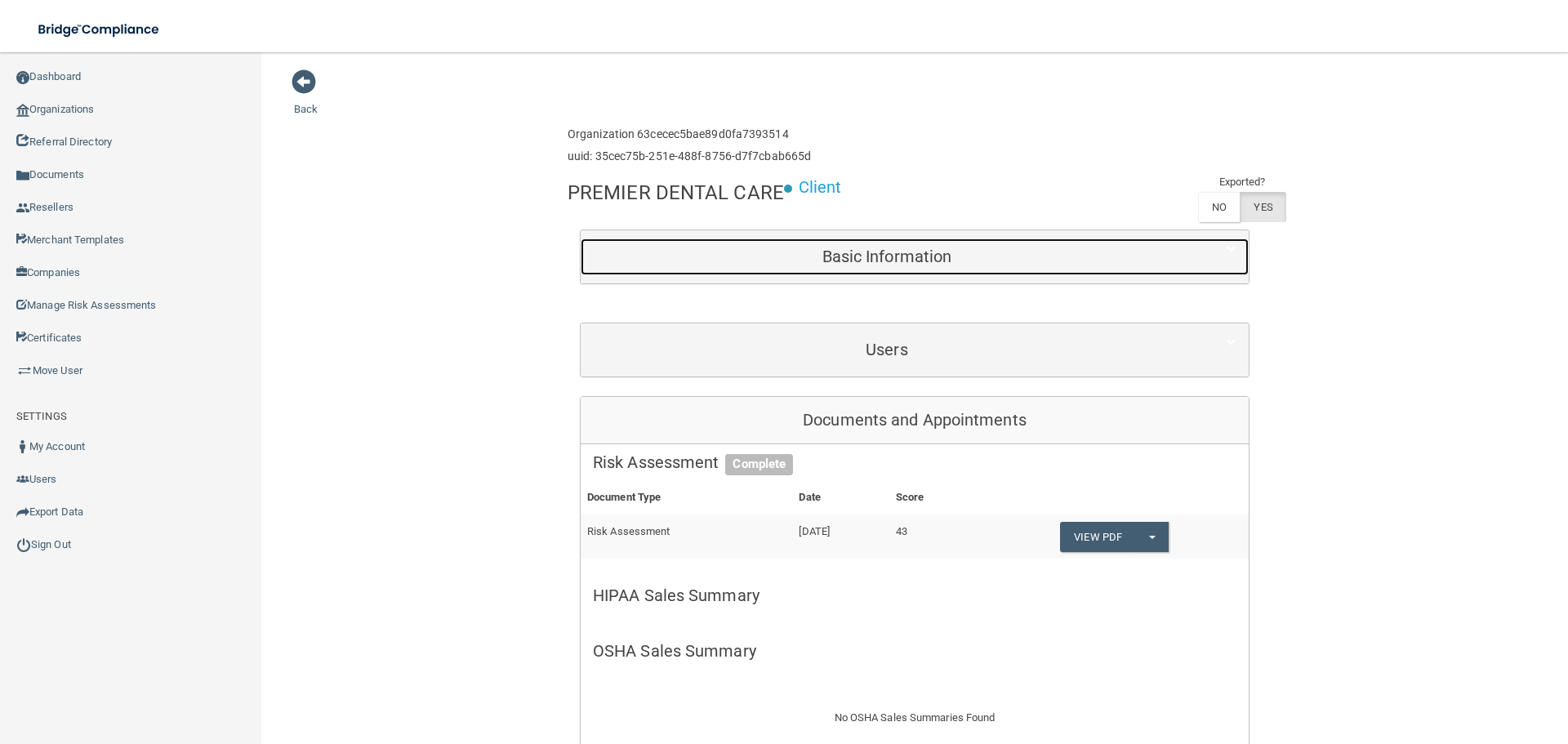
click at [830, 243] on div "Basic Information" at bounding box center [887, 256] width 612 height 37
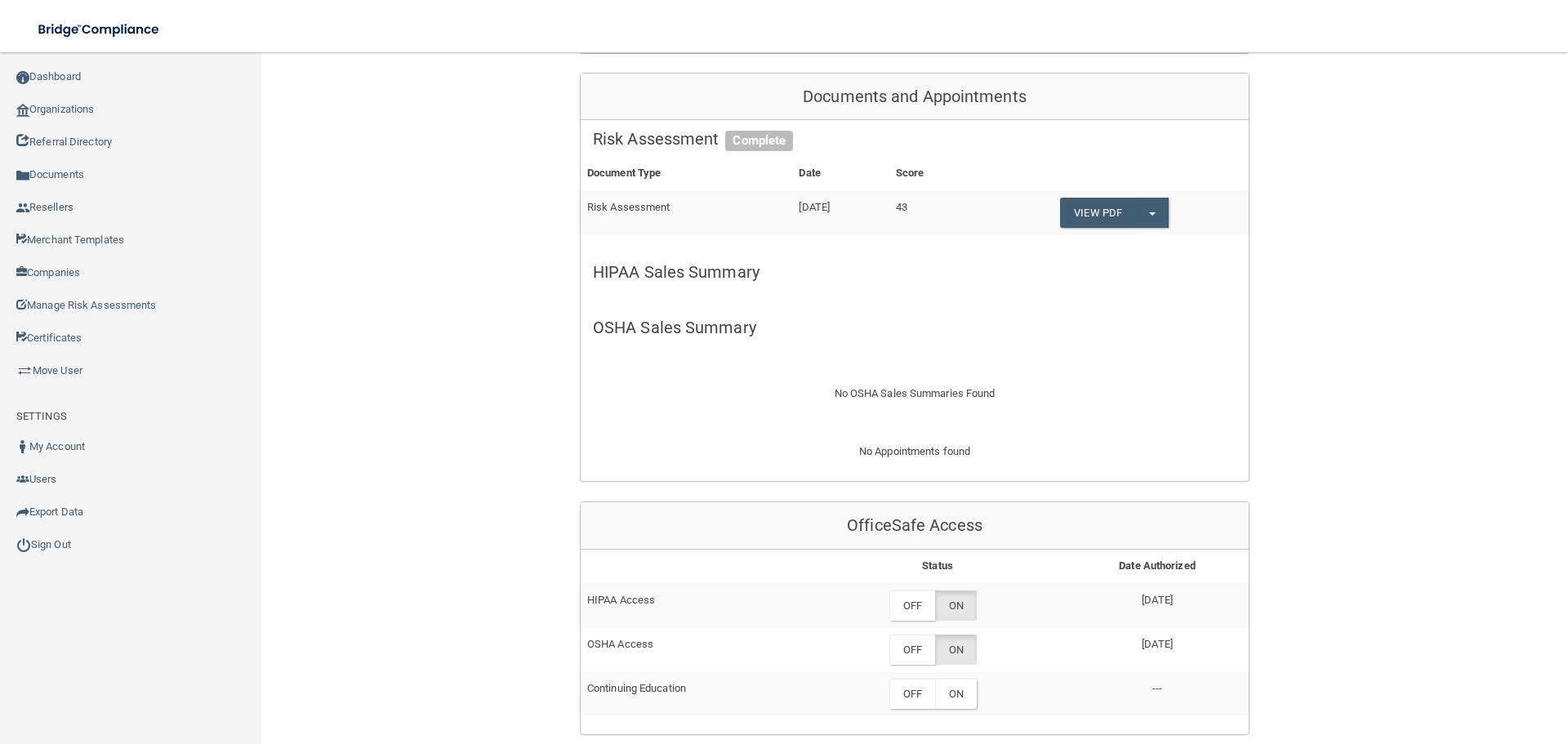
scroll to position [1062, 0]
